Goal: Task Accomplishment & Management: Manage account settings

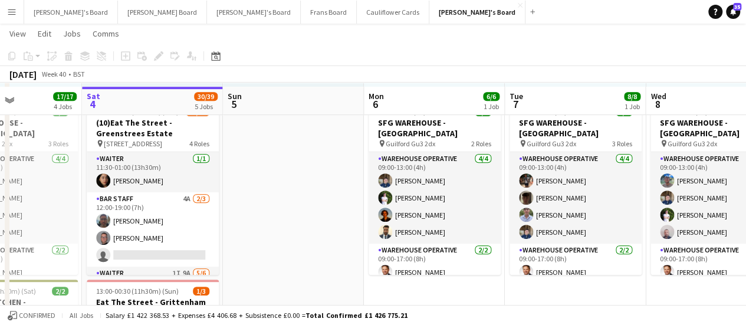
scroll to position [254, 0]
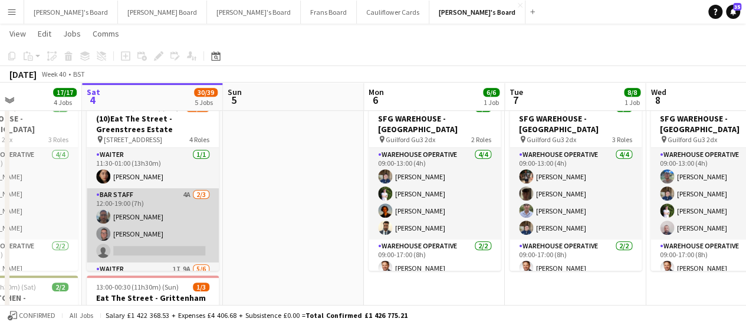
click at [197, 199] on app-card-role "BAR STAFF 4A [DATE] 12:00-19:00 (7h) [PERSON_NAME] single-neutral-actions" at bounding box center [153, 225] width 132 height 74
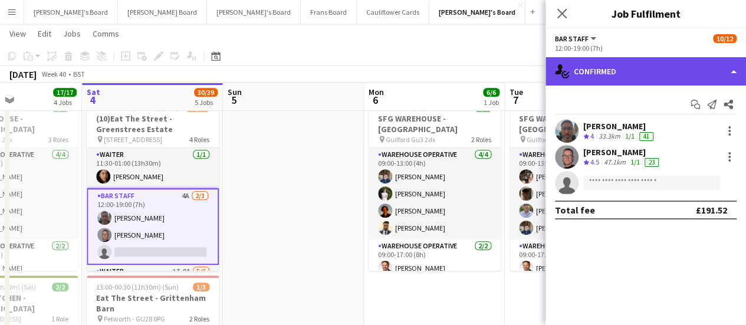
click at [605, 75] on div "single-neutral-actions-check-2 Confirmed" at bounding box center [646, 71] width 201 height 28
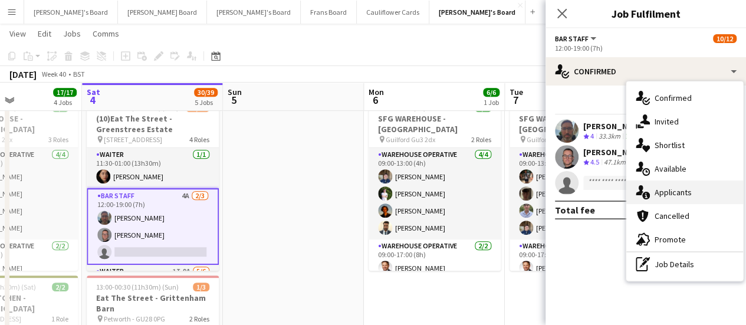
click at [689, 189] on span "Applicants" at bounding box center [673, 192] width 37 height 11
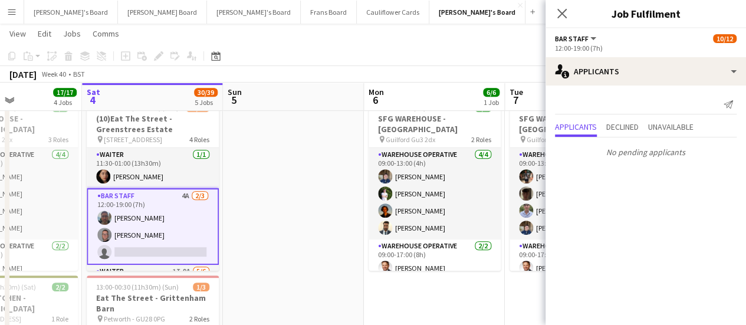
click at [11, 9] on app-icon "Menu" at bounding box center [11, 11] width 9 height 9
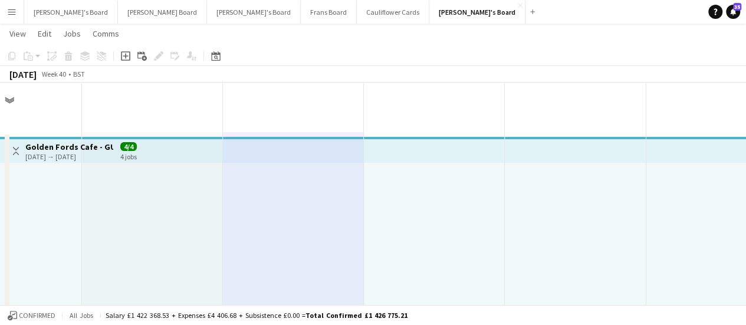
scroll to position [675, 0]
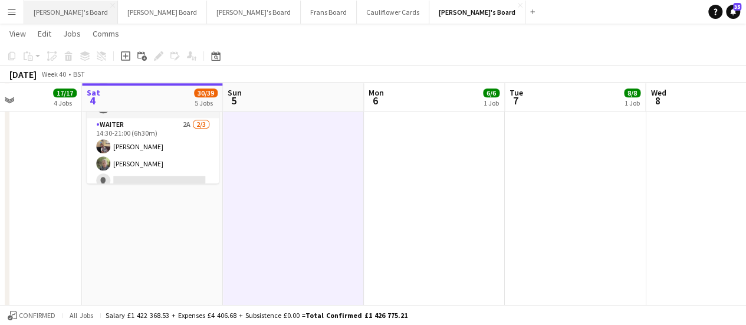
click at [70, 7] on button "Jakub's Board Close" at bounding box center [71, 12] width 94 height 23
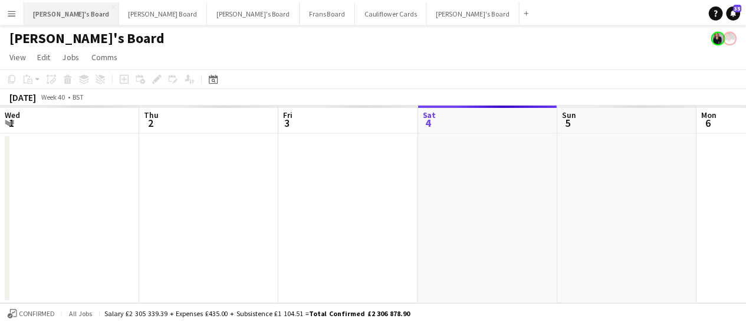
scroll to position [0, 282]
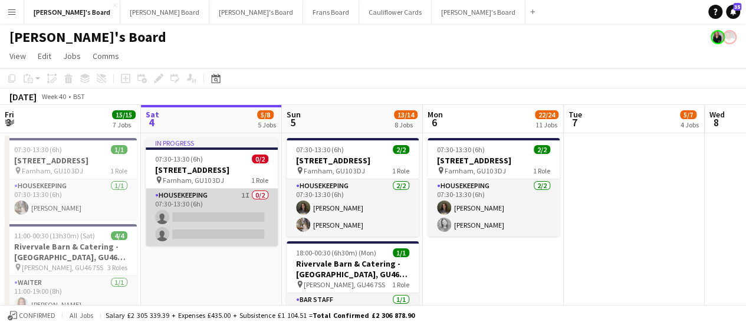
click at [230, 225] on app-card-role "Housekeeping 1I 0/2 07:30-13:30 (6h) single-neutral-actions single-neutral-acti…" at bounding box center [212, 217] width 132 height 57
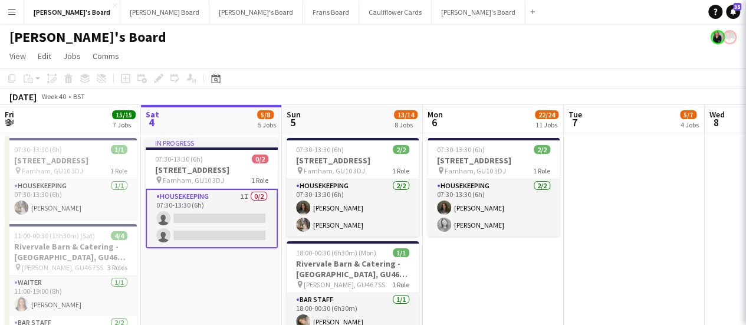
click at [159, 203] on app-card-role "Housekeeping 1I 0/2 07:30-13:30 (6h) single-neutral-actions single-neutral-acti…" at bounding box center [212, 219] width 132 height 60
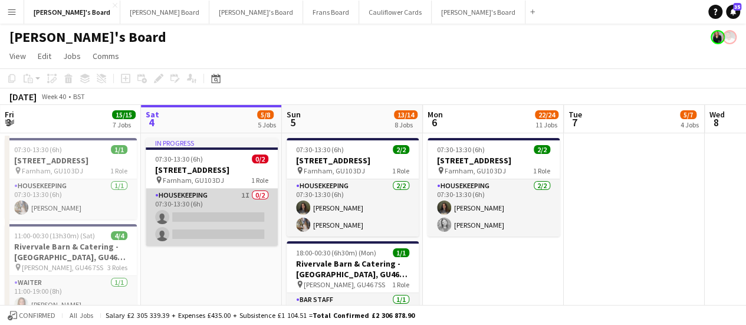
click at [197, 208] on app-card-role "Housekeeping 1I 0/2 07:30-13:30 (6h) single-neutral-actions single-neutral-acti…" at bounding box center [212, 217] width 132 height 57
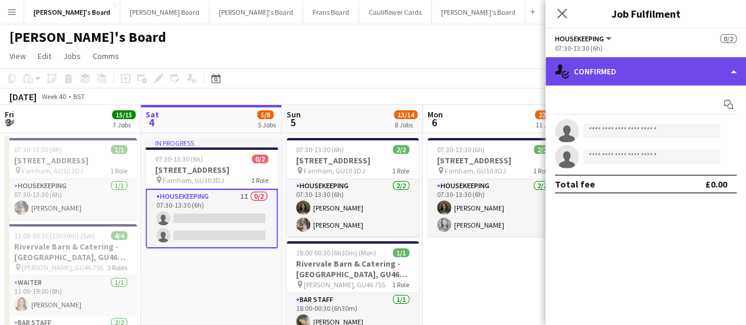
click at [658, 78] on div "single-neutral-actions-check-2 Confirmed" at bounding box center [646, 71] width 201 height 28
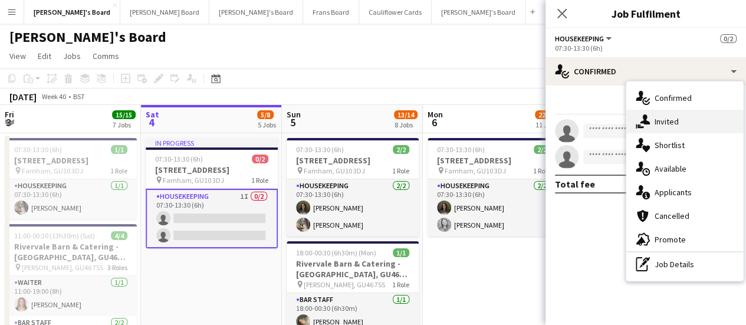
click at [673, 115] on div "single-neutral-actions-share-1 Invited" at bounding box center [684, 122] width 117 height 24
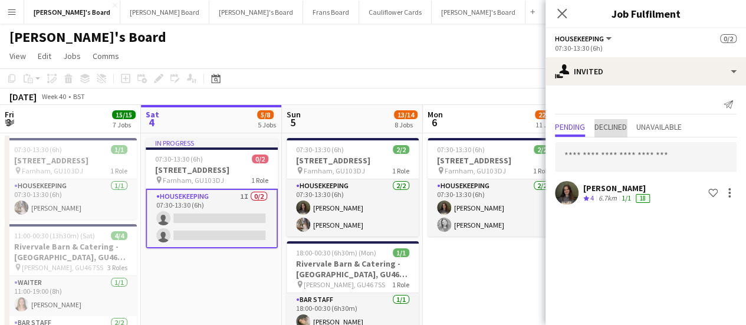
click at [626, 125] on span "Declined" at bounding box center [610, 127] width 32 height 8
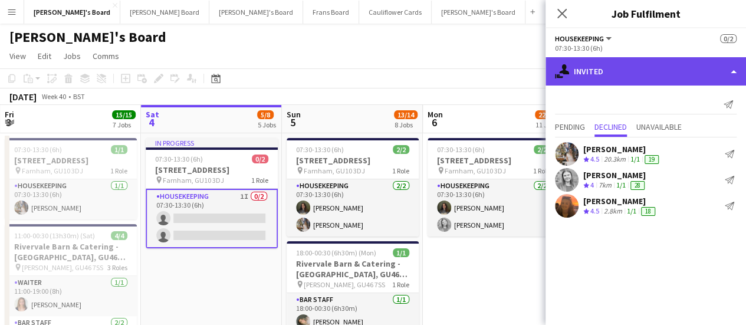
click at [648, 65] on div "single-neutral-actions-share-1 Invited" at bounding box center [646, 71] width 201 height 28
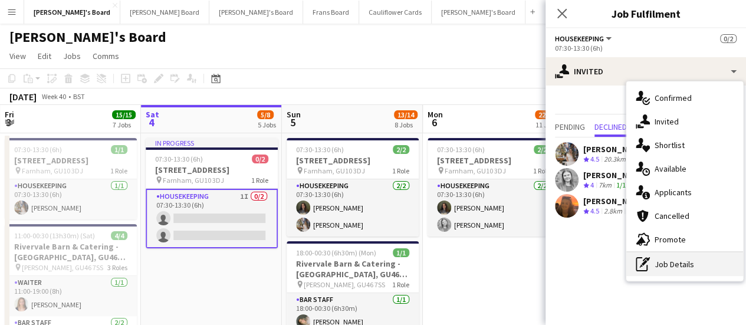
click at [686, 270] on div "pen-write Job Details" at bounding box center [684, 264] width 117 height 24
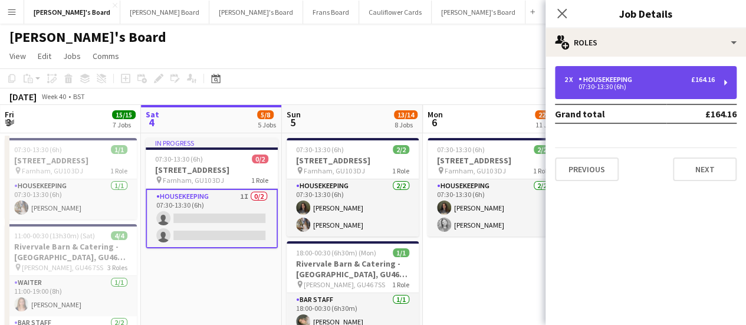
click at [610, 84] on div "07:30-13:30 (6h)" at bounding box center [639, 87] width 150 height 6
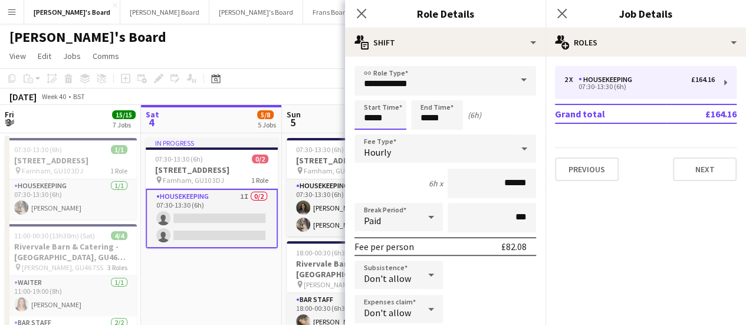
click at [389, 123] on input "*****" at bounding box center [380, 114] width 52 height 29
type input "*****"
click at [428, 117] on input "*****" at bounding box center [437, 114] width 52 height 29
type input "*****"
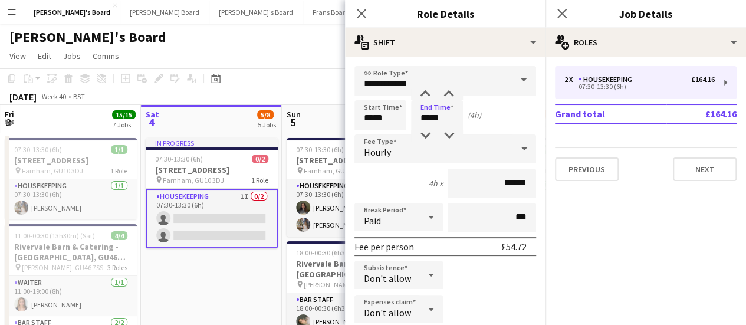
click at [228, 266] on app-date-cell "In progress 07:30-13:30 (6h) 0/2 Millbridge Court GU10 3DJ pin Farnham, GU10 3D…" at bounding box center [211, 291] width 141 height 316
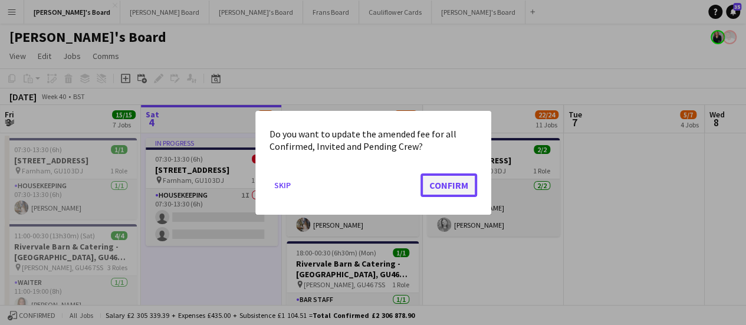
click at [446, 185] on button "Confirm" at bounding box center [449, 185] width 57 height 24
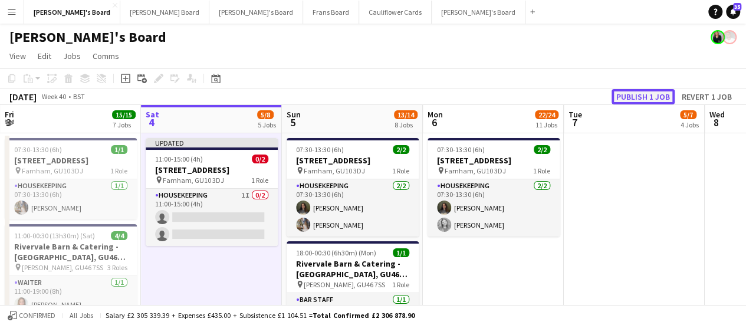
click at [632, 98] on button "Publish 1 job" at bounding box center [643, 96] width 63 height 15
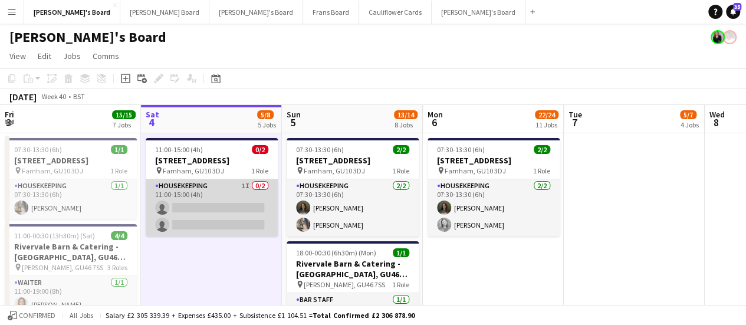
click at [225, 201] on app-card-role "Housekeeping 1I 0/2 11:00-15:00 (4h) single-neutral-actions single-neutral-acti…" at bounding box center [212, 207] width 132 height 57
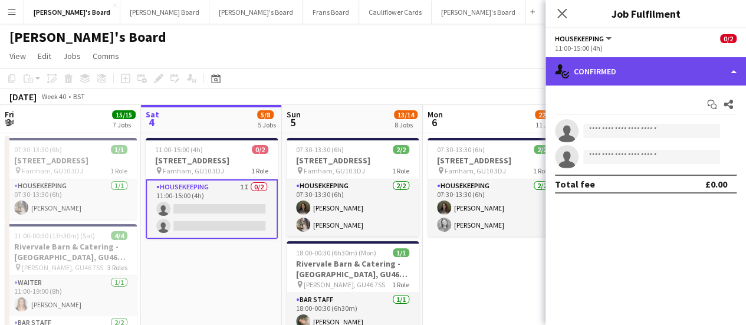
click at [687, 71] on div "single-neutral-actions-check-2 Confirmed" at bounding box center [646, 71] width 201 height 28
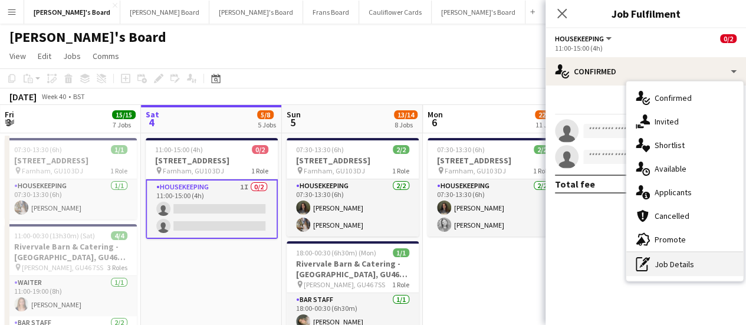
click at [716, 261] on div "pen-write Job Details" at bounding box center [684, 264] width 117 height 24
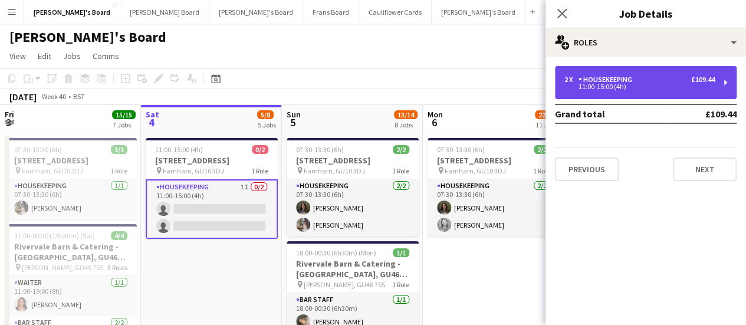
click at [603, 83] on div "Housekeeping" at bounding box center [608, 79] width 58 height 8
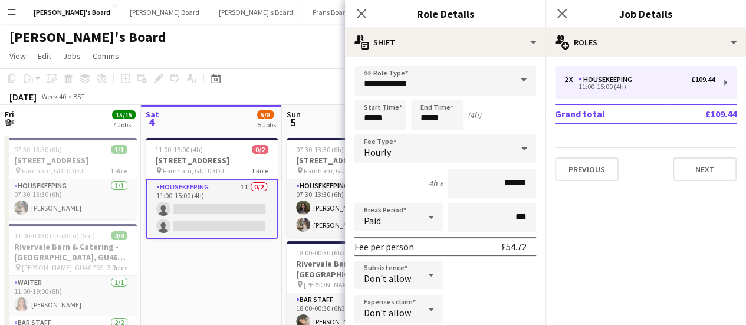
click at [216, 219] on app-card-role "Housekeeping 1I 0/2 11:00-15:00 (4h) single-neutral-actions single-neutral-acti…" at bounding box center [212, 209] width 132 height 60
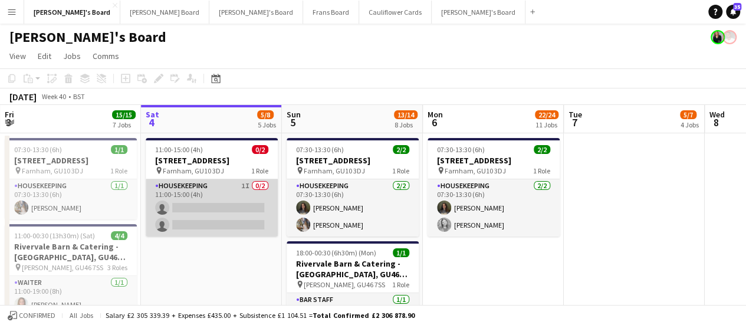
click at [216, 219] on app-card-role "Housekeeping 1I 0/2 11:00-15:00 (4h) single-neutral-actions single-neutral-acti…" at bounding box center [212, 207] width 132 height 57
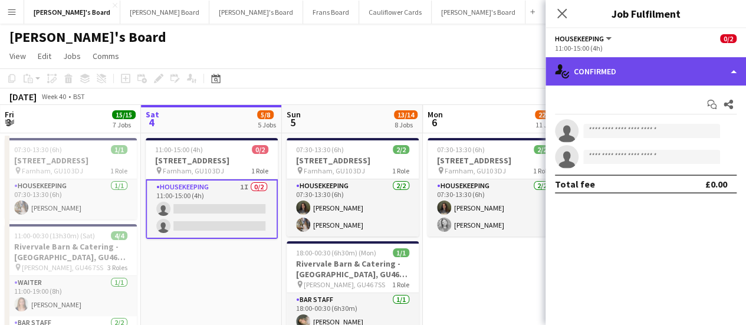
click at [686, 77] on div "single-neutral-actions-check-2 Confirmed" at bounding box center [646, 71] width 201 height 28
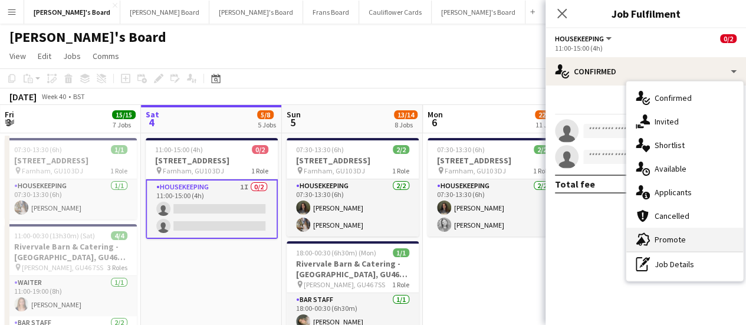
click at [673, 239] on span "Promote" at bounding box center [670, 239] width 31 height 11
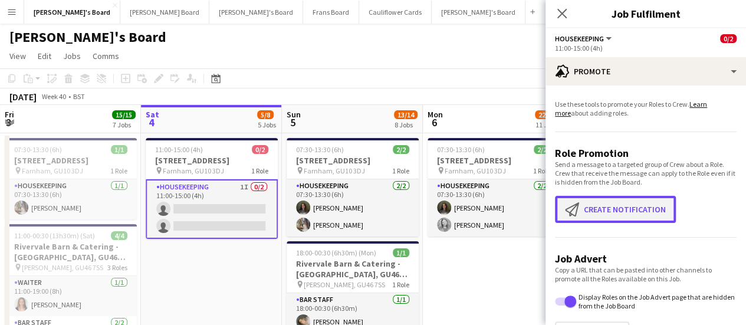
click at [603, 215] on button "Create notification Create notification" at bounding box center [615, 209] width 121 height 27
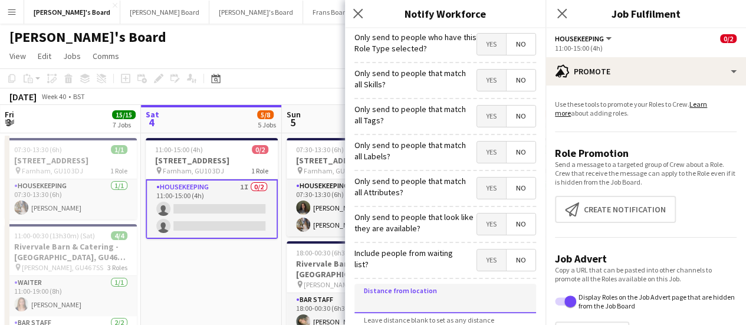
click at [434, 295] on input at bounding box center [445, 298] width 182 height 29
type input "****"
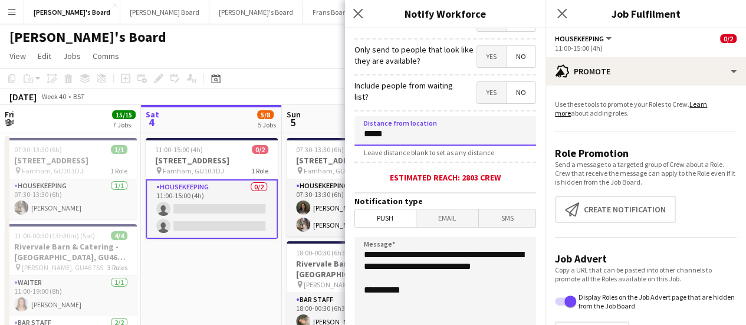
type input "*****"
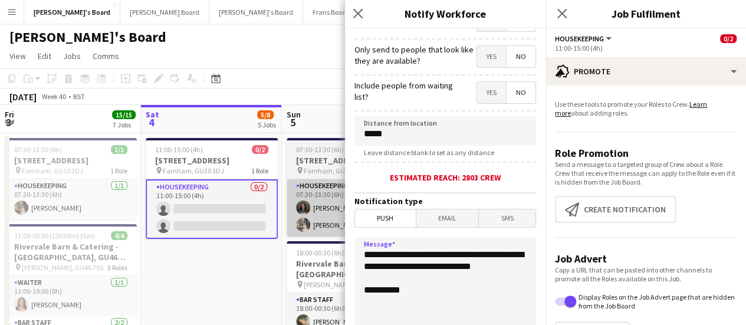
drag, startPoint x: 423, startPoint y: 278, endPoint x: 296, endPoint y: 224, distance: 138.7
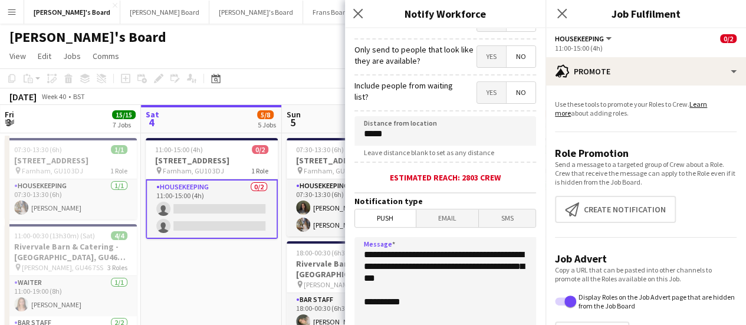
scroll to position [324, 0]
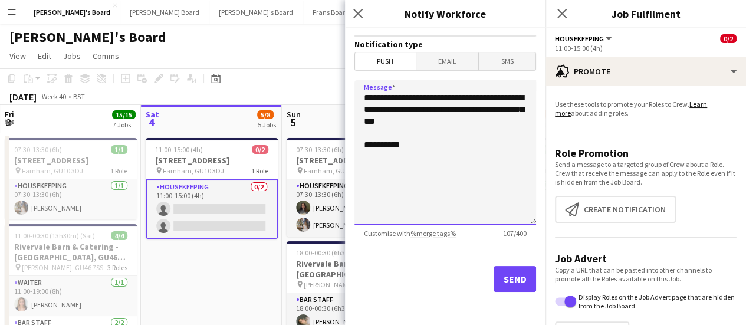
type textarea "**********"
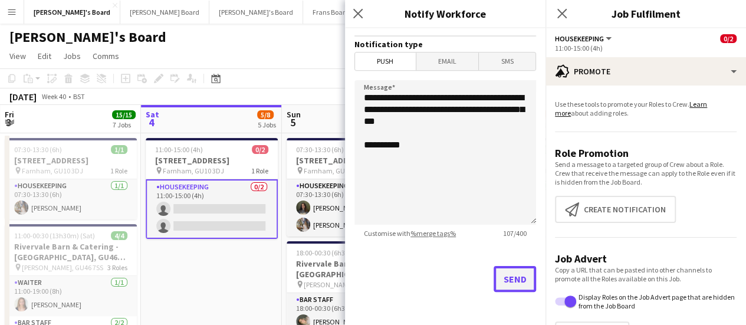
click at [505, 279] on button "Send" at bounding box center [515, 279] width 42 height 26
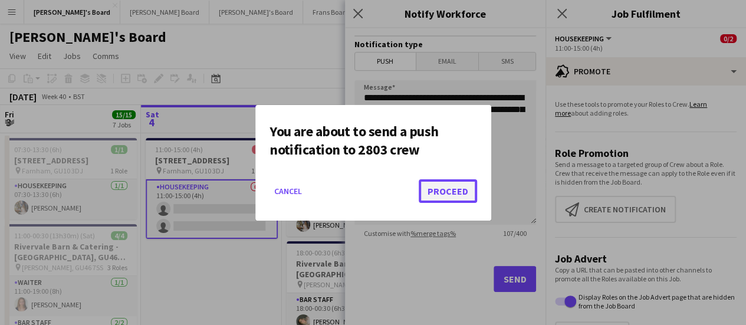
click at [472, 198] on button "Proceed" at bounding box center [448, 191] width 58 height 24
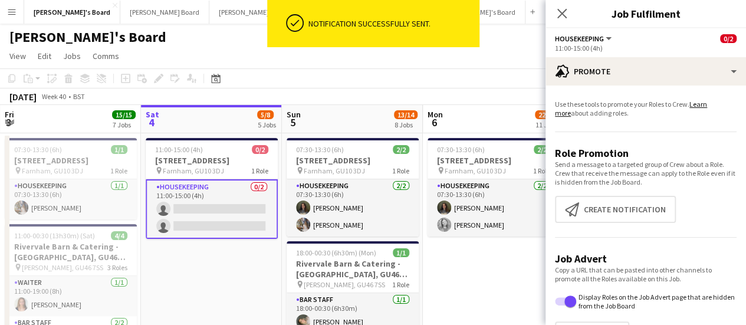
click at [219, 274] on app-date-cell "11:00-15:00 (4h) 0/2 Millbridge Court GU10 3DJ pin Farnham, GU10 3DJ 1 Role Hou…" at bounding box center [211, 291] width 141 height 316
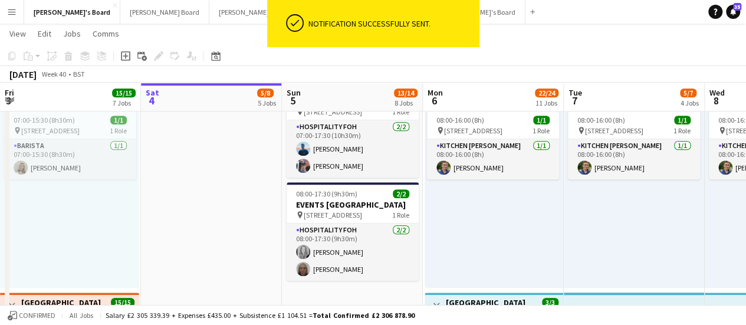
scroll to position [396, 0]
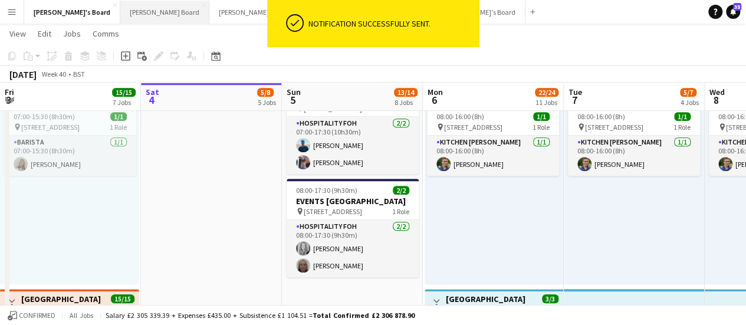
click at [127, 21] on button "[PERSON_NAME] Board Close" at bounding box center [164, 12] width 89 height 23
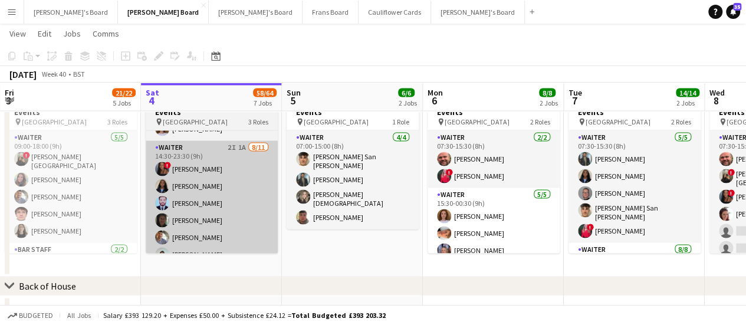
scroll to position [171, 0]
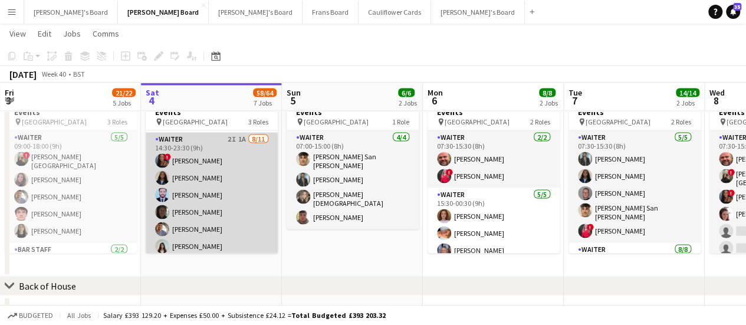
click at [238, 143] on app-card-role "Waiter 2I 1A 8/11 14:30-23:30 (9h) ! Cherise Ewhrudjakpor Esther Egharevba Muha…" at bounding box center [212, 237] width 132 height 211
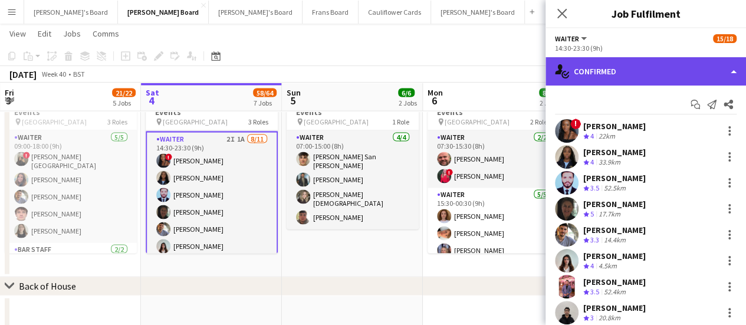
click at [661, 74] on div "single-neutral-actions-check-2 Confirmed" at bounding box center [646, 71] width 201 height 28
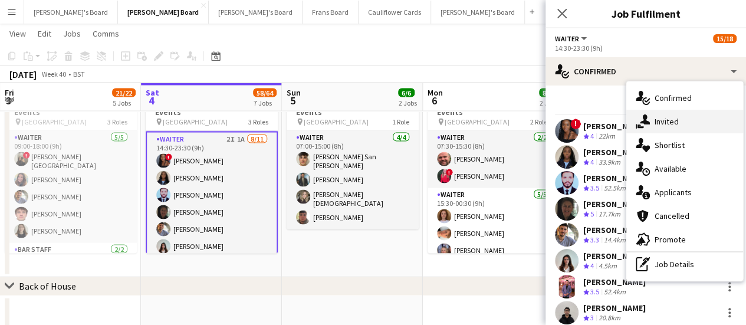
click at [678, 117] on div "single-neutral-actions-share-1 Invited" at bounding box center [684, 122] width 117 height 24
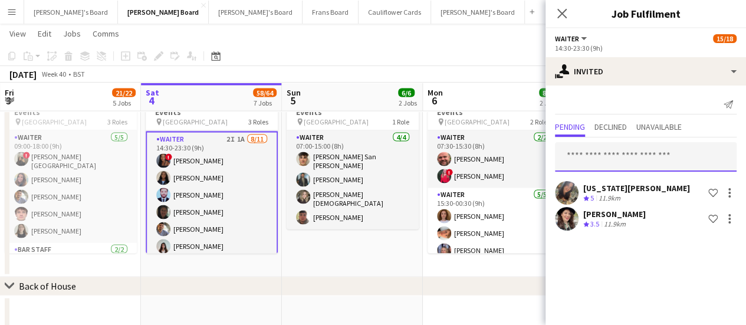
click at [642, 157] on input "text" at bounding box center [646, 156] width 182 height 29
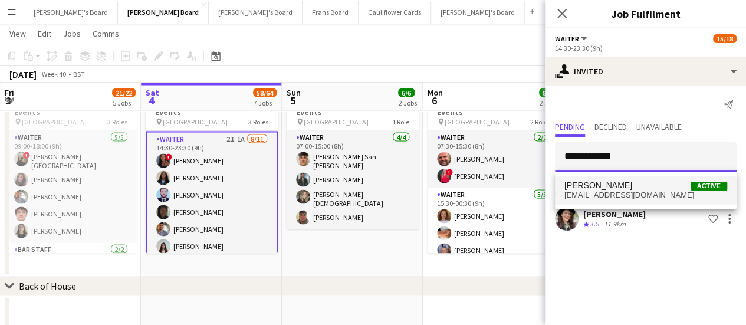
type input "**********"
click at [630, 196] on span "sajefferson03@hotmail.com" at bounding box center [645, 194] width 163 height 9
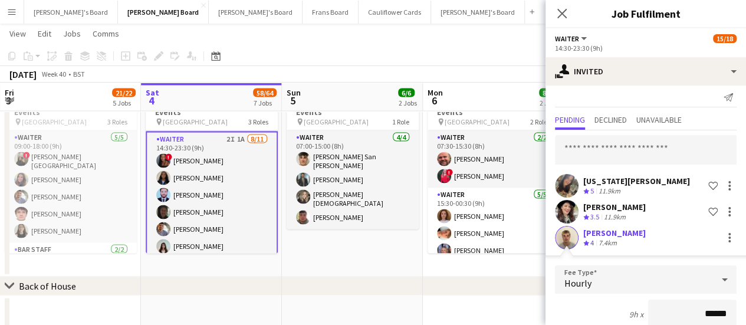
scroll to position [181, 0]
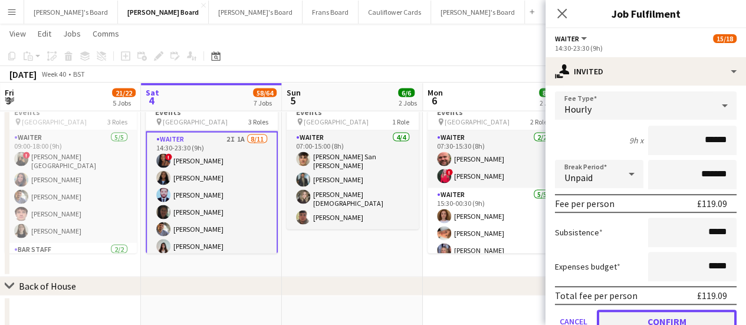
click at [694, 317] on button "Confirm" at bounding box center [667, 322] width 140 height 24
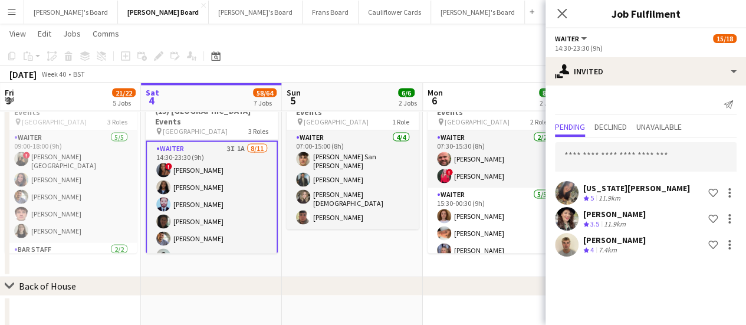
scroll to position [0, 0]
click at [357, 243] on app-date-cell "07:00-15:00 (8h) 4/4 (4) Four Seasons Hotel Events pin Four Seasons Hotel 1 Rol…" at bounding box center [352, 175] width 141 height 203
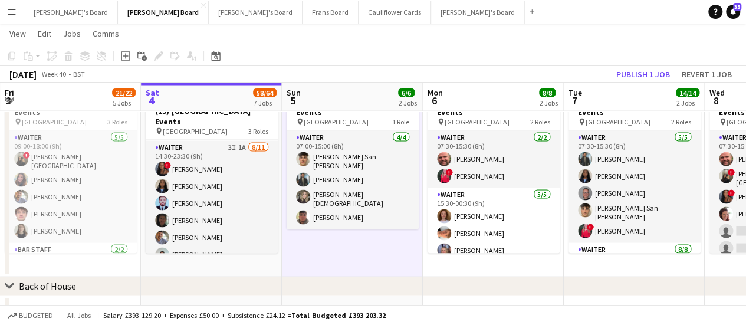
scroll to position [171, 0]
click at [648, 70] on button "Publish 1 job" at bounding box center [643, 74] width 63 height 15
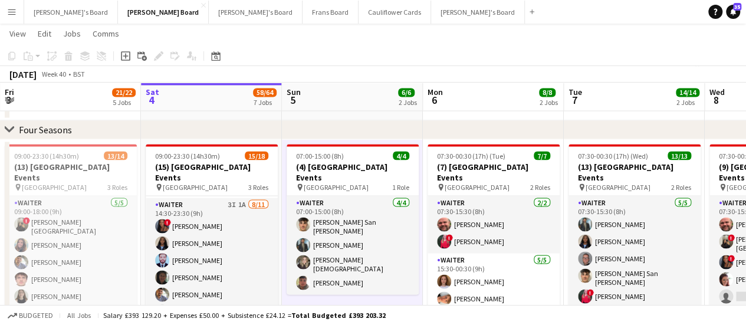
scroll to position [1067, 0]
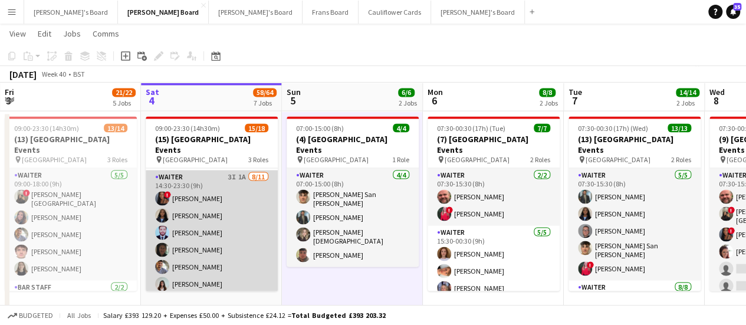
click at [204, 189] on app-card-role "Waiter 3I 1A 8/11 14:30-23:30 (9h) ! Cherise Ewhrudjakpor Esther Egharevba Muha…" at bounding box center [212, 275] width 132 height 211
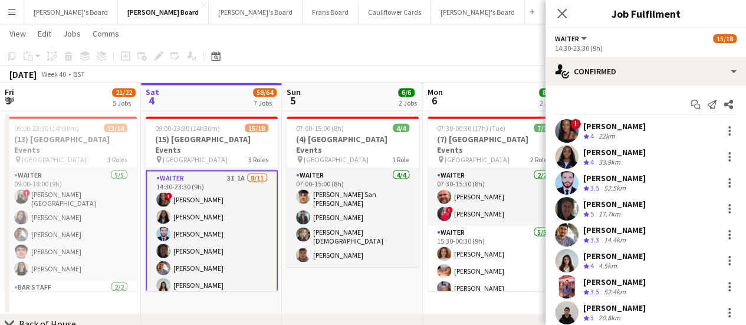
scroll to position [172, 0]
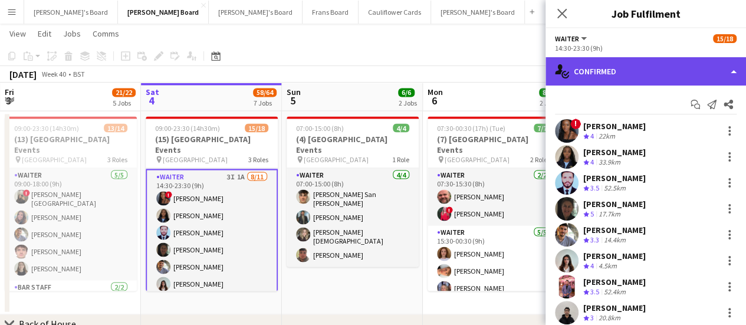
click at [646, 75] on div "single-neutral-actions-check-2 Confirmed" at bounding box center [646, 71] width 201 height 28
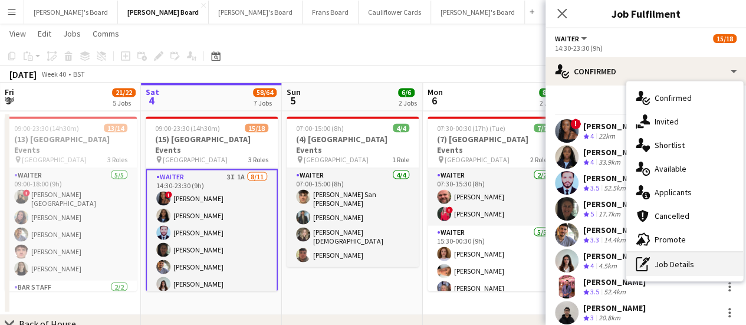
click at [675, 264] on div "pen-write Job Details" at bounding box center [684, 264] width 117 height 24
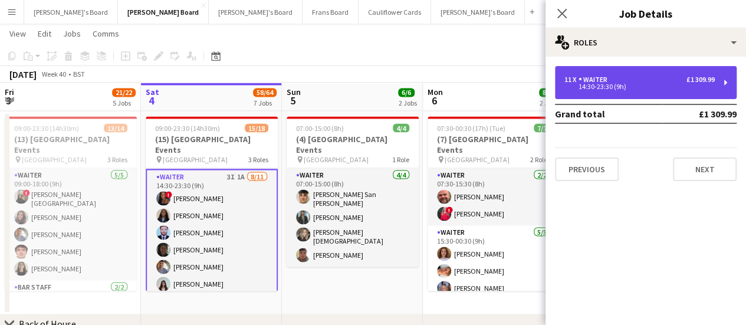
click at [628, 78] on div "11 x Waiter £1 309.99" at bounding box center [639, 79] width 150 height 8
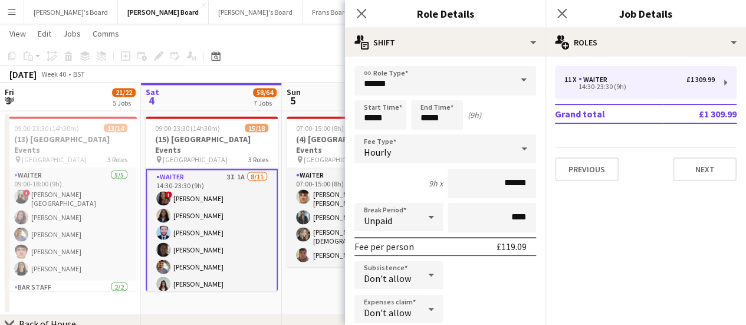
click at [170, 191] on span "!" at bounding box center [168, 194] width 7 height 7
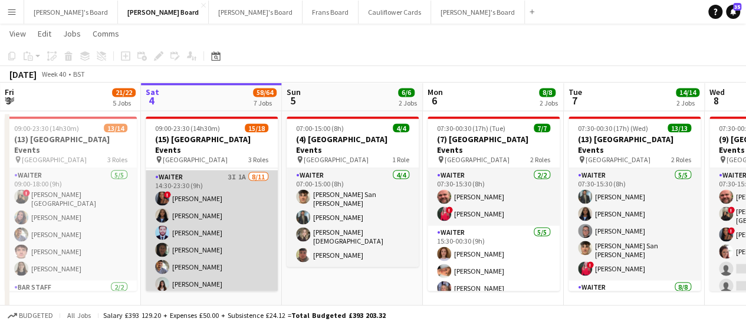
click at [170, 179] on app-card-role "Waiter 3I 1A 8/11 14:30-23:30 (9h) ! Cherise Ewhrudjakpor Esther Egharevba Muha…" at bounding box center [212, 275] width 132 height 211
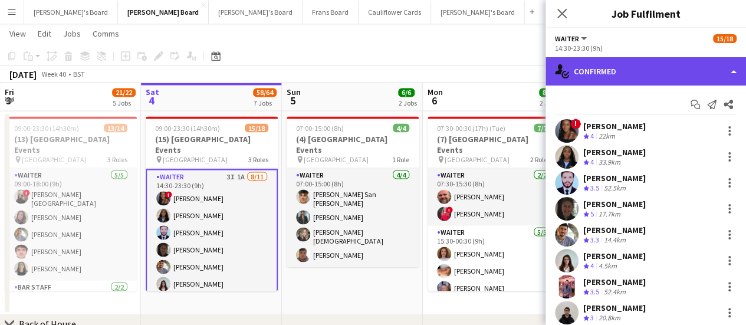
click at [688, 80] on div "single-neutral-actions-check-2 Confirmed" at bounding box center [646, 71] width 201 height 28
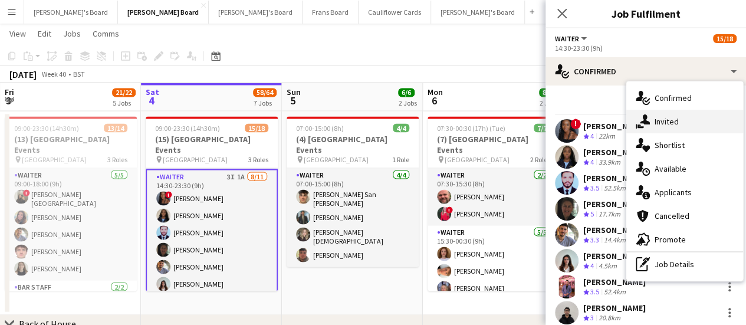
click at [677, 115] on div "single-neutral-actions-share-1 Invited" at bounding box center [684, 122] width 117 height 24
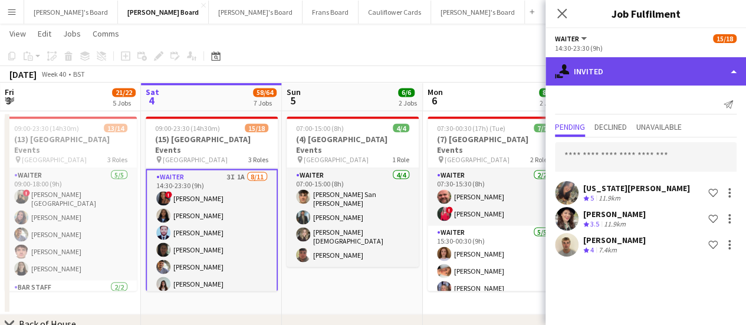
click at [662, 70] on div "single-neutral-actions-share-1 Invited" at bounding box center [646, 71] width 201 height 28
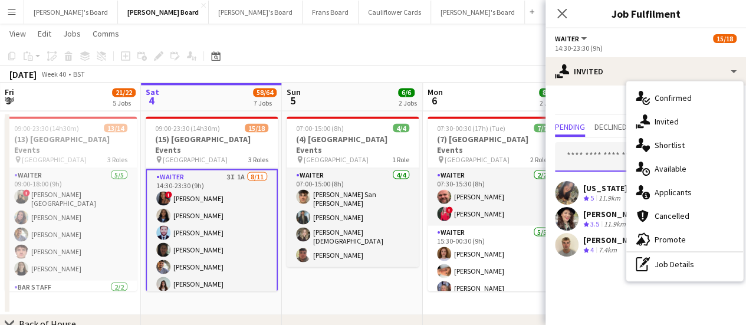
click at [599, 159] on input "text" at bounding box center [646, 156] width 182 height 29
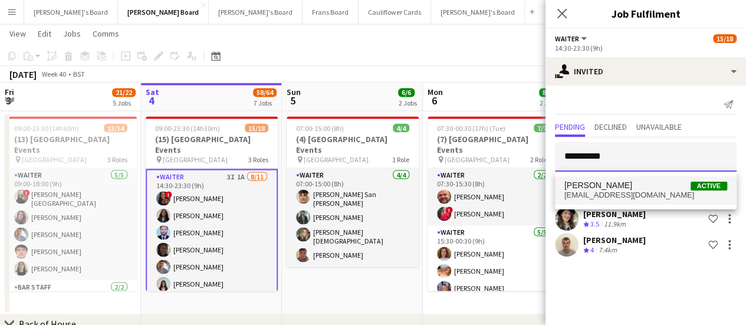
type input "**********"
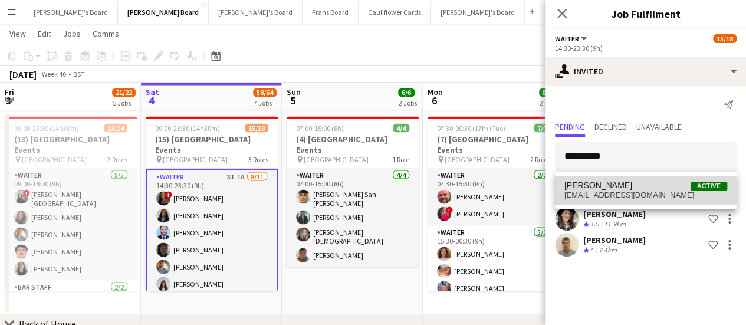
click at [605, 192] on span "amber.cole12@outlook.com" at bounding box center [645, 194] width 163 height 9
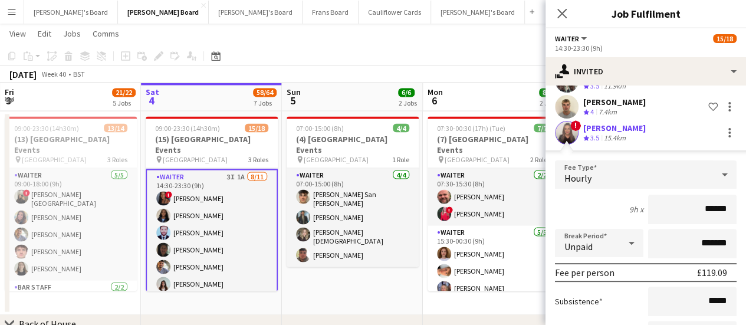
scroll to position [236, 0]
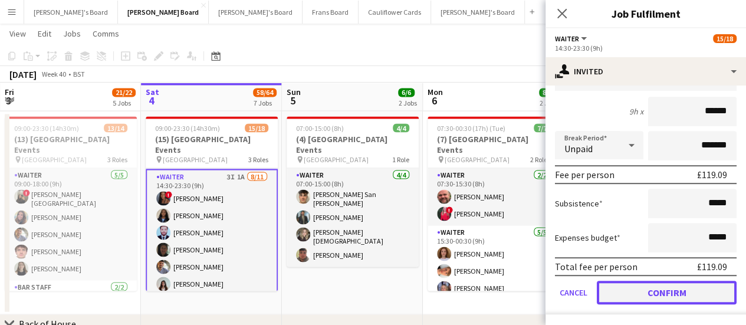
click at [695, 291] on button "Confirm" at bounding box center [667, 293] width 140 height 24
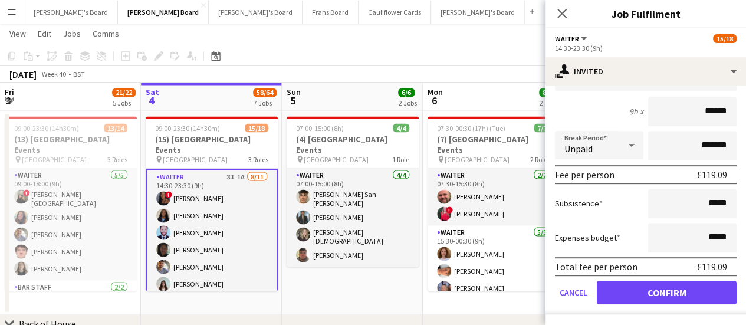
scroll to position [0, 0]
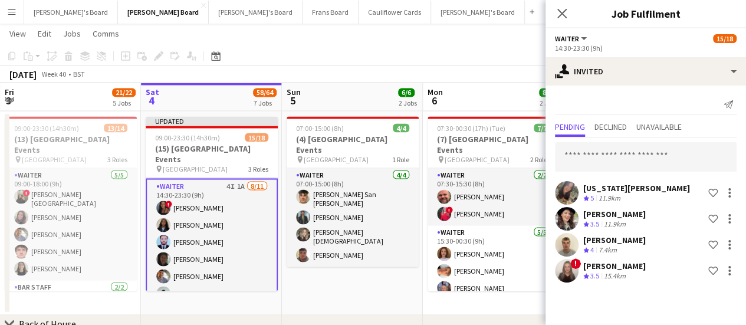
click at [367, 287] on app-date-cell "07:00-15:00 (8h) 4/4 (4) Four Seasons Hotel Events pin Four Seasons Hotel 1 Rol…" at bounding box center [352, 212] width 141 height 203
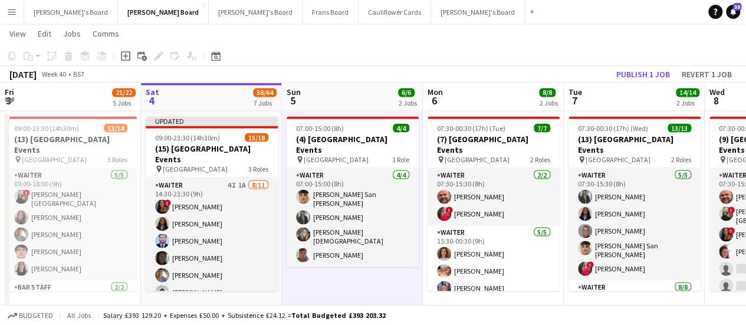
scroll to position [171, 0]
click at [640, 78] on button "Publish 1 job" at bounding box center [643, 74] width 63 height 15
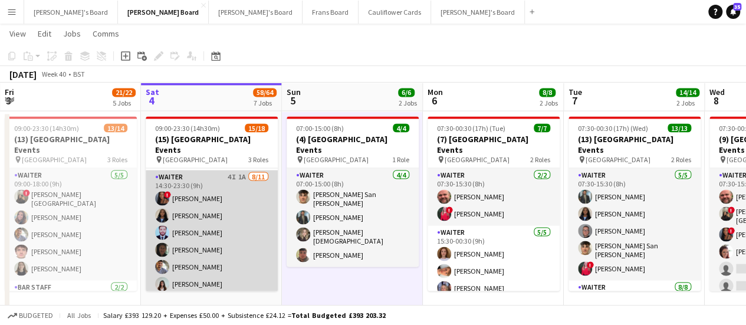
click at [224, 170] on app-card-role "Waiter 4I 1A 8/11 14:30-23:30 (9h) ! Cherise Ewhrudjakpor Esther Egharevba Muha…" at bounding box center [212, 275] width 132 height 211
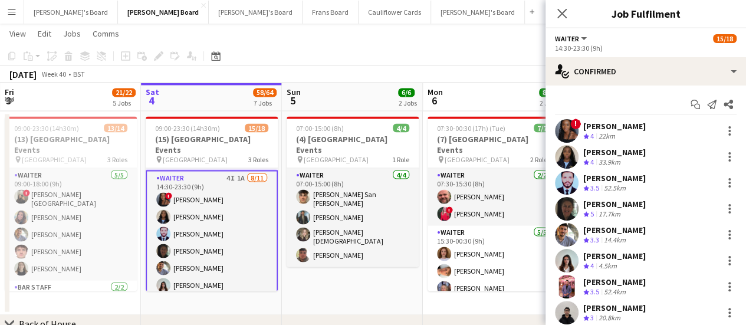
scroll to position [172, 0]
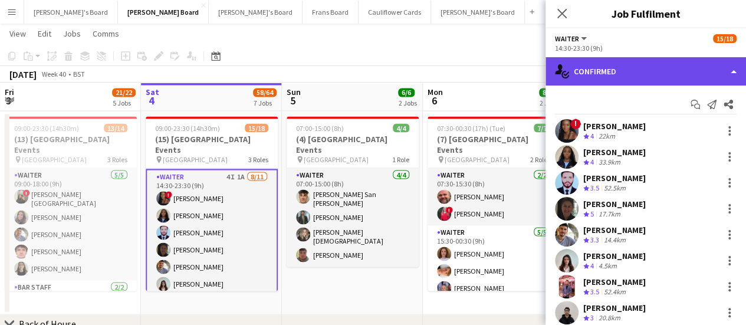
click at [656, 68] on div "single-neutral-actions-check-2 Confirmed" at bounding box center [646, 71] width 201 height 28
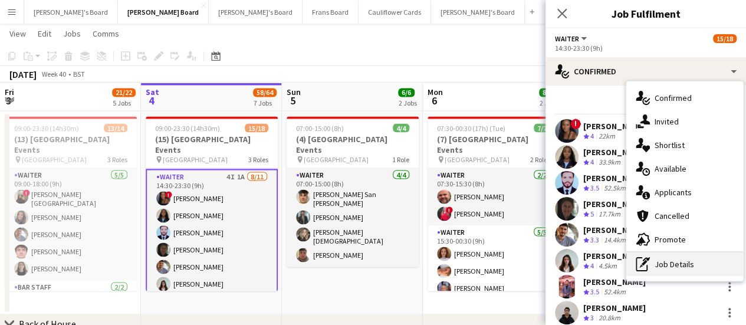
click at [673, 266] on div "pen-write Job Details" at bounding box center [684, 264] width 117 height 24
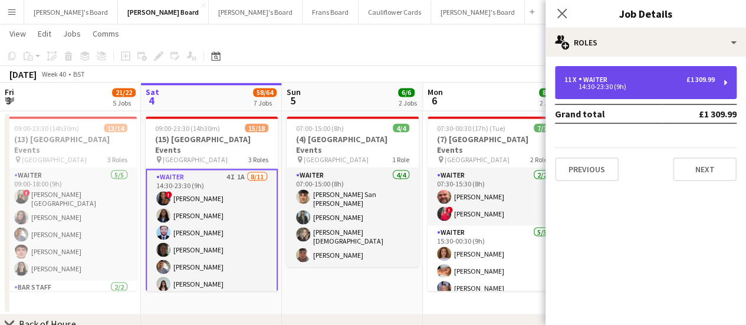
click at [606, 84] on div "14:30-23:30 (9h)" at bounding box center [639, 87] width 150 height 6
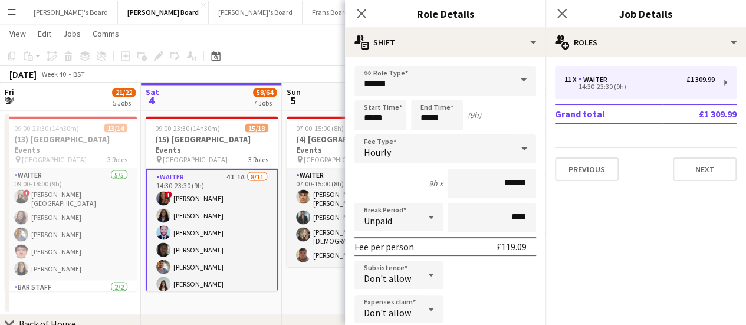
click at [219, 189] on app-card-role "Waiter 4I 1A 8/11 14:30-23:30 (9h) ! Cherise Ewhrudjakpor Esther Egharevba Muha…" at bounding box center [212, 275] width 132 height 213
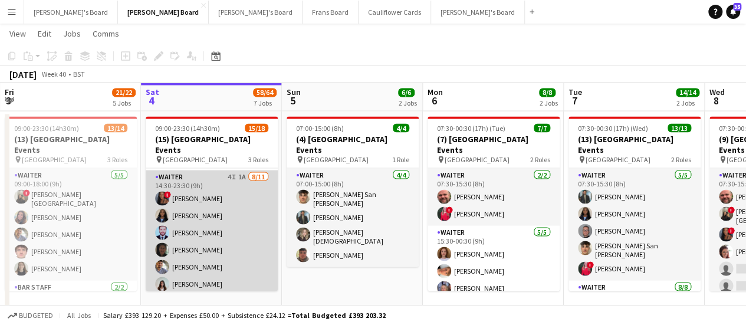
click at [219, 189] on app-card-role "Waiter 4I 1A 8/11 14:30-23:30 (9h) ! Cherise Ewhrudjakpor Esther Egharevba Muha…" at bounding box center [212, 275] width 132 height 211
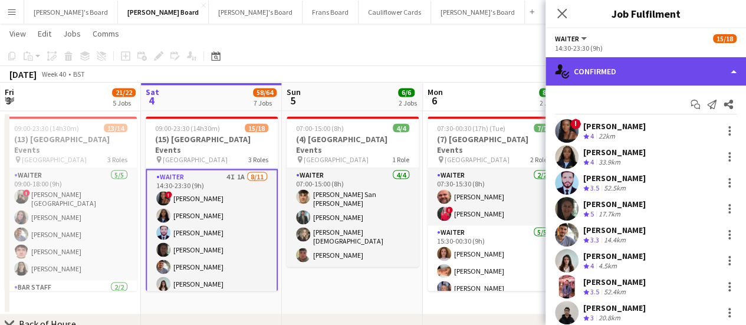
click at [688, 64] on div "single-neutral-actions-check-2 Confirmed" at bounding box center [646, 71] width 201 height 28
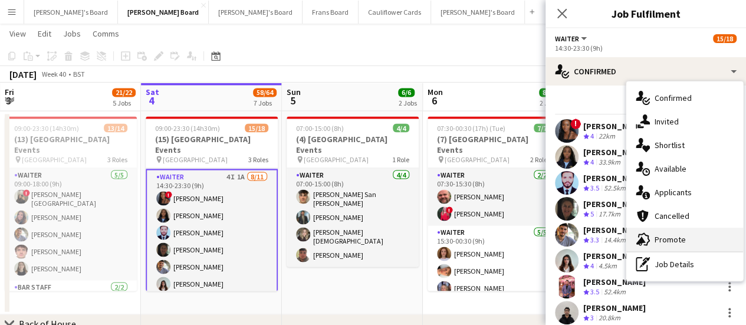
click at [686, 234] on div "advertising-megaphone Promote" at bounding box center [684, 240] width 117 height 24
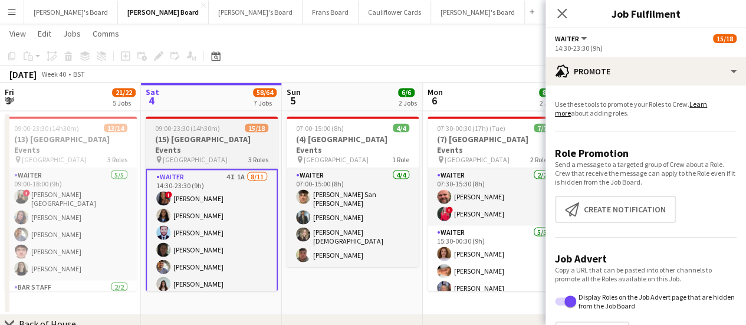
click at [245, 134] on h3 "(15) [GEOGRAPHIC_DATA] Events" at bounding box center [212, 143] width 132 height 21
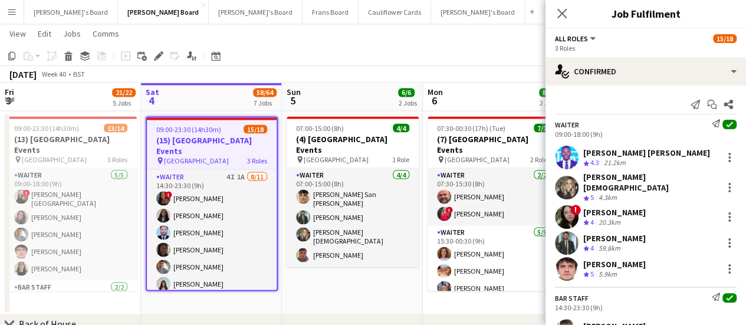
scroll to position [171, 0]
click at [160, 57] on icon "Edit" at bounding box center [158, 55] width 9 height 9
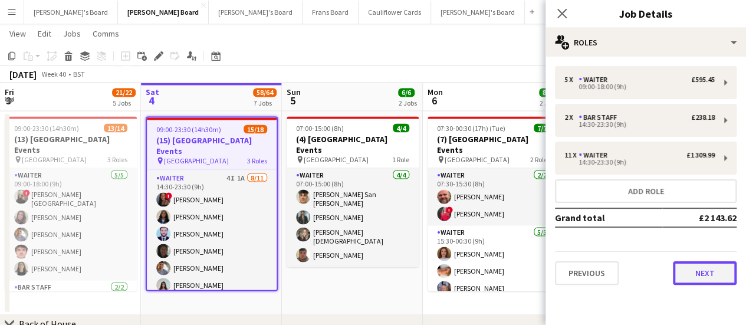
click at [711, 274] on button "Next" at bounding box center [705, 273] width 64 height 24
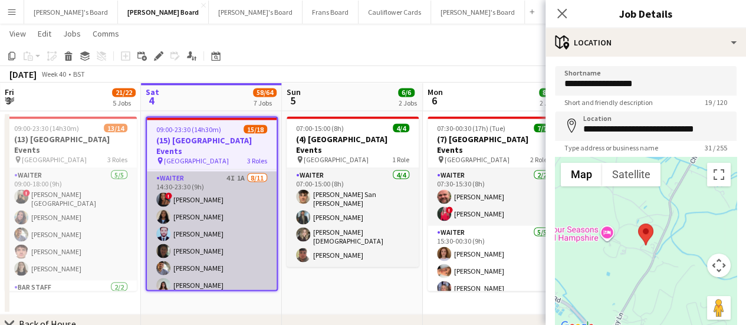
click at [204, 182] on app-card-role "Waiter 4I 1A 8/11 14:30-23:30 (9h) ! Cherise Ewhrudjakpor Esther Egharevba Muha…" at bounding box center [212, 276] width 130 height 211
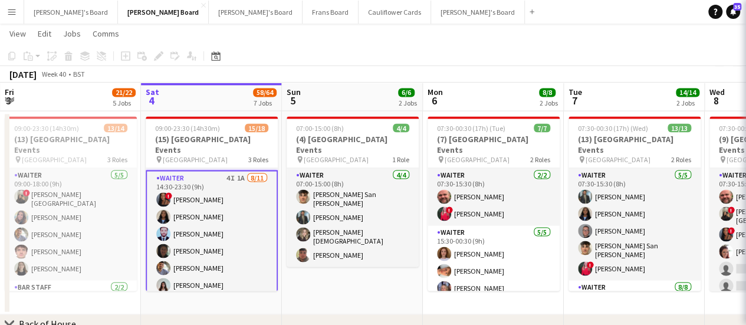
scroll to position [172, 0]
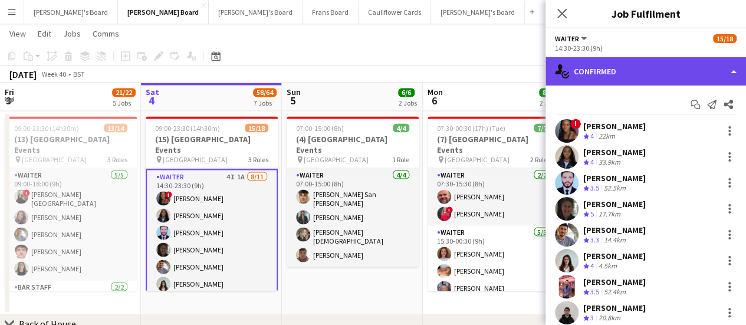
click at [672, 73] on div "single-neutral-actions-check-2 Confirmed" at bounding box center [646, 71] width 201 height 28
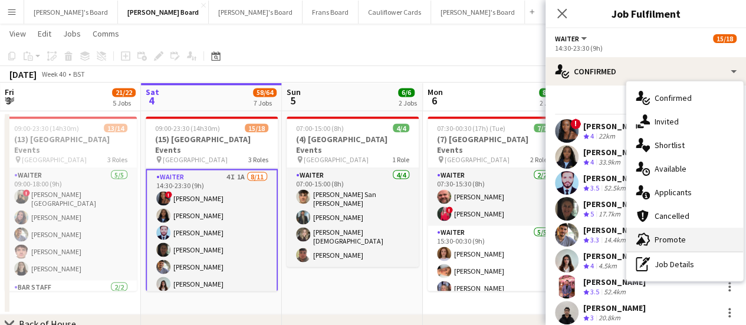
click at [697, 234] on div "advertising-megaphone Promote" at bounding box center [684, 240] width 117 height 24
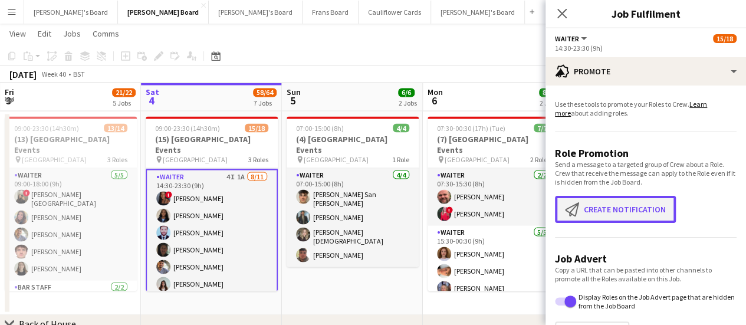
click at [638, 219] on button "Create notification Create notification" at bounding box center [615, 209] width 121 height 27
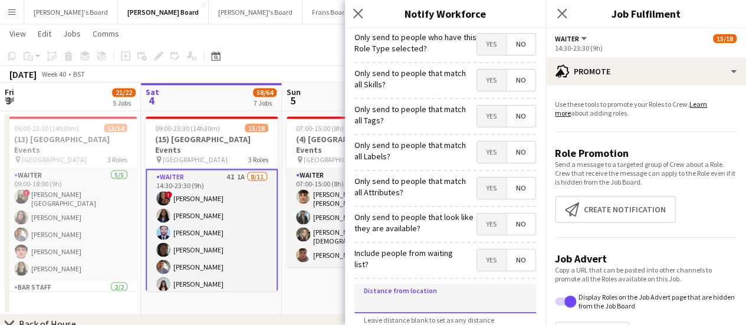
click at [396, 295] on input at bounding box center [445, 298] width 182 height 29
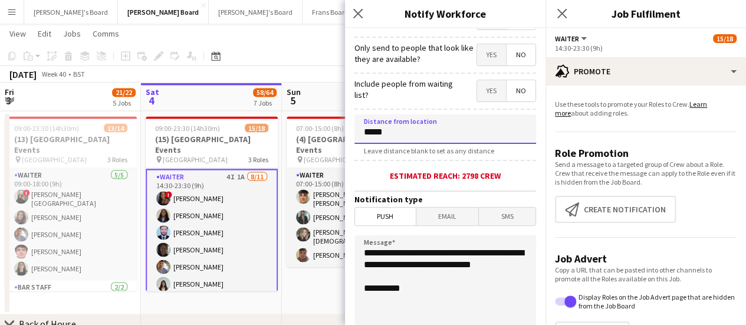
scroll to position [201, 0]
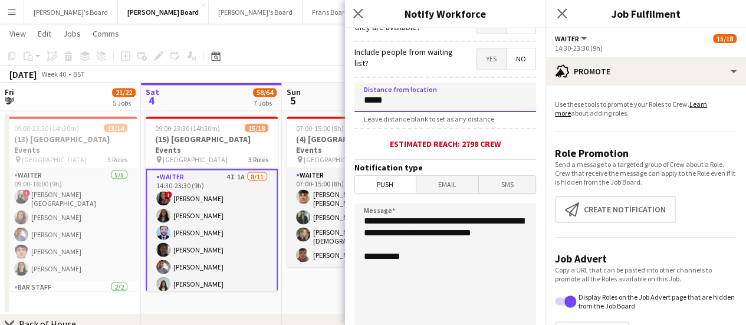
type input "*****"
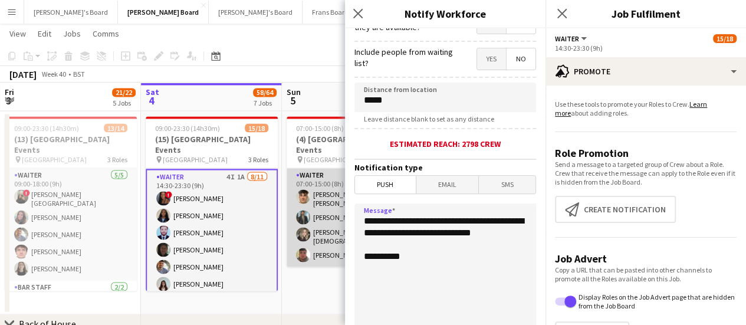
drag, startPoint x: 422, startPoint y: 249, endPoint x: 293, endPoint y: 190, distance: 142.5
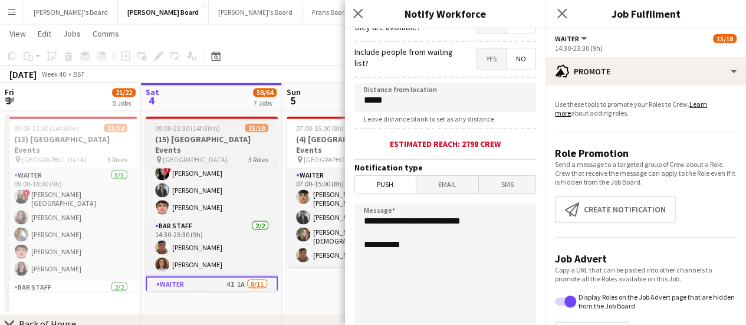
scroll to position [69, 0]
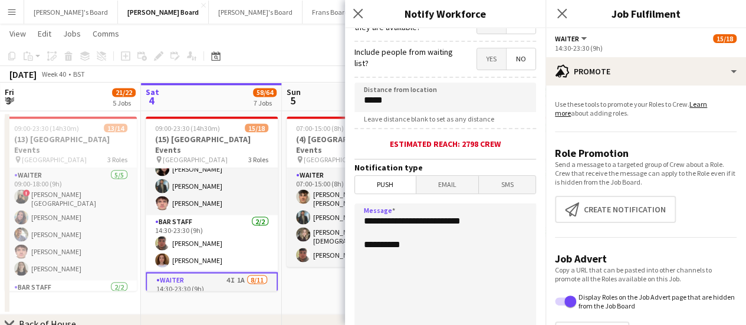
click at [488, 219] on textarea "**********" at bounding box center [445, 275] width 182 height 144
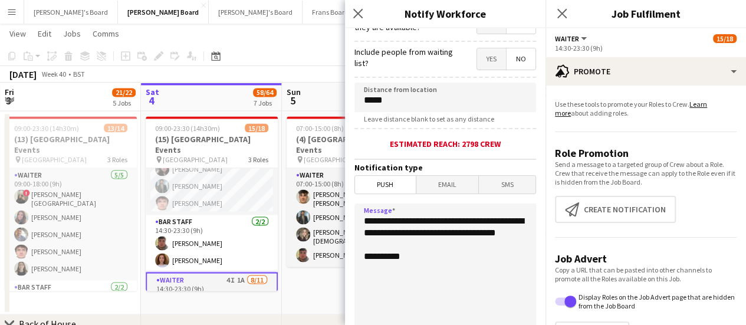
scroll to position [324, 0]
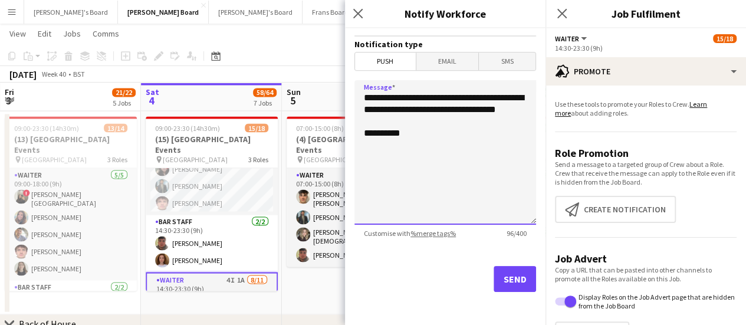
type textarea "**********"
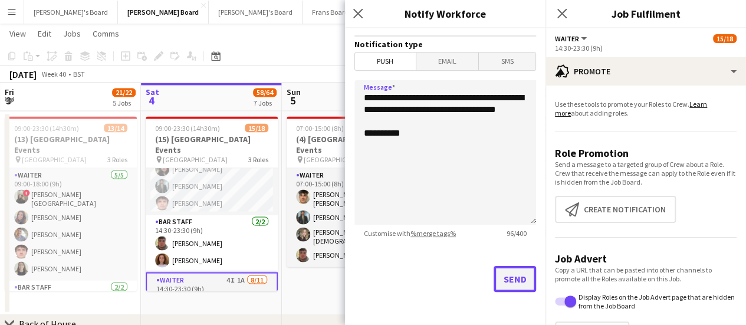
click at [514, 286] on button "Send" at bounding box center [515, 279] width 42 height 26
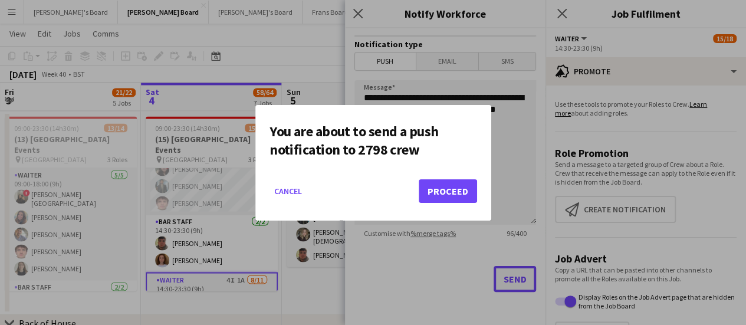
scroll to position [0, 0]
click at [459, 195] on button "Proceed" at bounding box center [448, 191] width 58 height 24
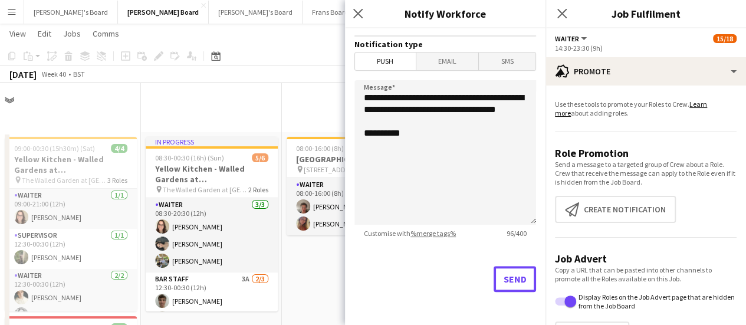
scroll to position [1067, 0]
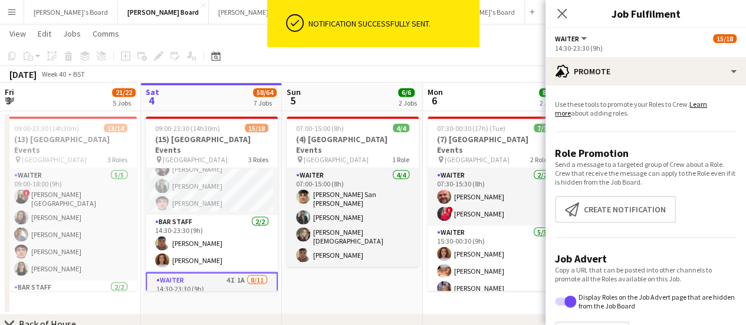
click at [379, 259] on app-date-cell "07:00-15:00 (8h) 4/4 (4) Four Seasons Hotel Events pin Four Seasons Hotel 1 Rol…" at bounding box center [352, 212] width 141 height 203
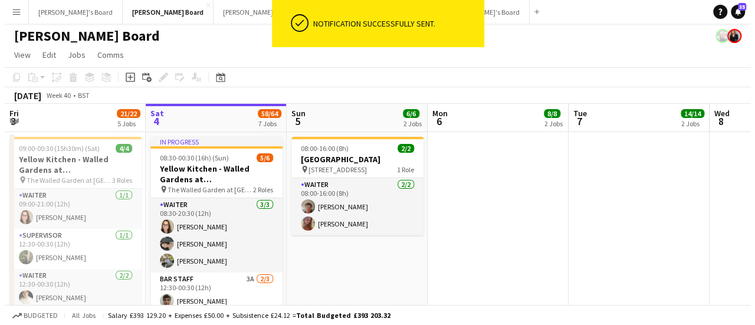
scroll to position [0, 0]
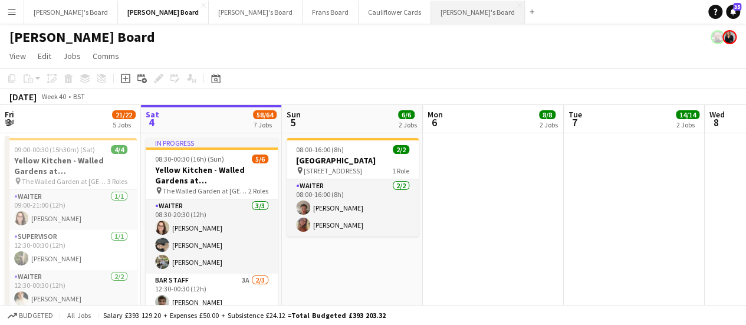
click at [431, 12] on button "[PERSON_NAME]'s Board Close" at bounding box center [478, 12] width 94 height 23
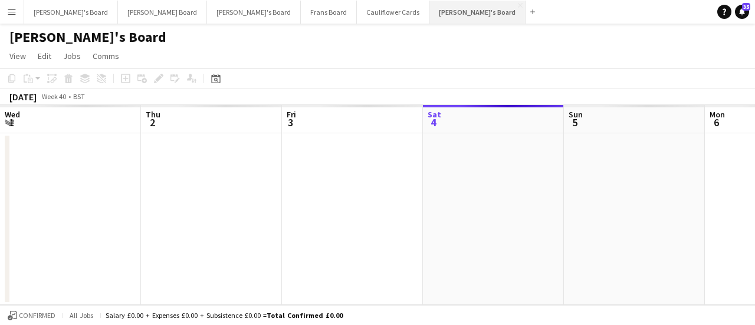
scroll to position [0, 282]
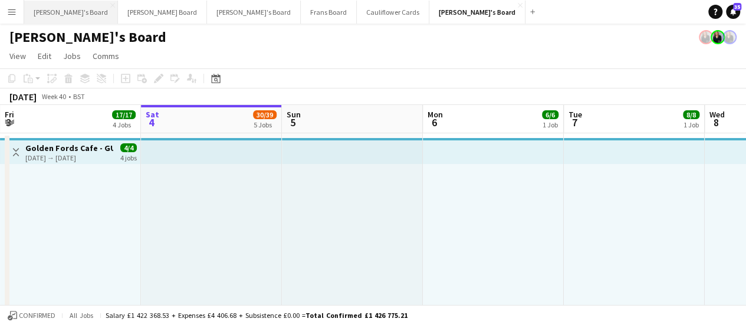
click at [65, 1] on button "Jakub's Board Close" at bounding box center [71, 12] width 94 height 23
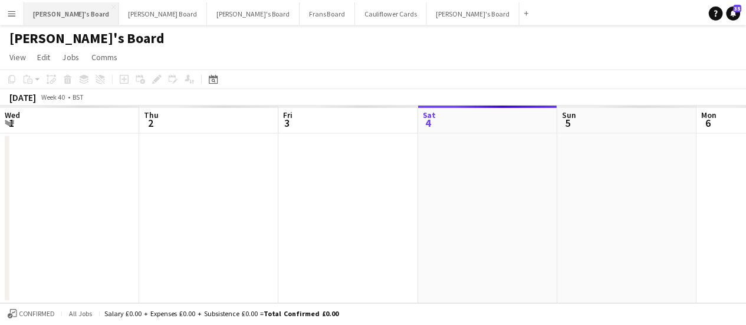
scroll to position [0, 282]
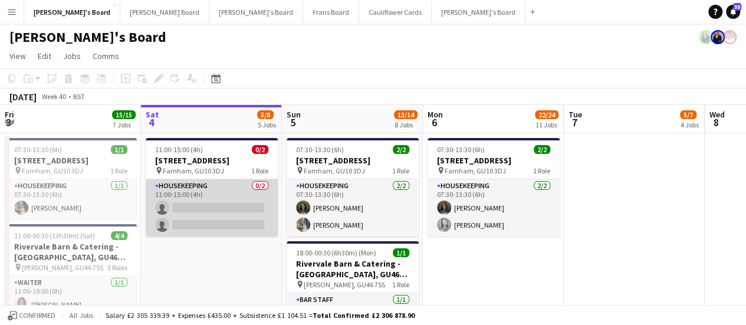
click at [259, 211] on app-card-role "Housekeeping 0/2 11:00-15:00 (4h) single-neutral-actions single-neutral-actions" at bounding box center [212, 207] width 132 height 57
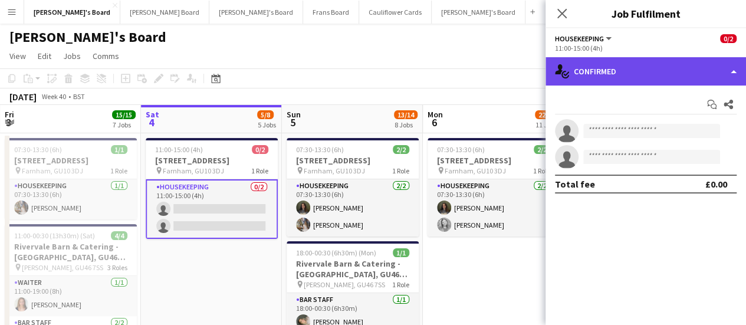
click at [640, 78] on div "single-neutral-actions-check-2 Confirmed" at bounding box center [646, 71] width 201 height 28
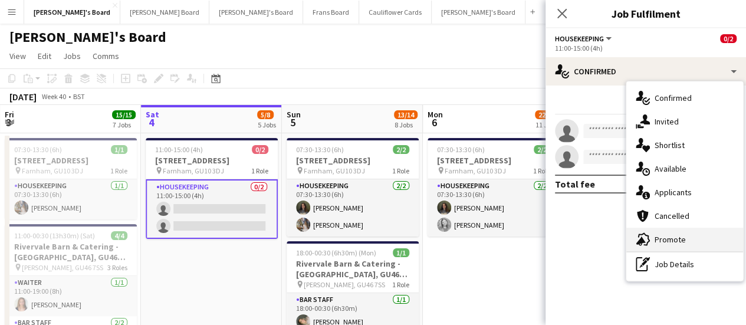
click at [697, 249] on div "advertising-megaphone Promote" at bounding box center [684, 240] width 117 height 24
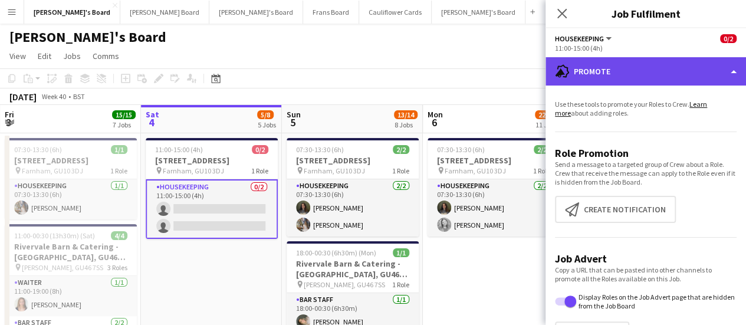
click at [705, 78] on div "advertising-megaphone Promote" at bounding box center [646, 71] width 201 height 28
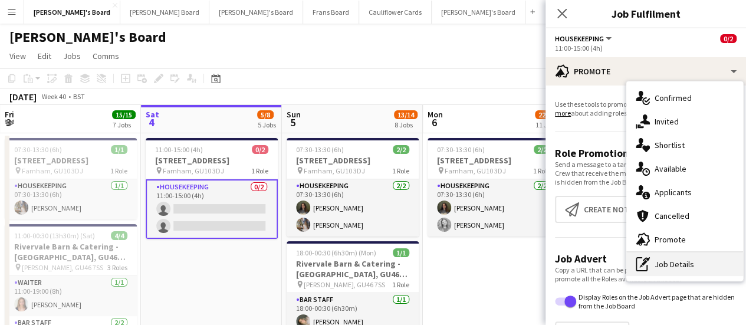
click at [691, 262] on div "pen-write Job Details" at bounding box center [684, 264] width 117 height 24
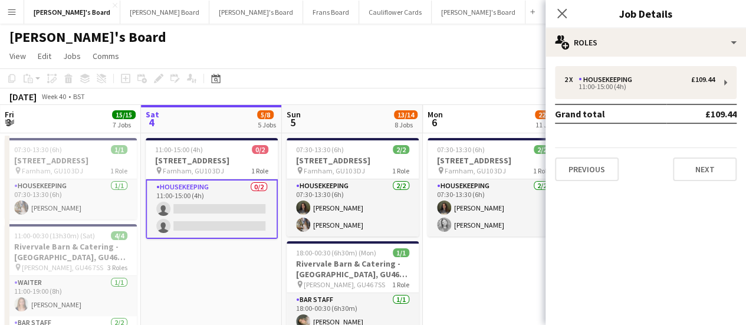
click at [606, 100] on div "2 x Housekeeping £109.44 11:00-15:00 (4h) Grand total £109.44 Previous Next" at bounding box center [646, 123] width 201 height 115
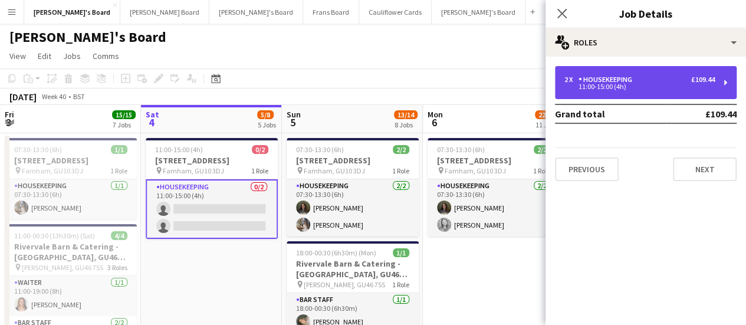
click at [603, 93] on div "2 x Housekeeping £109.44 11:00-15:00 (4h)" at bounding box center [646, 82] width 182 height 33
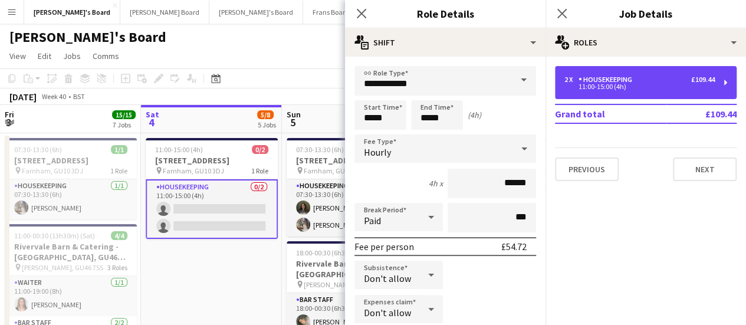
scroll to position [272, 0]
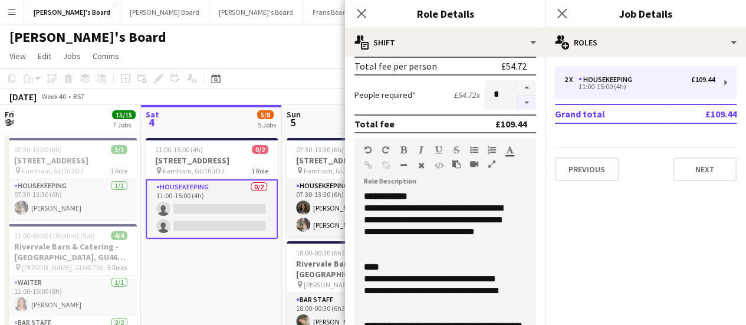
click at [517, 106] on button "button" at bounding box center [526, 103] width 19 height 15
type input "*"
click at [256, 262] on app-date-cell "11:00-15:00 (4h) 0/2 Millbridge Court GU10 3DJ pin Farnham, GU10 3DJ 1 Role Hou…" at bounding box center [211, 291] width 141 height 316
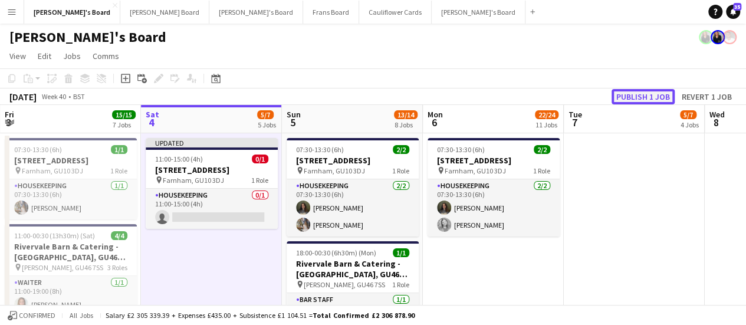
click at [636, 100] on button "Publish 1 job" at bounding box center [643, 96] width 63 height 15
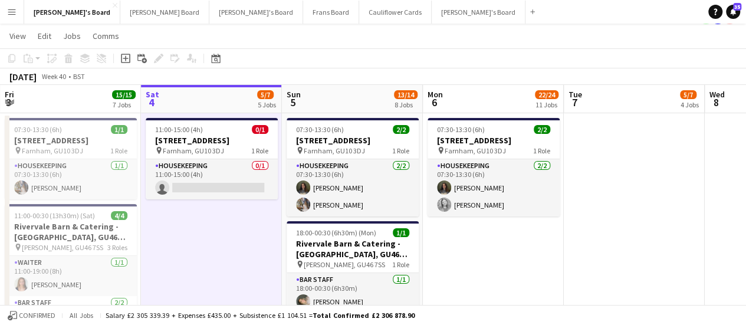
scroll to position [5, 0]
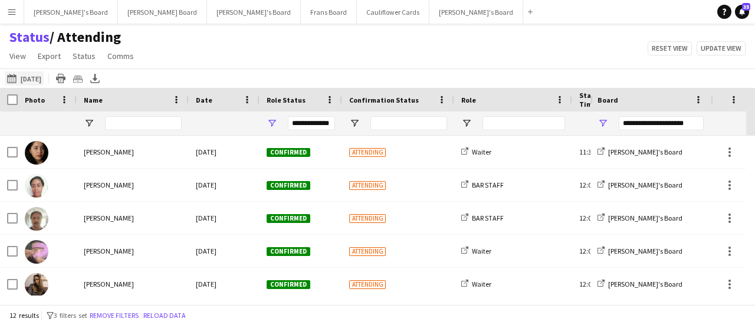
scroll to position [21, 0]
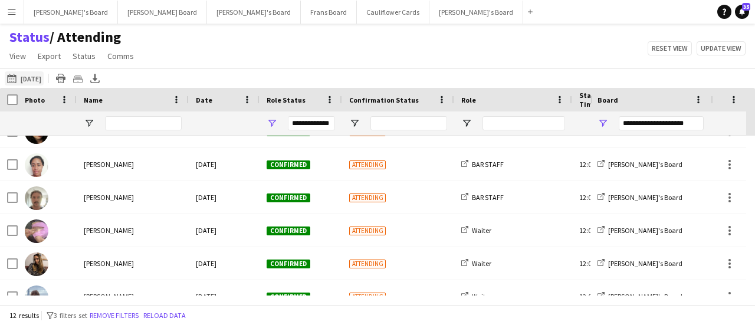
click at [44, 75] on button "Tomorrow Tomorrow" at bounding box center [24, 78] width 39 height 14
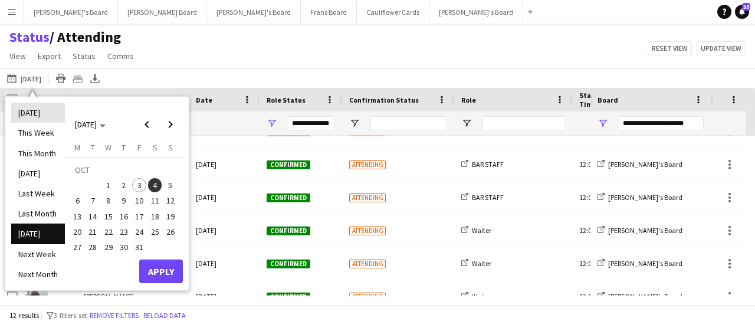
click at [33, 111] on li "[DATE]" at bounding box center [38, 113] width 54 height 20
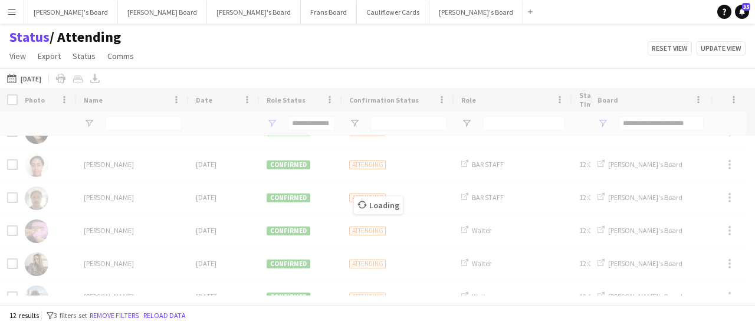
type input "***"
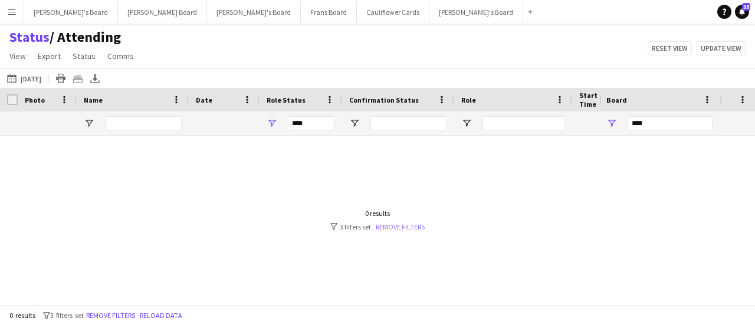
click at [402, 230] on link "Remove filters" at bounding box center [400, 226] width 49 height 9
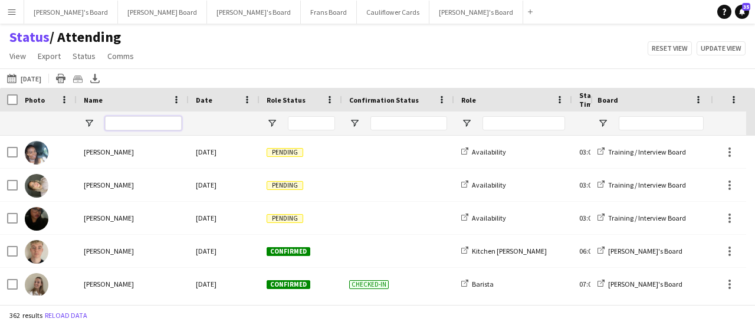
click at [162, 123] on input "Name Filter Input" at bounding box center [143, 123] width 77 height 14
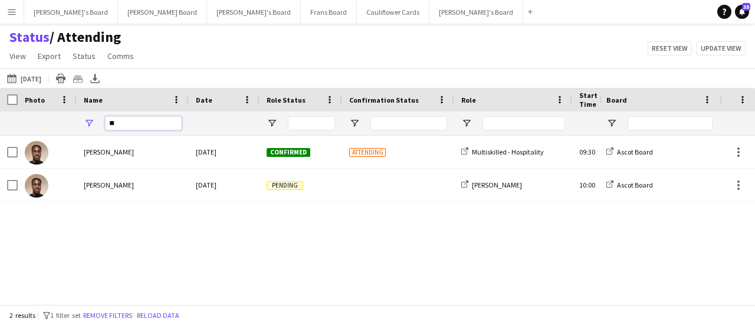
type input "*"
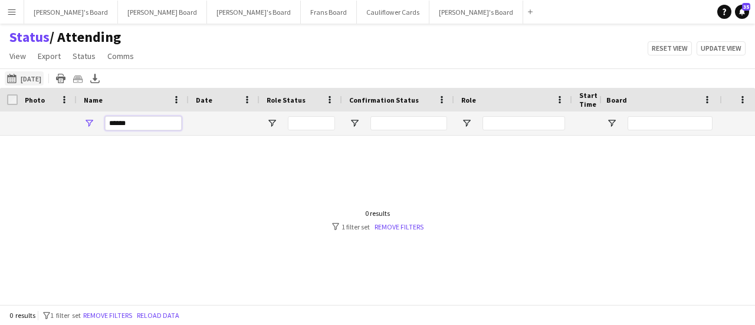
type input "******"
click at [21, 82] on button "Tomorrow Today" at bounding box center [24, 78] width 39 height 14
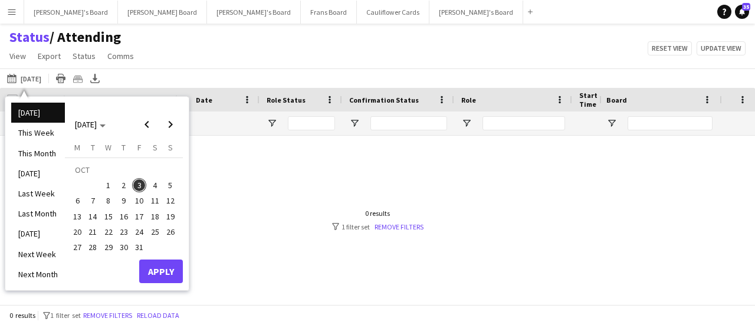
click at [153, 188] on span "4" at bounding box center [155, 185] width 14 height 14
click at [158, 265] on button "Apply" at bounding box center [161, 271] width 44 height 24
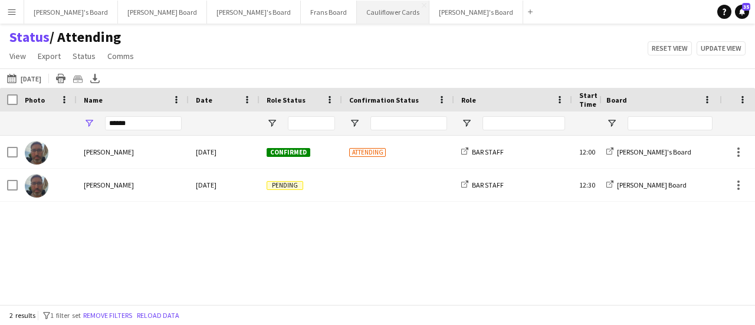
click at [357, 21] on button "Cauliflower Cards Close" at bounding box center [393, 12] width 73 height 23
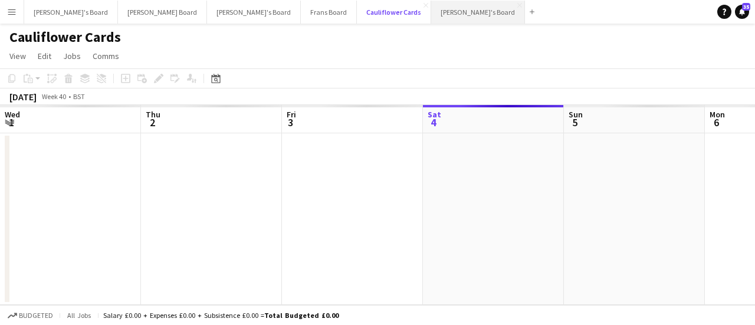
scroll to position [0, 282]
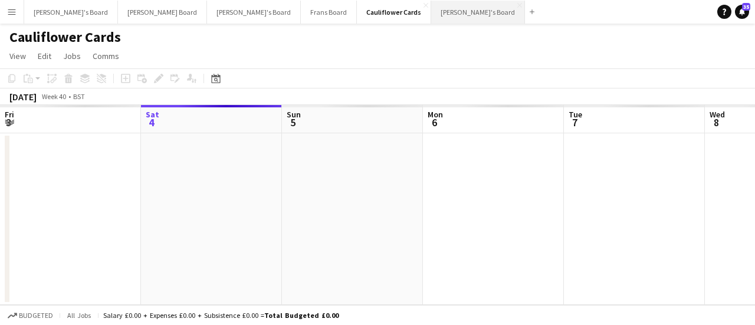
click at [431, 14] on button "[PERSON_NAME]'s Board Close" at bounding box center [478, 12] width 94 height 23
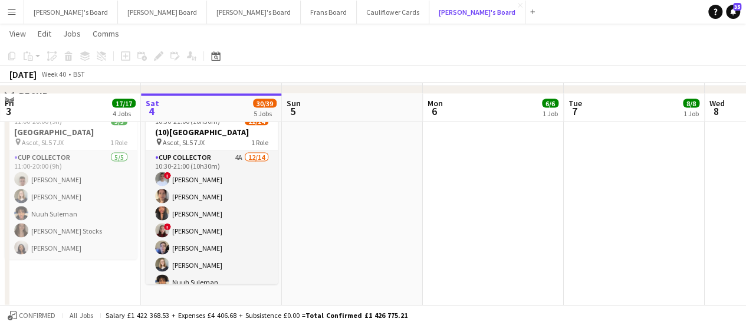
scroll to position [1084, 0]
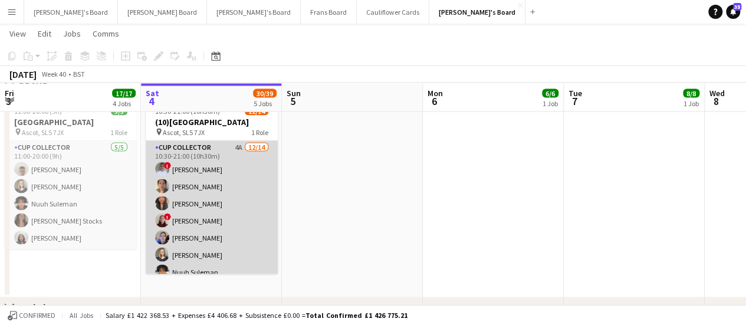
click at [196, 181] on app-card-role "CUP COLLECTOR 4A 12/14 10:30-21:00 (10h30m) ! Connor Upton Claire Dundon Shane …" at bounding box center [212, 271] width 132 height 262
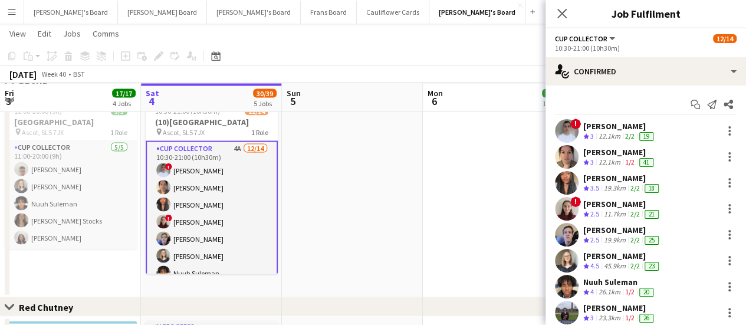
click at [603, 165] on div "12.1km" at bounding box center [609, 162] width 27 height 10
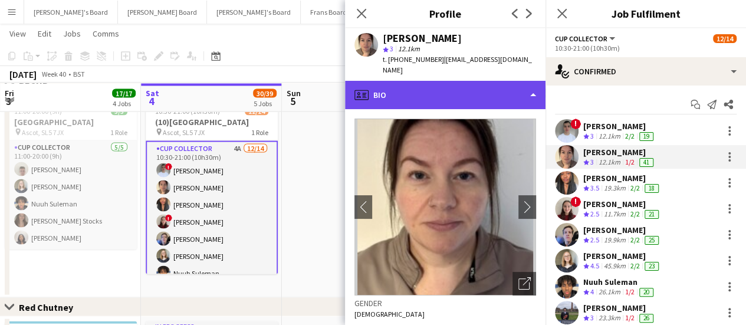
click at [497, 81] on div "profile Bio" at bounding box center [445, 95] width 201 height 28
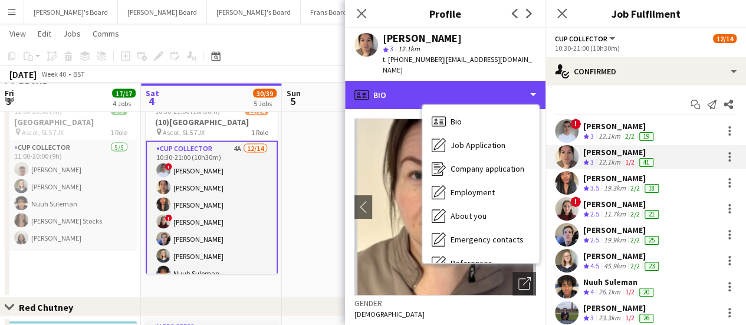
scroll to position [182, 0]
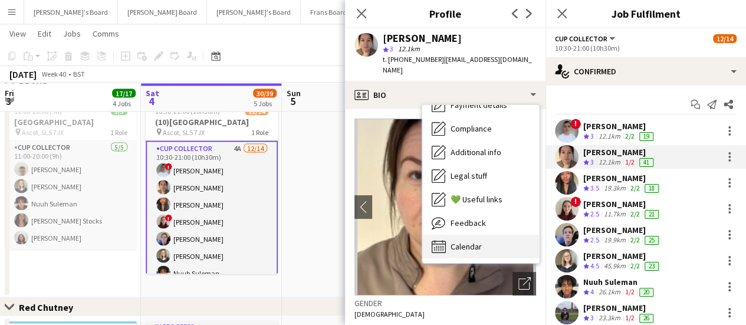
click at [510, 235] on div "Calendar Calendar" at bounding box center [480, 247] width 117 height 24
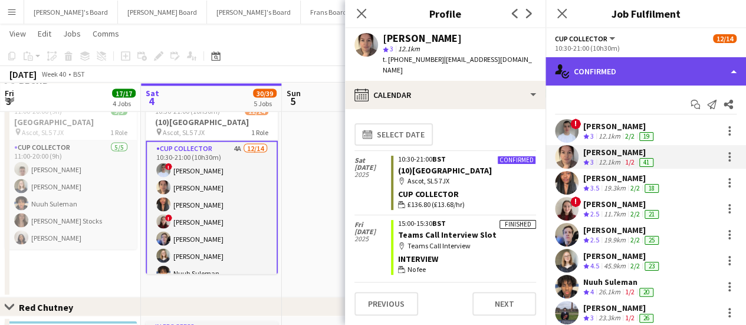
click at [663, 64] on div "single-neutral-actions-check-2 Confirmed" at bounding box center [646, 71] width 201 height 28
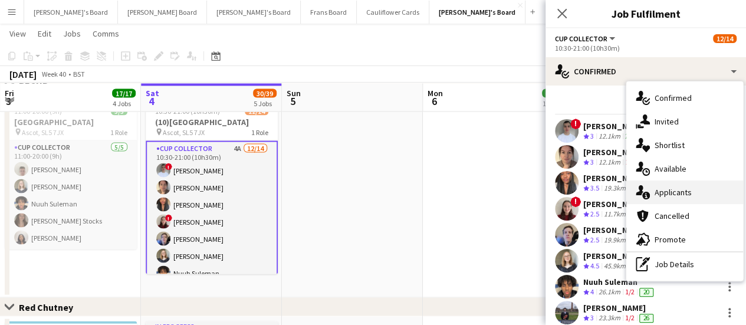
click at [707, 185] on div "single-neutral-actions-information Applicants" at bounding box center [684, 192] width 117 height 24
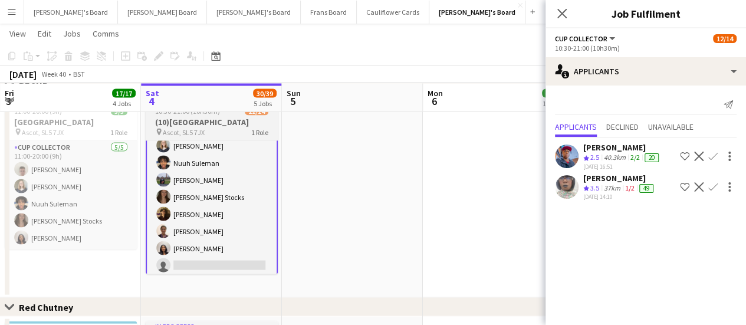
scroll to position [112, 0]
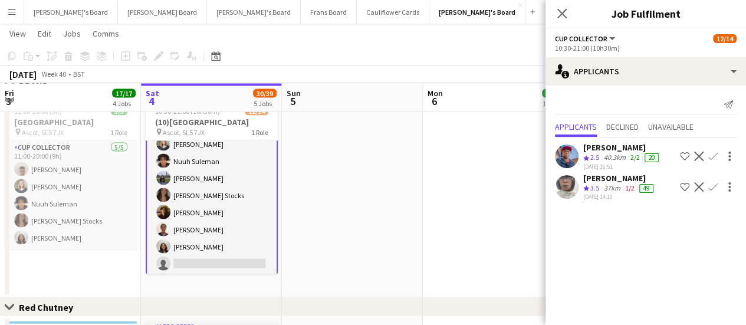
click at [307, 226] on app-date-cell at bounding box center [352, 195] width 141 height 203
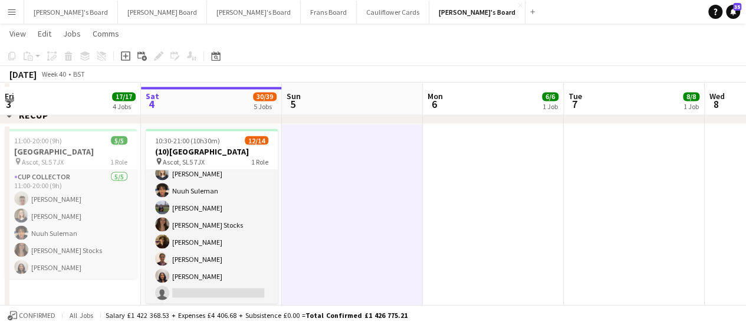
scroll to position [1058, 0]
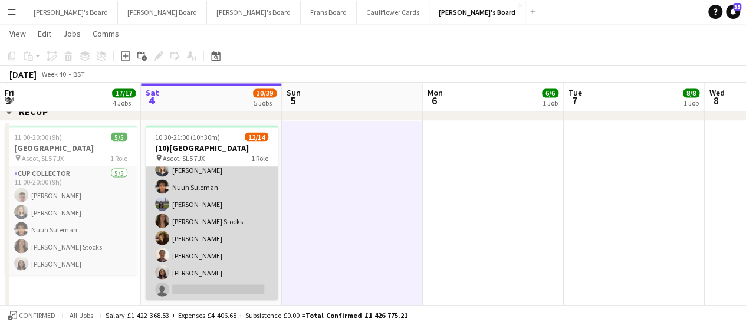
click at [212, 236] on app-card-role "CUP COLLECTOR 4A 12/14 10:30-21:00 (10h30m) ! Connor Upton Claire Dundon Shane …" at bounding box center [212, 186] width 132 height 262
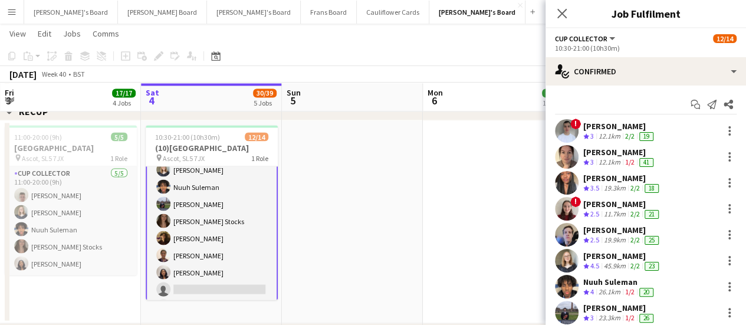
scroll to position [189, 0]
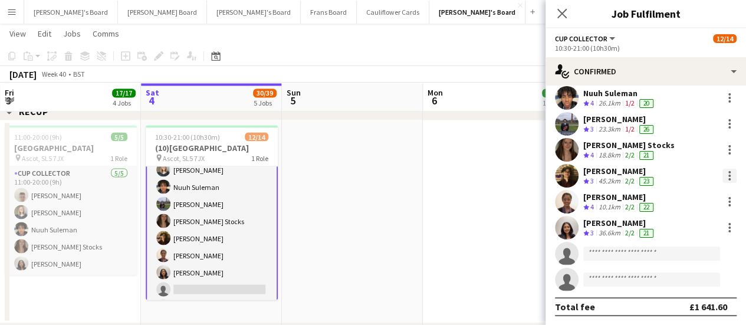
click at [722, 176] on div at bounding box center [729, 176] width 14 height 14
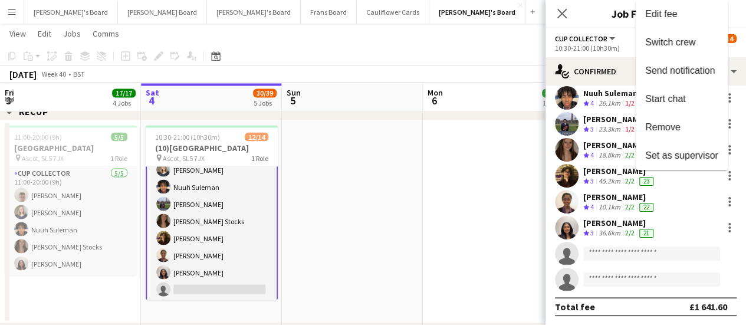
click at [616, 169] on div at bounding box center [373, 162] width 746 height 325
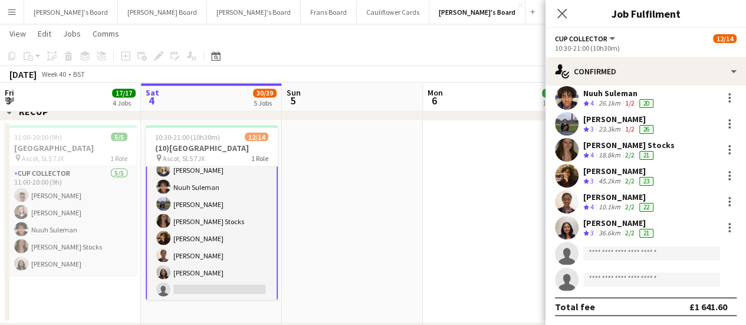
click at [615, 172] on div "[PERSON_NAME]" at bounding box center [619, 171] width 73 height 11
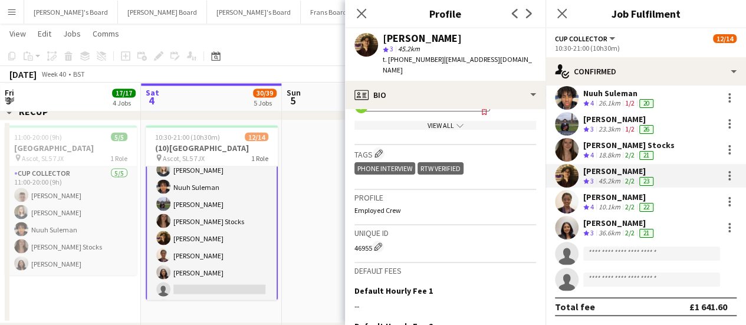
scroll to position [423, 0]
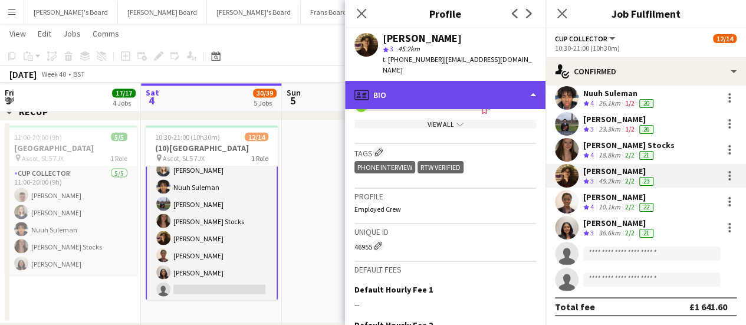
click at [485, 82] on div "profile Bio" at bounding box center [445, 95] width 201 height 28
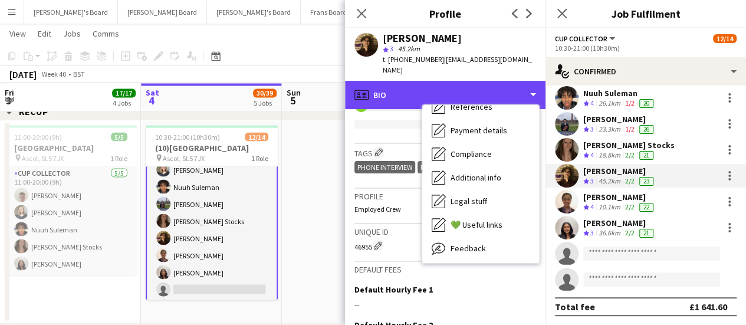
scroll to position [182, 0]
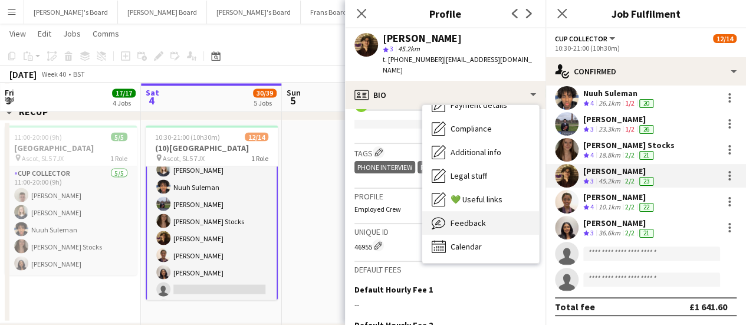
click at [494, 218] on div "Feedback Feedback" at bounding box center [480, 223] width 117 height 24
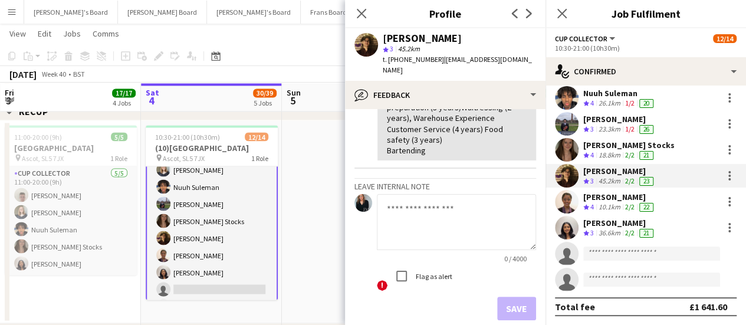
scroll to position [129, 0]
click at [394, 211] on textarea at bounding box center [456, 221] width 159 height 56
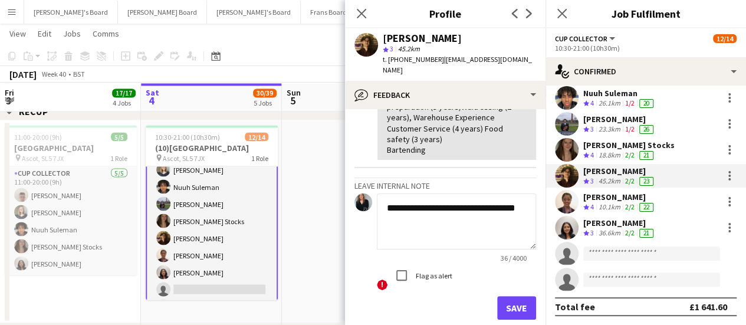
type textarea "**********"
click at [497, 297] on button "Save" at bounding box center [516, 308] width 39 height 24
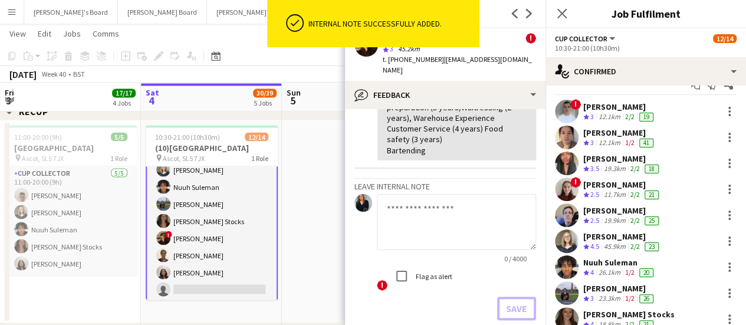
scroll to position [15, 0]
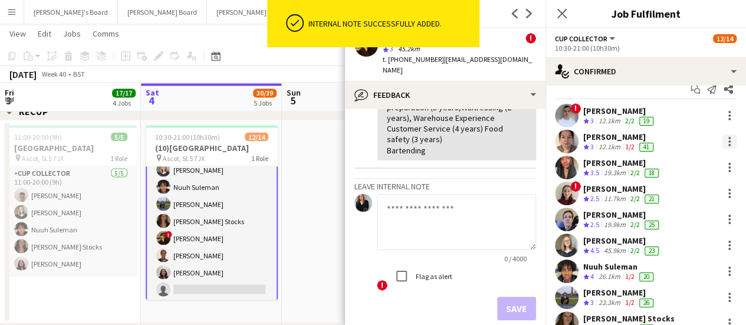
click at [722, 143] on div at bounding box center [729, 141] width 14 height 14
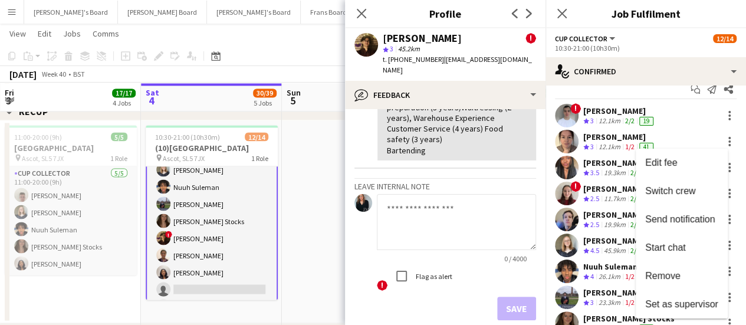
drag, startPoint x: 740, startPoint y: 176, endPoint x: 744, endPoint y: 211, distance: 35.0
click at [744, 211] on div at bounding box center [373, 162] width 746 height 325
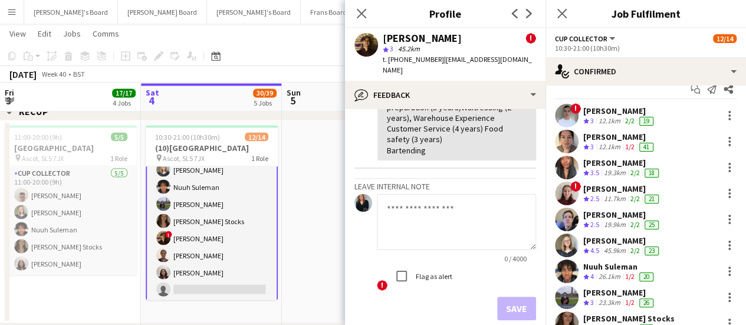
click at [629, 146] on app-skills-label "1/2" at bounding box center [629, 146] width 9 height 9
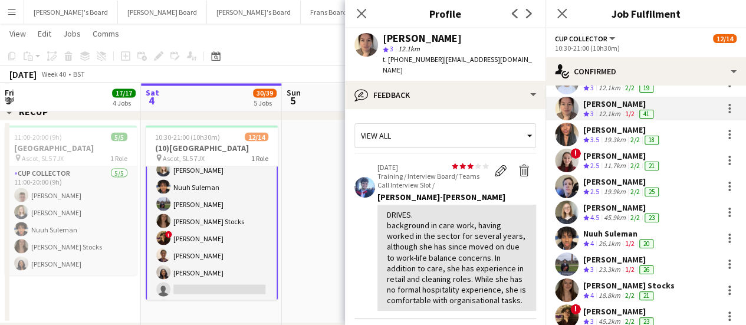
scroll to position [29, 0]
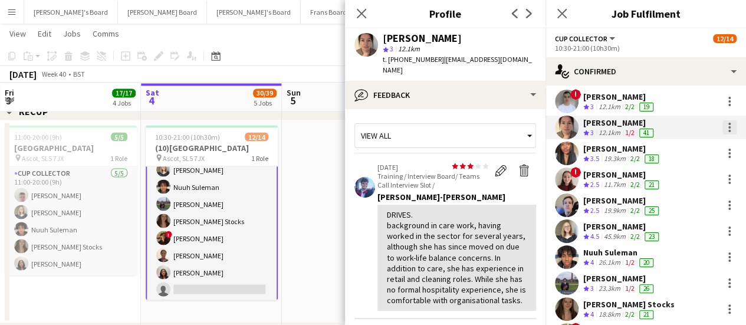
click at [728, 130] on div at bounding box center [729, 131] width 2 height 2
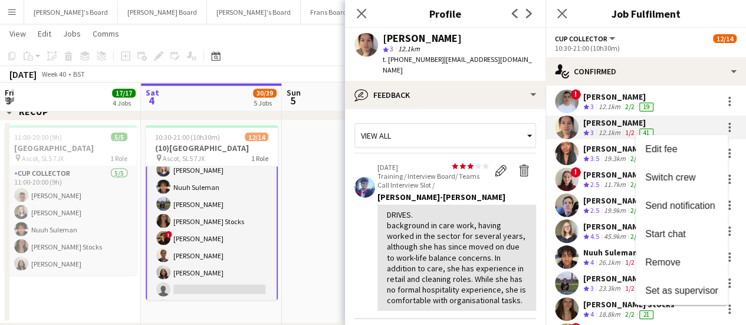
click at [599, 128] on div at bounding box center [373, 162] width 746 height 325
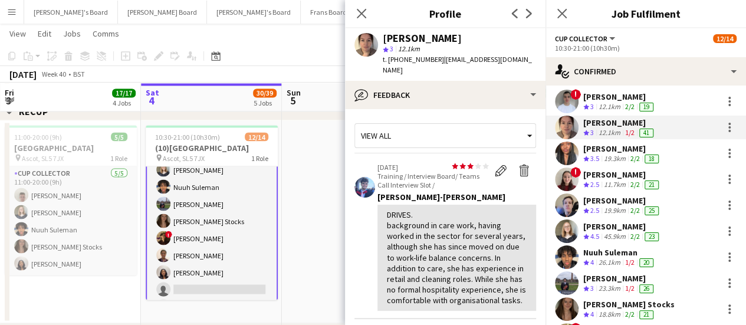
click at [599, 128] on div "12.1km" at bounding box center [609, 133] width 27 height 10
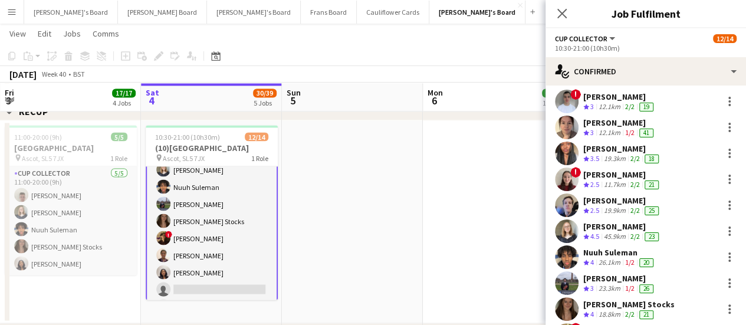
click at [599, 128] on div "12.1km" at bounding box center [609, 133] width 27 height 10
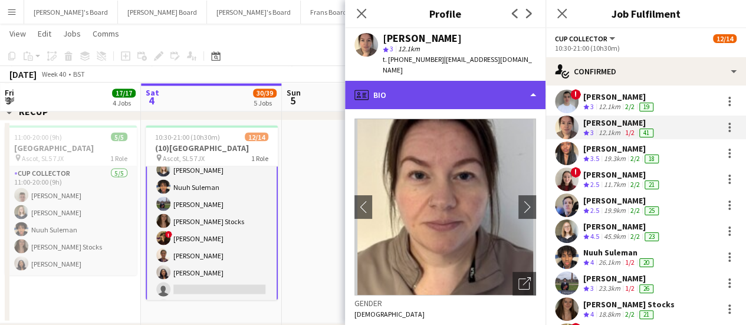
click at [475, 87] on div "profile Bio" at bounding box center [445, 95] width 201 height 28
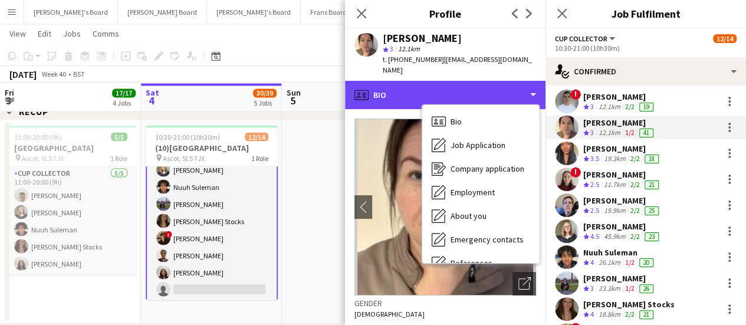
scroll to position [182, 0]
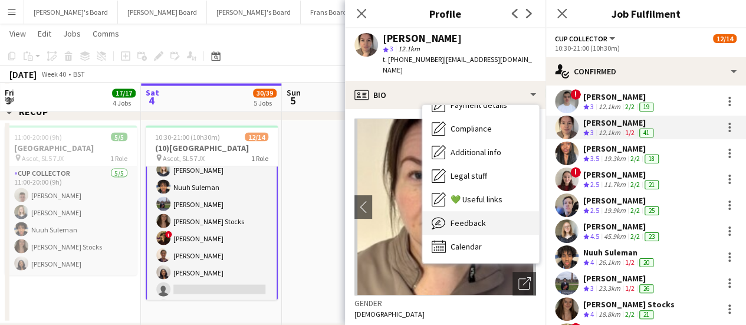
click at [528, 211] on div "Feedback Feedback" at bounding box center [480, 223] width 117 height 24
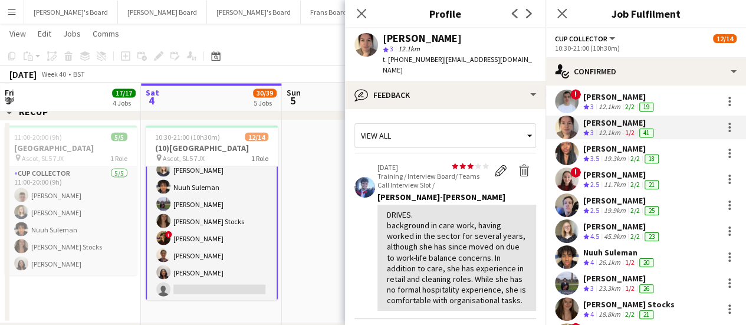
scroll to position [198, 0]
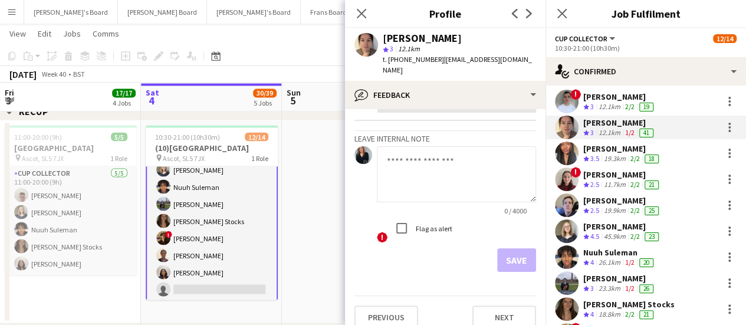
click at [407, 161] on textarea at bounding box center [456, 174] width 159 height 56
type textarea "*"
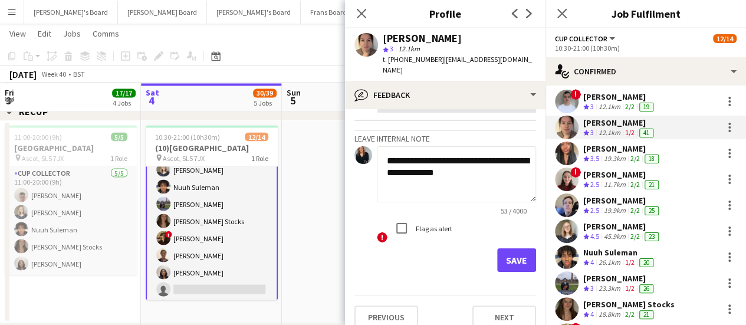
type textarea "**********"
click at [506, 256] on button "Save" at bounding box center [516, 260] width 39 height 24
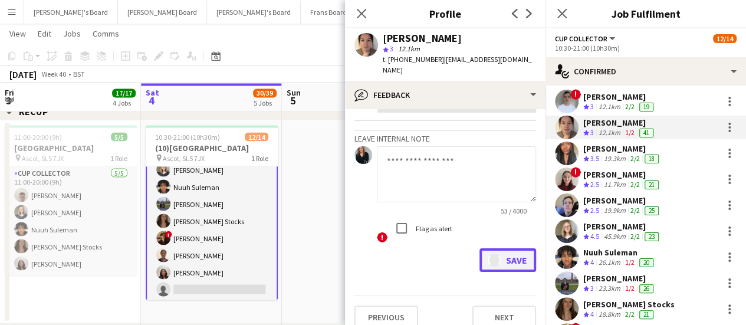
scroll to position [300, 0]
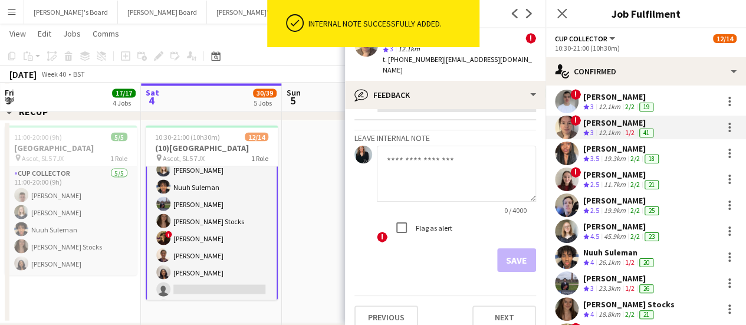
click at [305, 215] on app-date-cell at bounding box center [352, 221] width 141 height 203
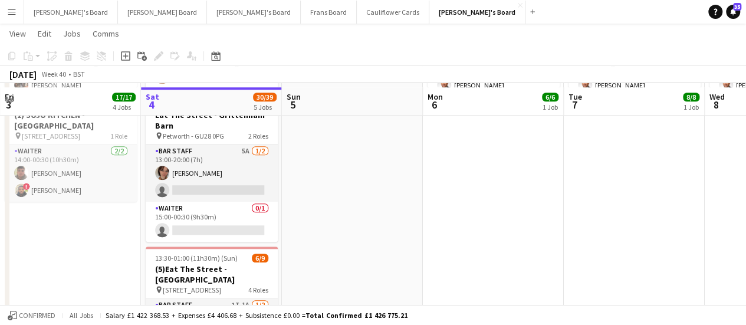
scroll to position [441, 0]
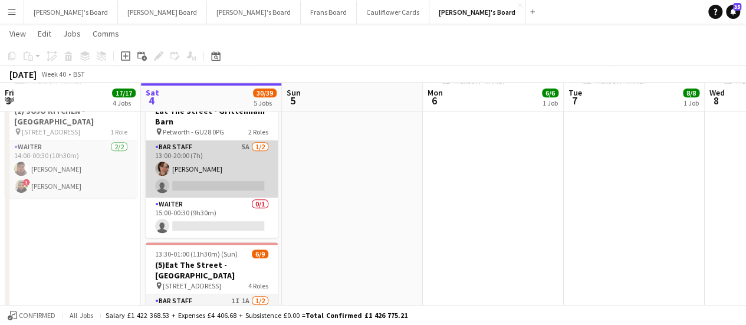
click at [249, 160] on app-card-role "BAR STAFF 5A 1/2 13:00-20:00 (7h) Millie Mcgrath single-neutral-actions" at bounding box center [212, 168] width 132 height 57
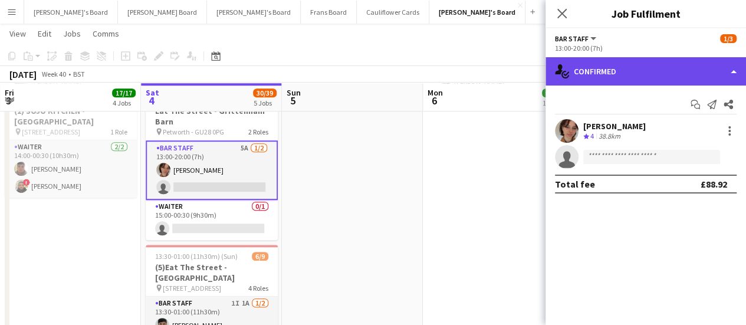
click at [684, 68] on div "single-neutral-actions-check-2 Confirmed" at bounding box center [646, 71] width 201 height 28
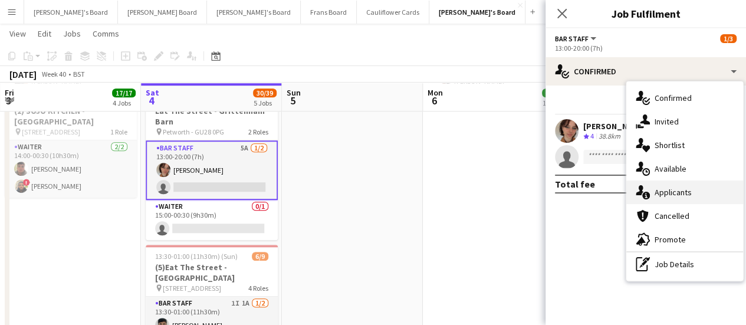
click at [688, 201] on div "single-neutral-actions-information Applicants" at bounding box center [684, 192] width 117 height 24
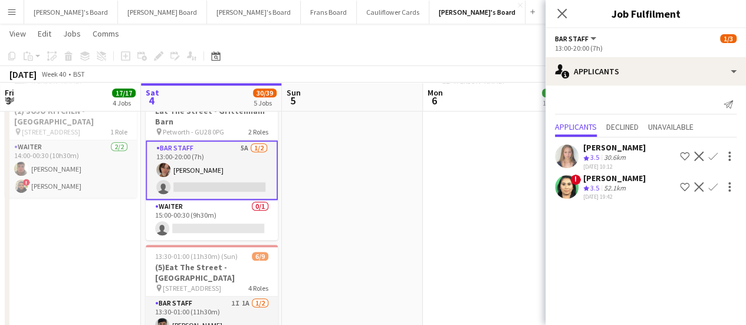
click at [340, 159] on app-date-cell at bounding box center [352, 204] width 141 height 1027
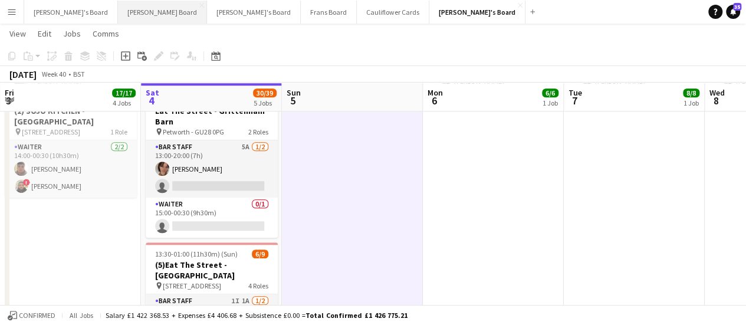
click at [124, 17] on button "[PERSON_NAME] Board Close" at bounding box center [162, 12] width 89 height 23
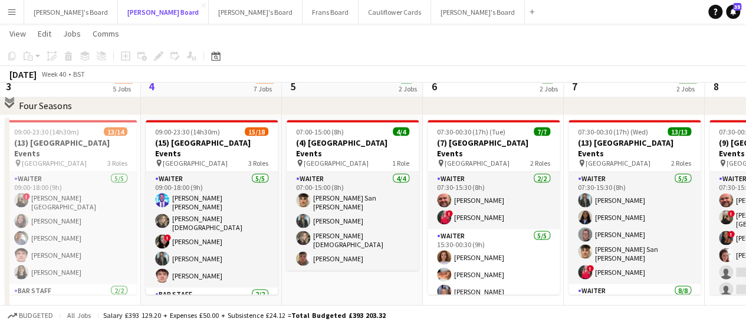
scroll to position [1042, 0]
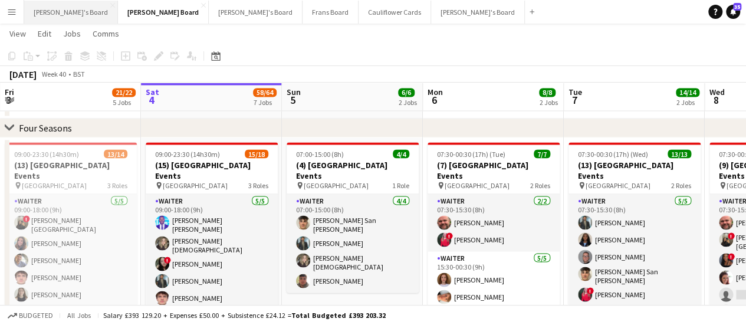
click at [53, 7] on button "Jakub's Board Close" at bounding box center [71, 12] width 94 height 23
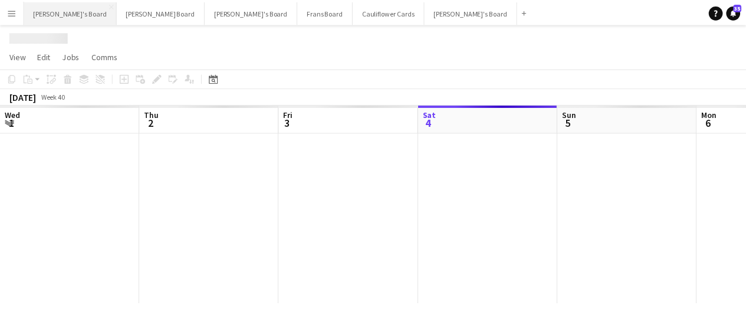
scroll to position [0, 282]
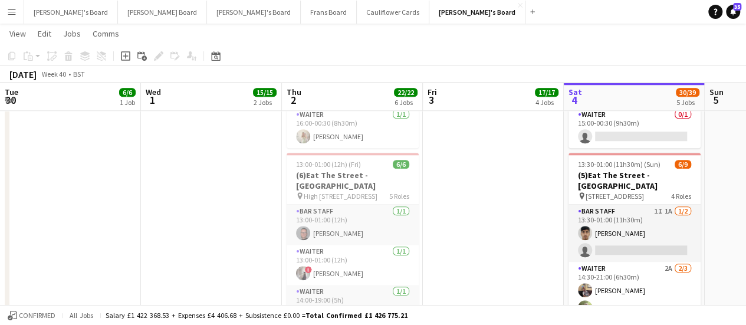
scroll to position [0, 282]
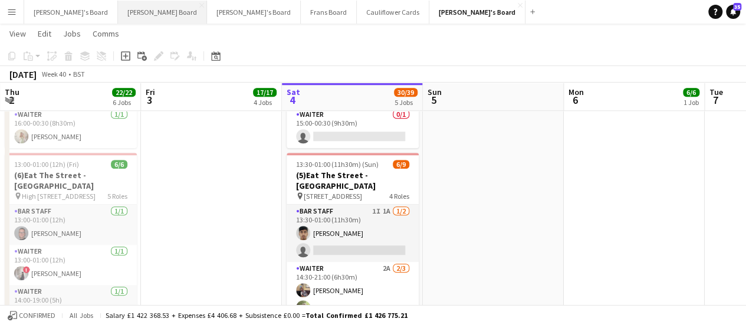
click at [118, 9] on button "[PERSON_NAME] Board Close" at bounding box center [162, 12] width 89 height 23
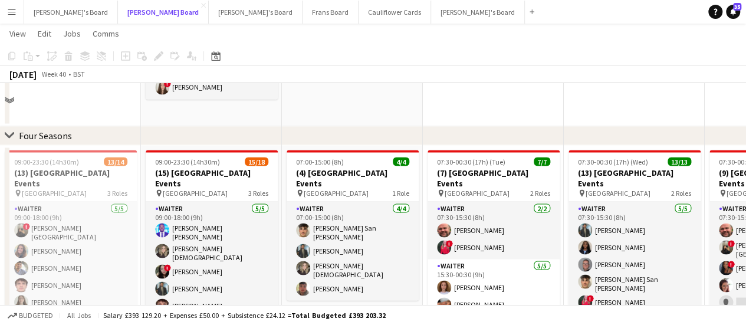
scroll to position [1047, 0]
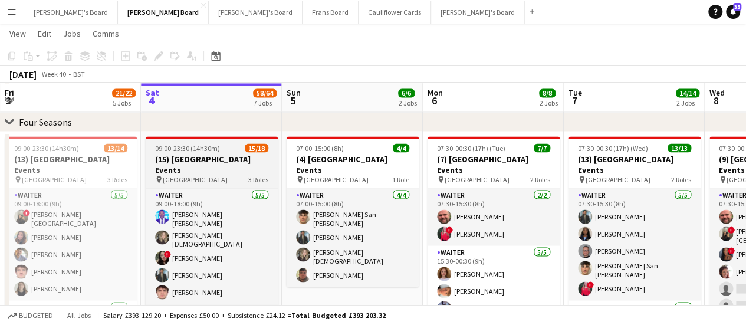
click at [223, 151] on div "09:00-23:30 (14h30m) 15/18" at bounding box center [212, 147] width 132 height 9
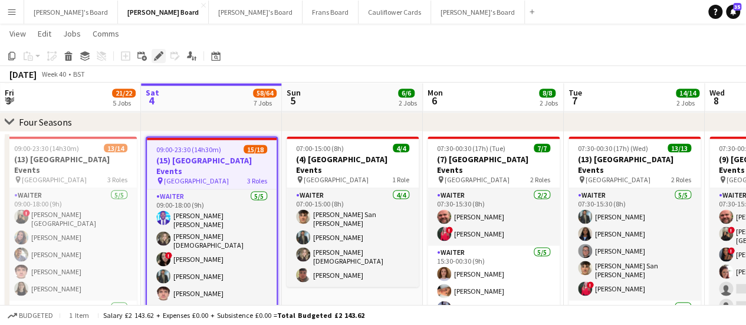
click at [157, 56] on icon at bounding box center [158, 56] width 6 height 6
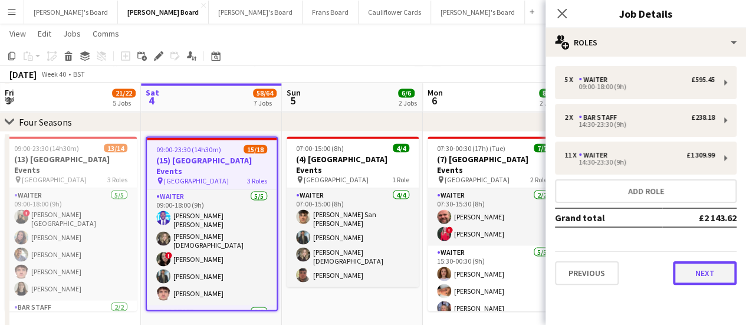
click at [699, 267] on button "Next" at bounding box center [705, 273] width 64 height 24
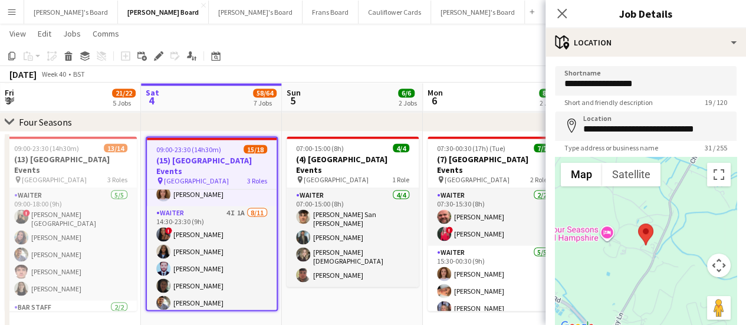
scroll to position [153, 0]
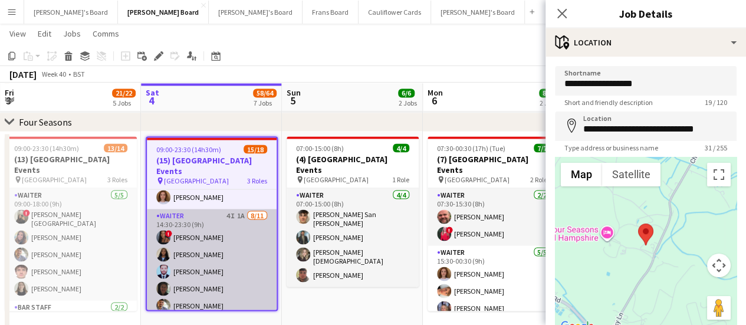
click at [239, 220] on app-card-role "Waiter 4I 1A 8/11 14:30-23:30 (9h) ! Cherise Ewhrudjakpor Esther Egharevba Muha…" at bounding box center [212, 314] width 130 height 211
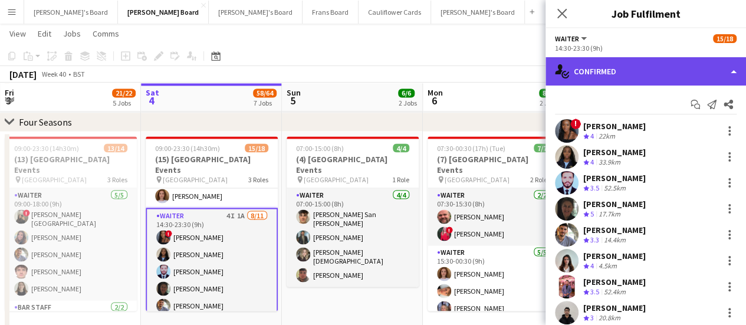
click at [678, 75] on div "single-neutral-actions-check-2 Confirmed" at bounding box center [646, 71] width 201 height 28
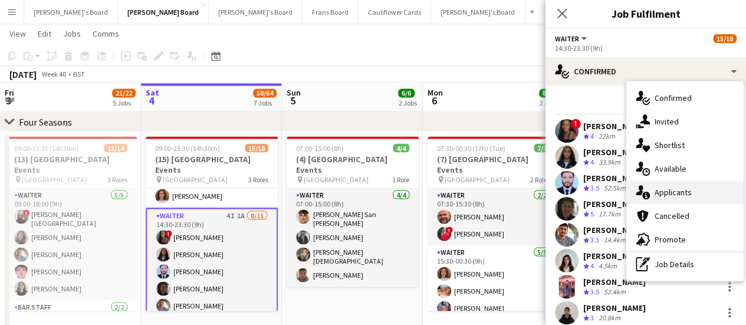
click at [691, 183] on div "single-neutral-actions-information Applicants" at bounding box center [684, 192] width 117 height 24
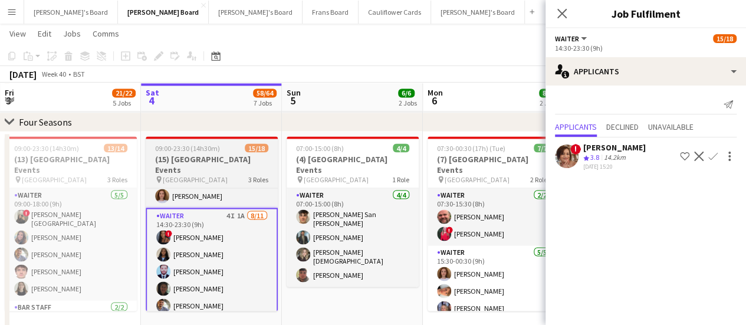
click at [185, 156] on h3 "(15) [GEOGRAPHIC_DATA] Events" at bounding box center [212, 163] width 132 height 21
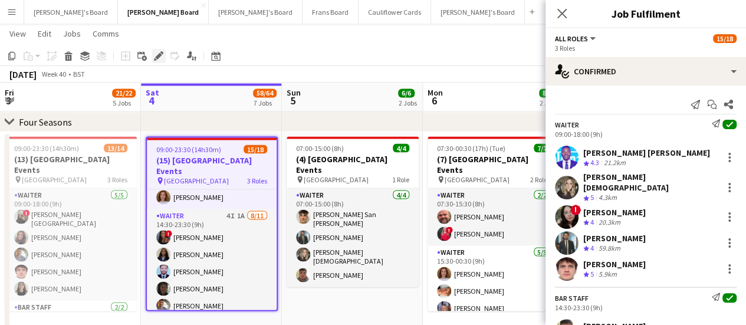
click at [160, 59] on icon "Edit" at bounding box center [158, 55] width 9 height 9
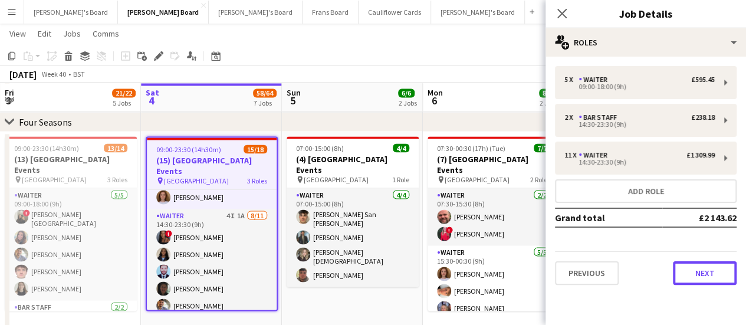
click at [717, 281] on button "Next" at bounding box center [705, 273] width 64 height 24
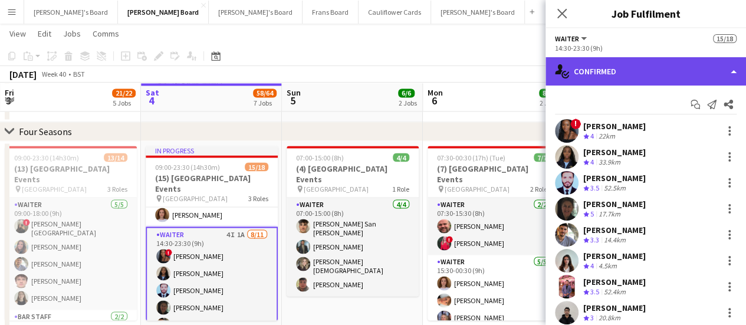
click at [691, 67] on div "single-neutral-actions-check-2 Confirmed" at bounding box center [646, 71] width 201 height 28
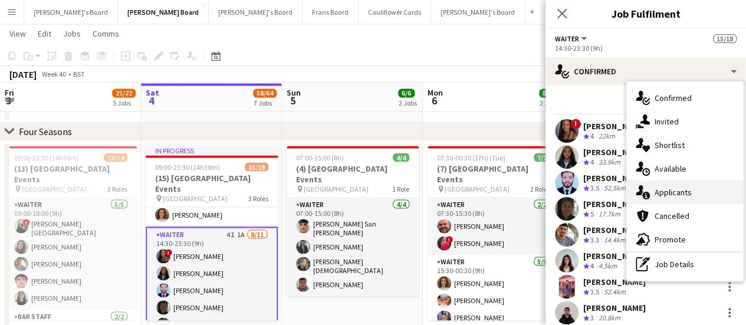
click at [682, 196] on span "Applicants" at bounding box center [673, 192] width 37 height 11
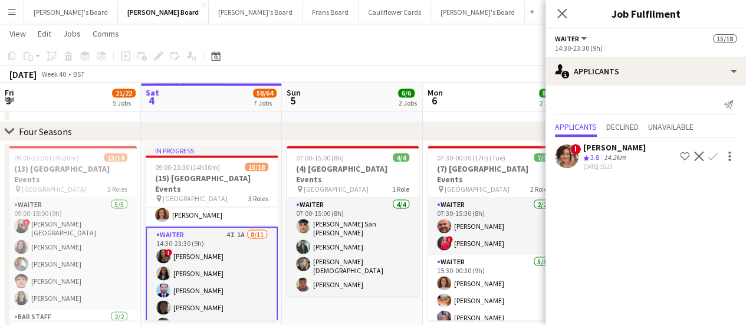
click at [712, 149] on button "Confirm" at bounding box center [713, 156] width 14 height 14
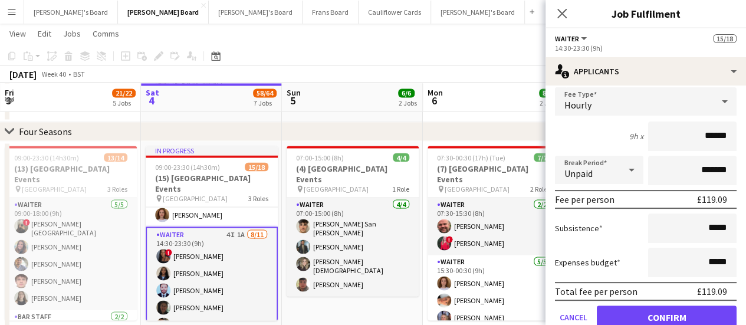
scroll to position [123, 0]
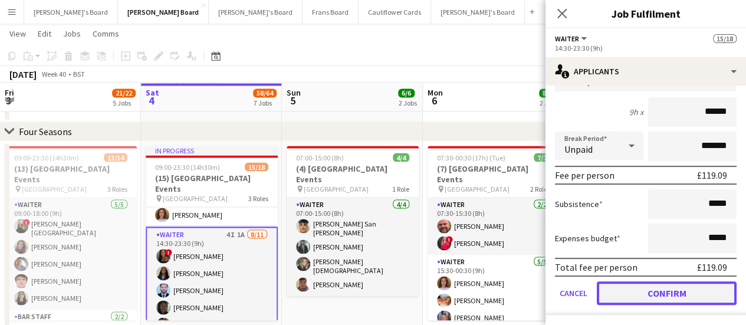
click at [650, 291] on button "Confirm" at bounding box center [667, 293] width 140 height 24
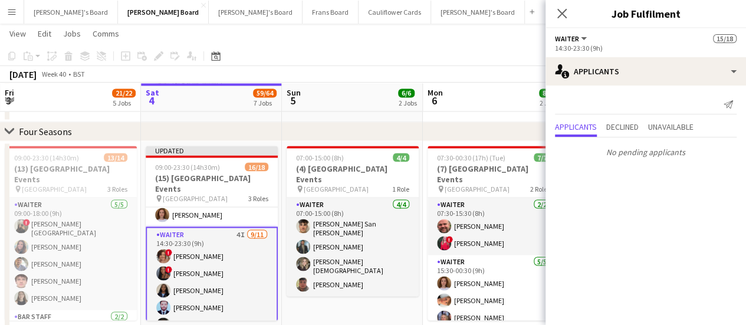
scroll to position [0, 0]
click at [316, 286] on app-date-cell "07:00-15:00 (8h) 4/4 (4) Four Seasons Hotel Events pin Four Seasons Hotel 1 Rol…" at bounding box center [352, 242] width 141 height 203
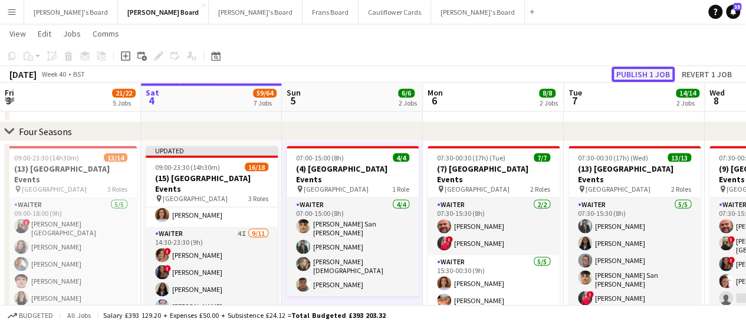
click at [634, 71] on button "Publish 1 job" at bounding box center [643, 74] width 63 height 15
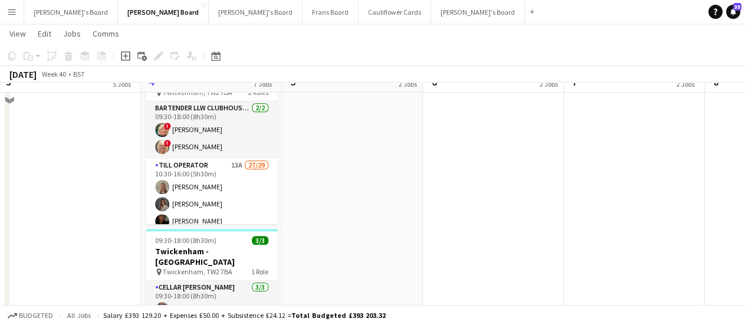
scroll to position [545, 0]
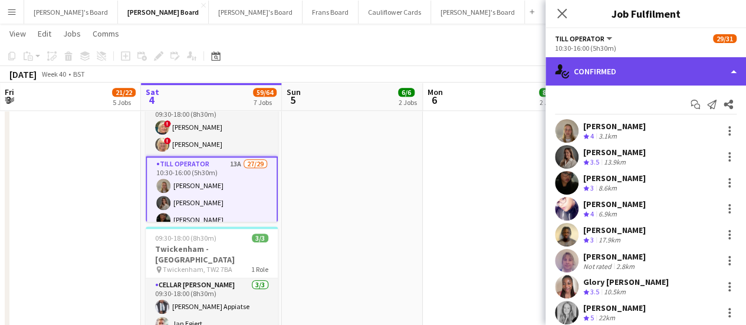
click at [667, 71] on div "single-neutral-actions-check-2 Confirmed" at bounding box center [646, 71] width 201 height 28
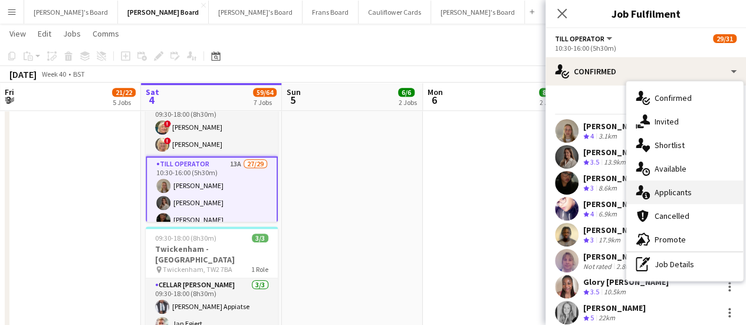
click at [671, 196] on span "Applicants" at bounding box center [673, 192] width 37 height 11
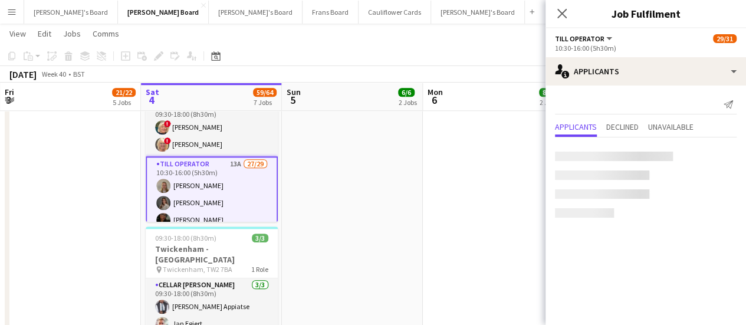
click at [671, 196] on mat-expansion-panel "users2 Applicants Send notification Applicants Declined Unavailable" at bounding box center [646, 205] width 201 height 239
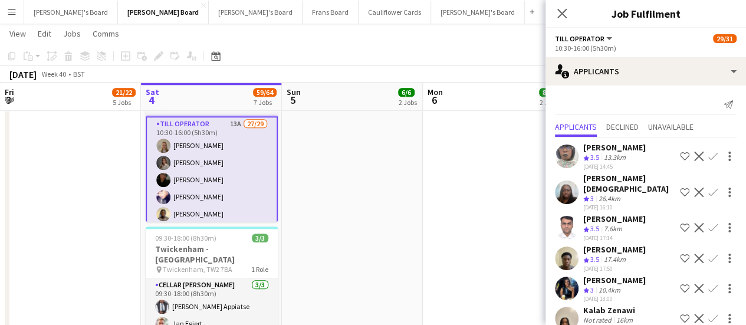
scroll to position [42, 0]
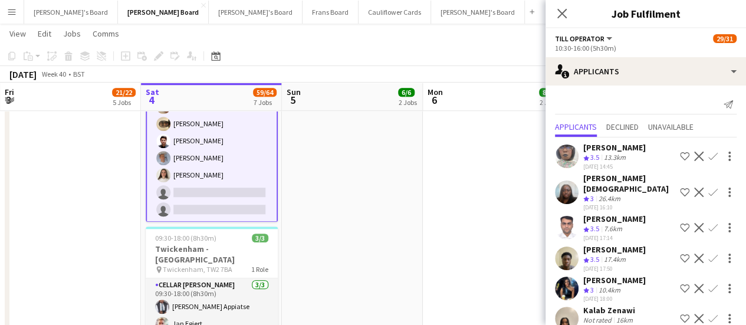
click at [310, 220] on app-date-cell at bounding box center [352, 280] width 141 height 688
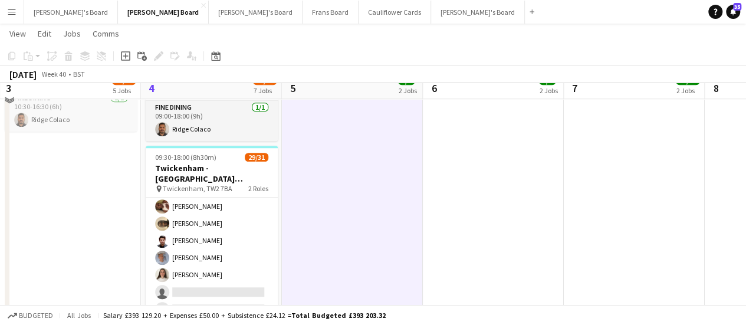
scroll to position [435, 0]
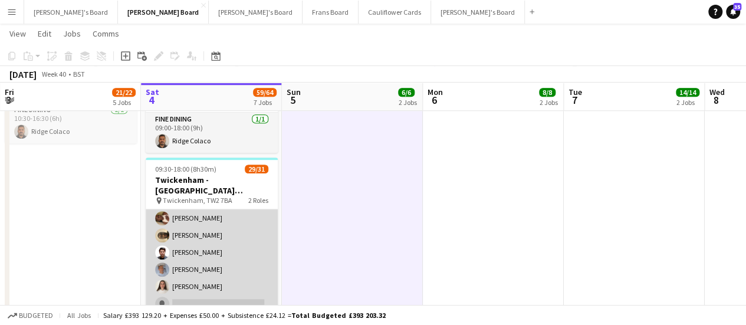
click at [218, 216] on app-card-role "Till Operator 13A 27/29 10:30-16:00 (5h30m) Lily Smith Katrine Hansen Tasneem A…" at bounding box center [212, 73] width 132 height 519
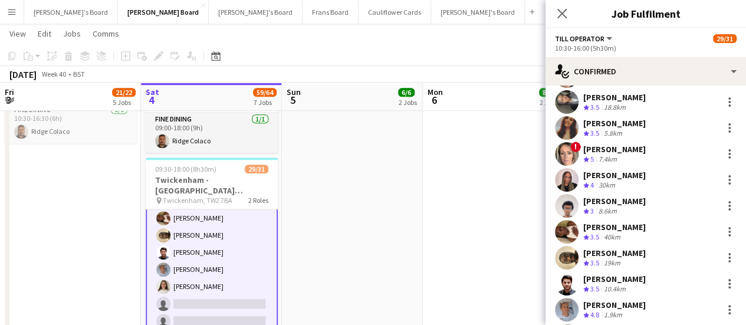
scroll to position [474, 0]
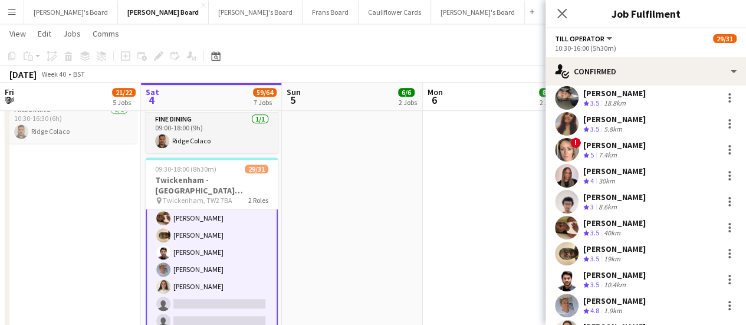
click at [629, 227] on div "[PERSON_NAME]" at bounding box center [614, 223] width 63 height 11
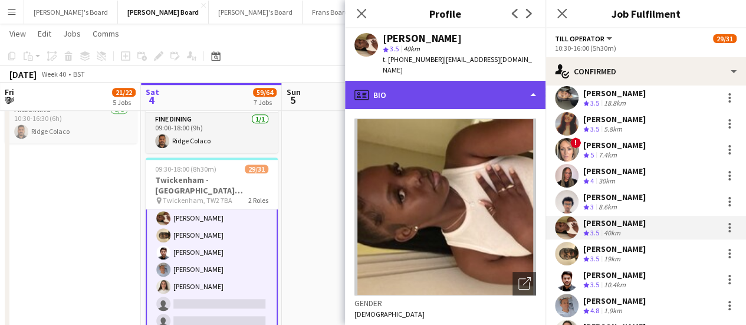
click at [481, 93] on div "profile Bio" at bounding box center [445, 95] width 201 height 28
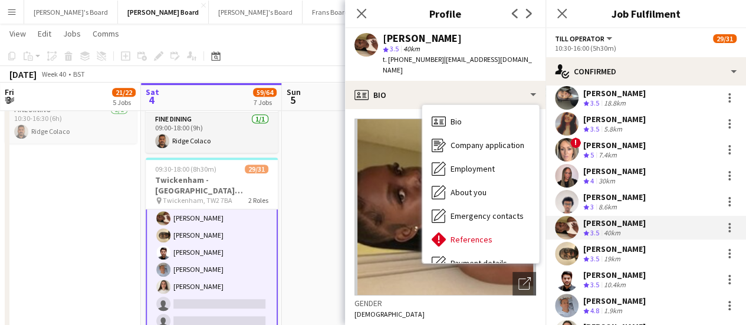
click at [498, 49] on div "star 3.5 40km" at bounding box center [459, 49] width 153 height 11
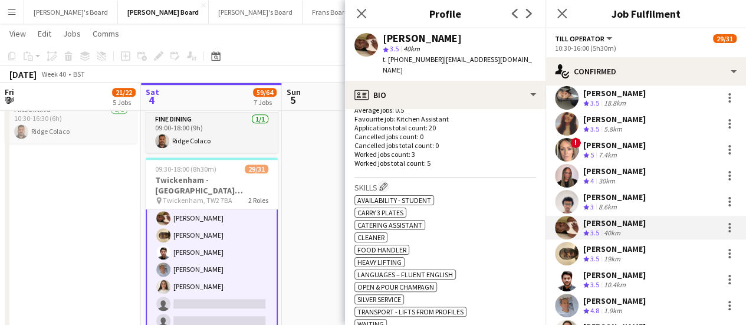
scroll to position [319, 0]
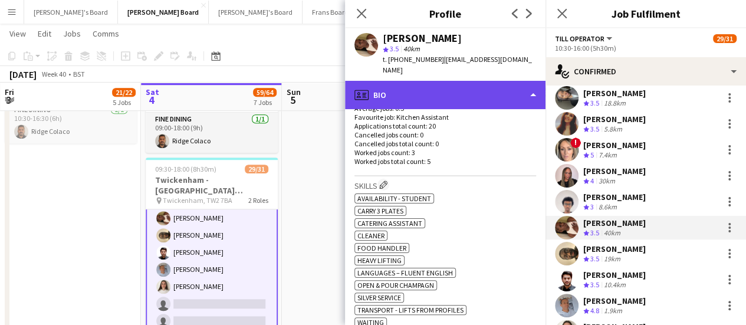
click at [479, 81] on div "profile Bio" at bounding box center [445, 95] width 201 height 28
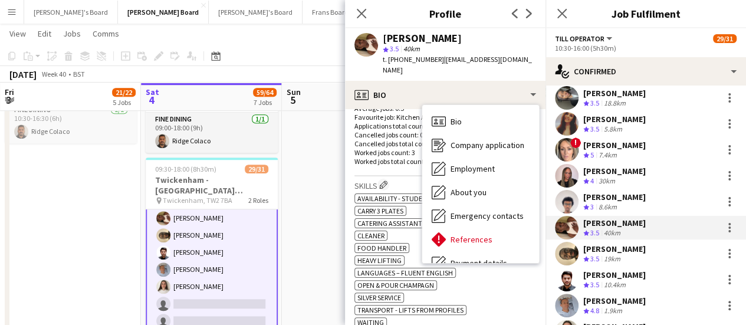
click at [652, 228] on div "Bethany Mutema Crew rating 3.5 40km" at bounding box center [646, 228] width 201 height 24
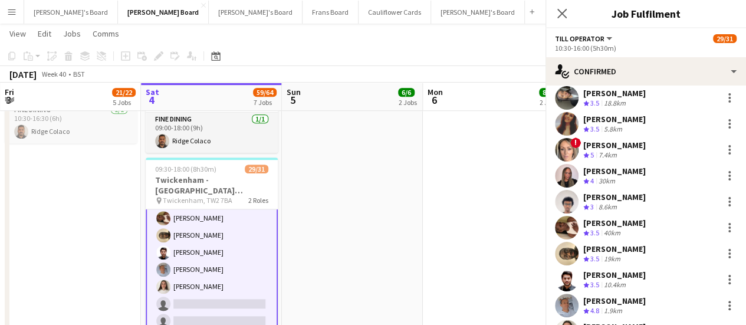
click at [652, 228] on div "Bethany Mutema Crew rating 3.5 40km" at bounding box center [646, 228] width 201 height 24
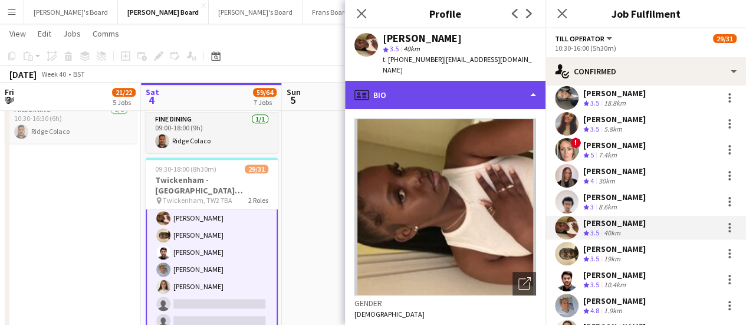
click at [470, 81] on div "profile Bio" at bounding box center [445, 95] width 201 height 28
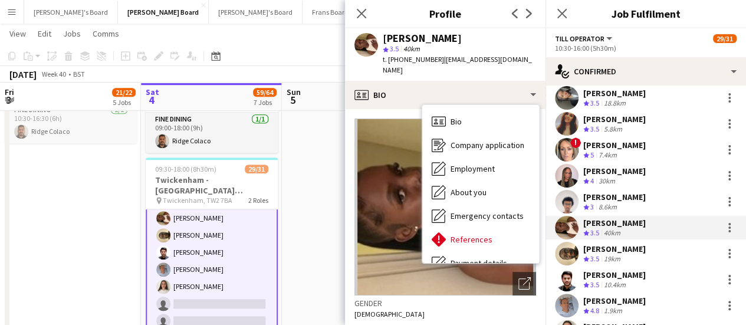
drag, startPoint x: 463, startPoint y: 38, endPoint x: 377, endPoint y: 36, distance: 85.5
click at [377, 36] on div "Bethany Mutema star 3.5 40km t. +447488381394 | bethanymutema@gmail.com" at bounding box center [445, 54] width 201 height 52
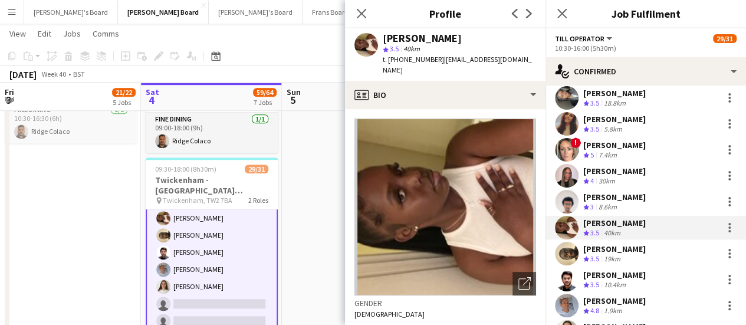
copy div "[PERSON_NAME]"
click at [256, 28] on app-page-menu "View Day view expanded Day view collapsed Month view Date picker Jump to [DATE]…" at bounding box center [373, 35] width 746 height 22
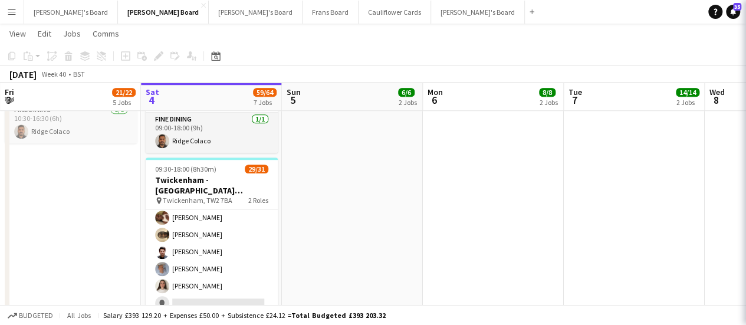
scroll to position [453, 0]
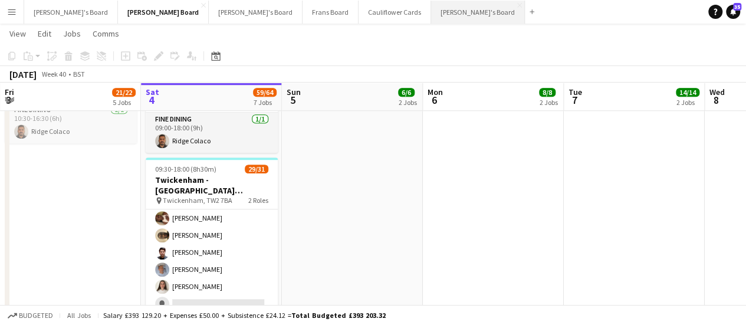
click at [431, 9] on button "[PERSON_NAME]'s Board Close" at bounding box center [478, 12] width 94 height 23
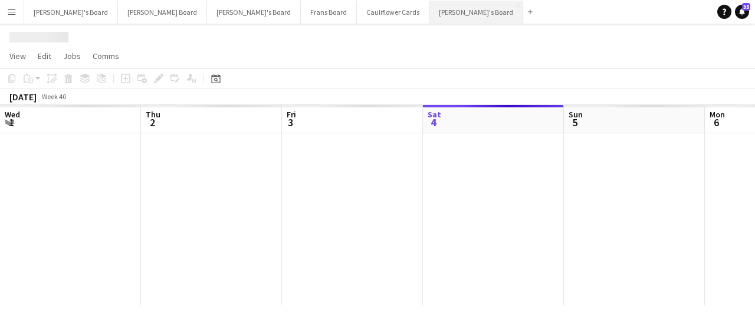
scroll to position [0, 282]
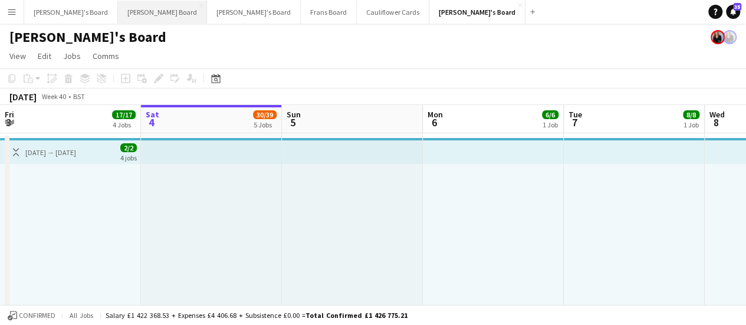
click at [118, 7] on button "[PERSON_NAME] Board Close" at bounding box center [162, 12] width 89 height 23
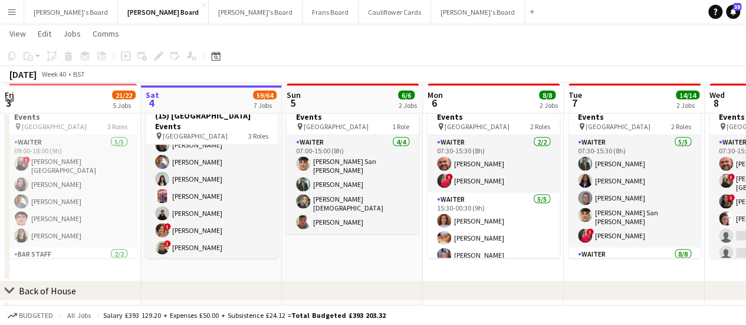
scroll to position [1112, 0]
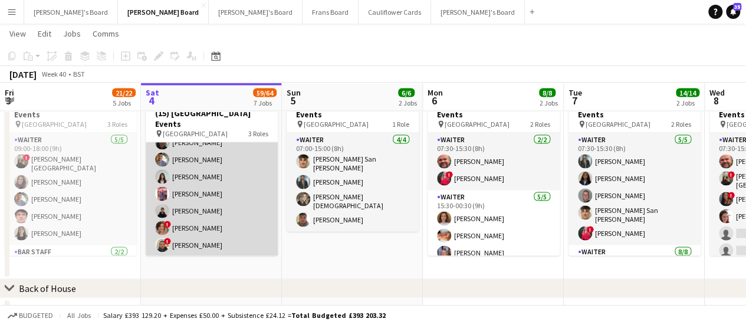
click at [235, 239] on app-card-role "Waiter 4I 10/11 14:30-23:30 (9h) ! Cherise Ewhrudjakpor Esther Egharevba Muhamm…" at bounding box center [212, 168] width 132 height 211
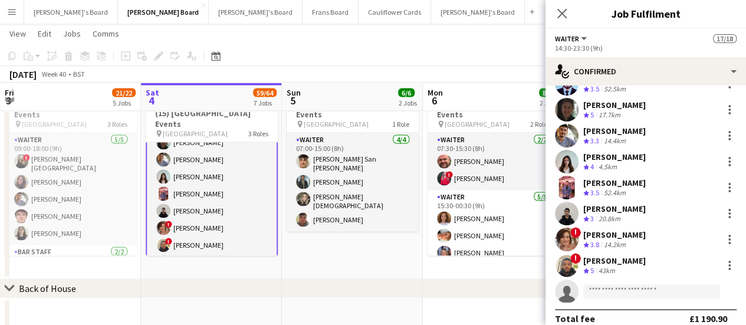
scroll to position [101, 0]
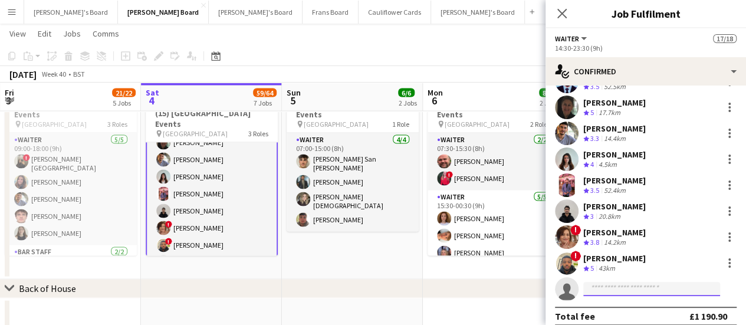
click at [665, 287] on input at bounding box center [651, 289] width 137 height 14
paste input "**********"
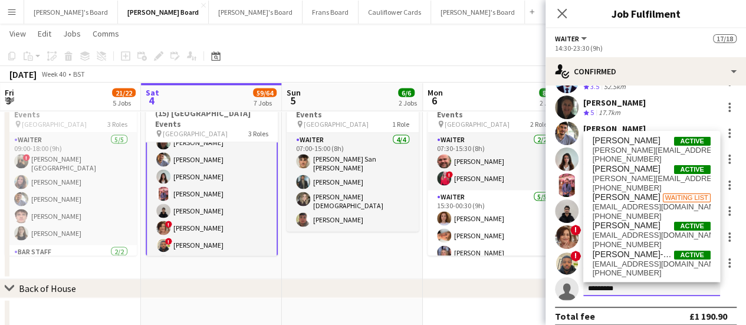
type input "*******"
click at [333, 256] on app-date-cell "07:00-15:00 (8h) 4/4 (4) Four Seasons Hotel Events pin Four Seasons Hotel 1 Rol…" at bounding box center [352, 177] width 141 height 203
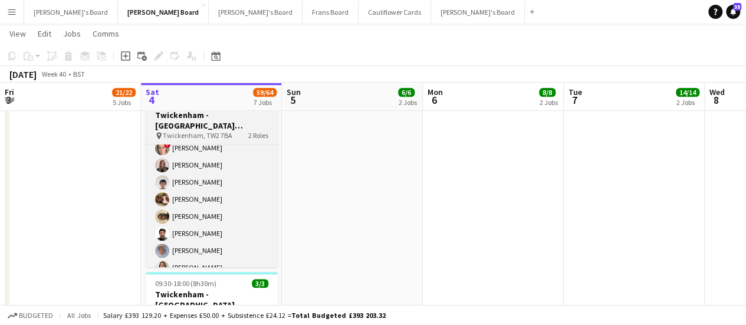
scroll to position [404, 0]
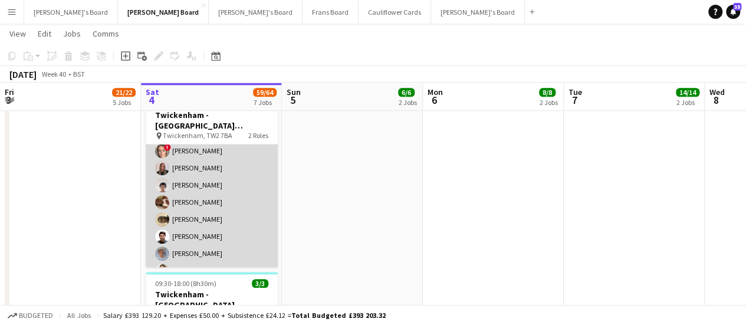
click at [203, 202] on app-card-role "Till Operator 13A 27/29 10:30-16:00 (5h30m) Lily Smith Katrine Hansen Tasneem A…" at bounding box center [212, 57] width 132 height 519
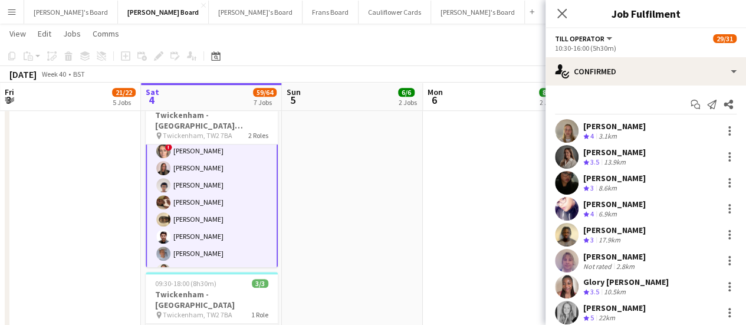
click at [203, 202] on app-card-role "Till Operator 13A 27/29 10:30-16:00 (5h30m) Lily Smith Katrine Hansen Tasneem A…" at bounding box center [212, 57] width 132 height 521
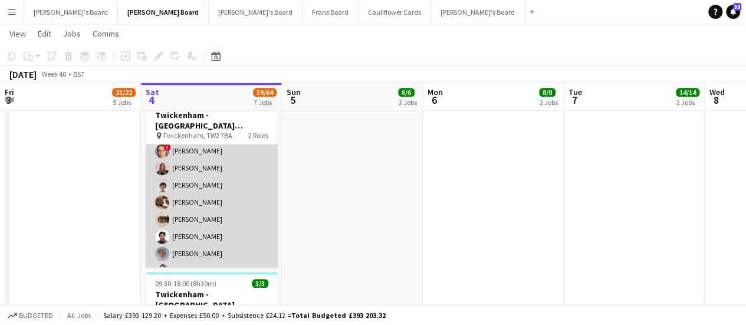
click at [218, 198] on app-card-role "Till Operator 13A 27/29 10:30-16:00 (5h30m) Lily Smith Katrine Hansen Tasneem A…" at bounding box center [212, 57] width 132 height 519
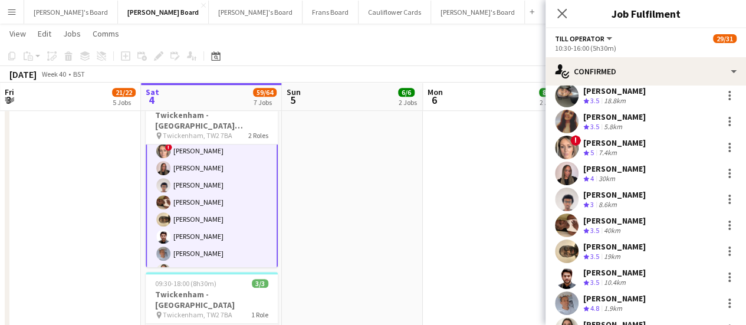
scroll to position [487, 0]
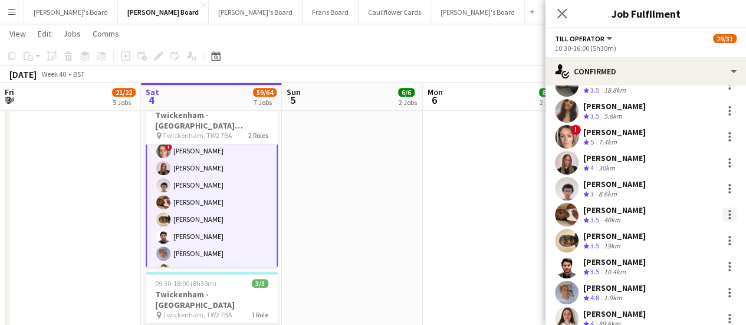
click at [722, 216] on div at bounding box center [729, 215] width 14 height 14
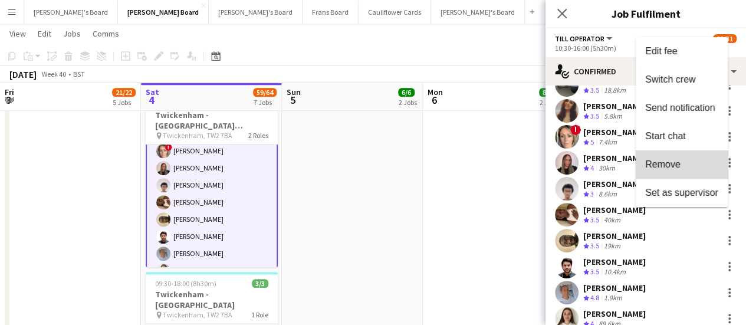
click at [697, 173] on button "Remove" at bounding box center [682, 164] width 92 height 28
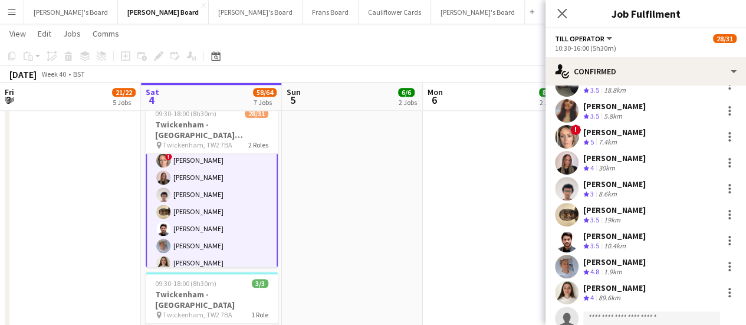
click at [401, 208] on app-date-cell at bounding box center [352, 326] width 141 height 688
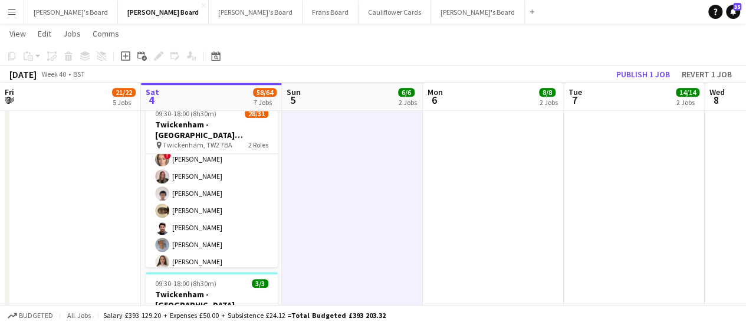
scroll to position [404, 0]
click at [639, 73] on button "Publish 1 job" at bounding box center [643, 74] width 63 height 15
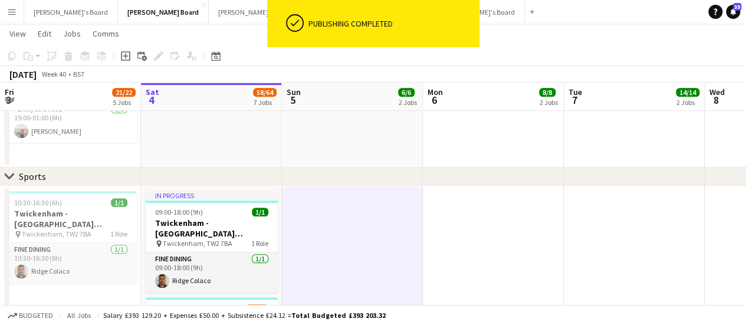
scroll to position [309, 0]
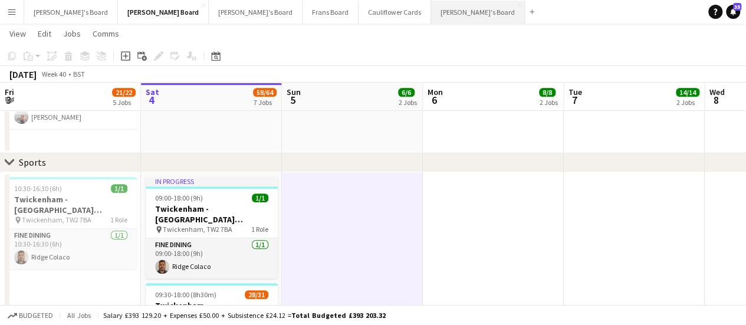
click at [431, 9] on button "[PERSON_NAME]'s Board Close" at bounding box center [478, 12] width 94 height 23
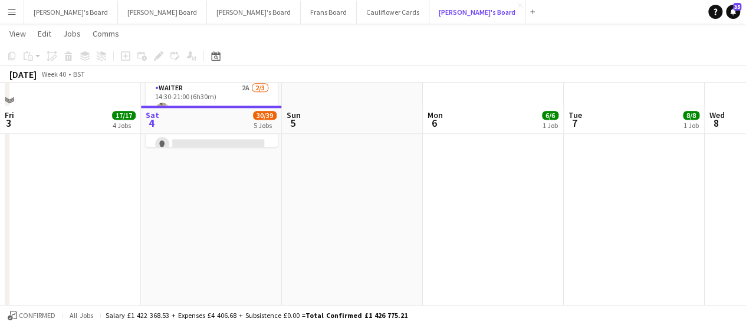
scroll to position [734, 0]
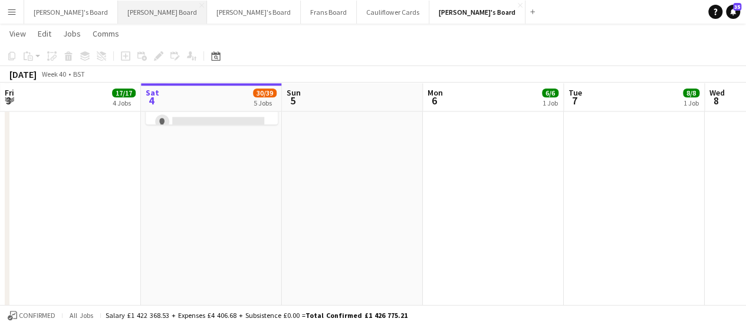
click at [118, 4] on button "[PERSON_NAME] Board Close" at bounding box center [162, 12] width 89 height 23
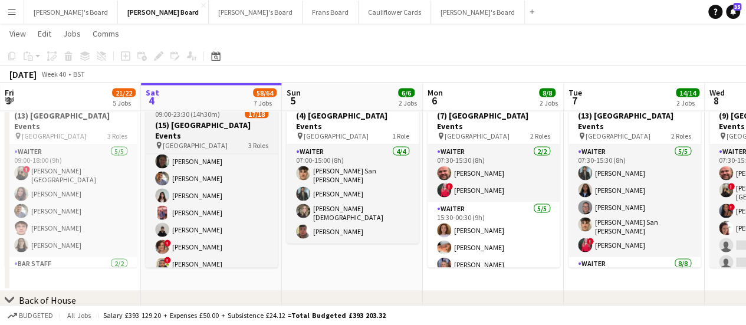
scroll to position [252, 0]
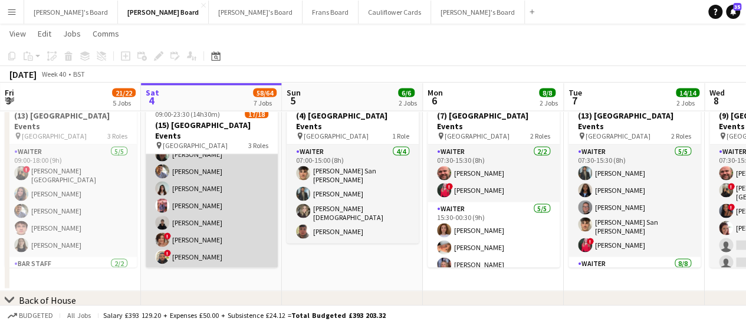
click at [243, 264] on app-card-role "Waiter 4I 10/11 14:30-23:30 (9h) ! Cherise Ewhrudjakpor Esther Egharevba Muhamm…" at bounding box center [212, 179] width 132 height 211
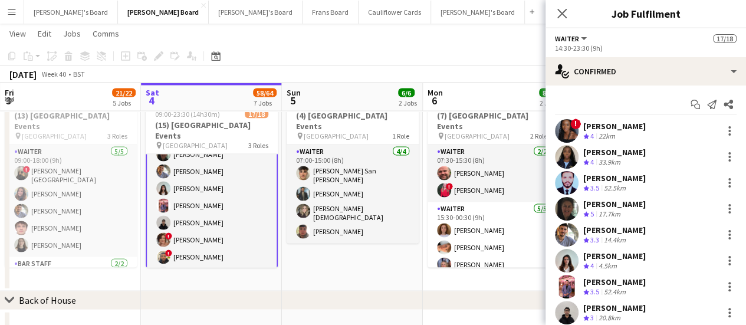
scroll to position [111, 0]
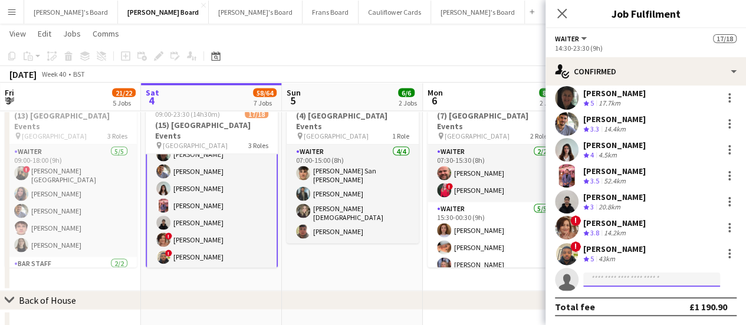
click at [632, 276] on input at bounding box center [651, 279] width 137 height 14
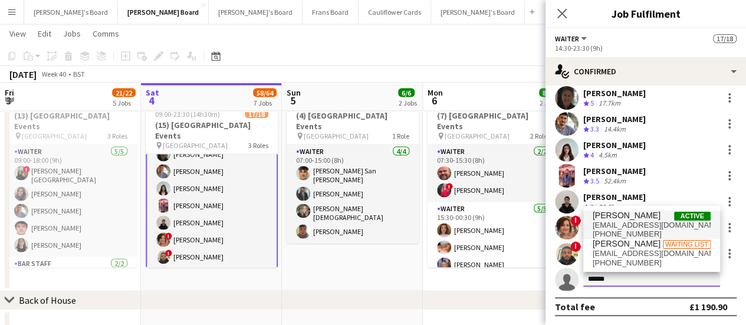
type input "******"
click at [618, 224] on span "bethanymutema@gmail.com" at bounding box center [652, 225] width 118 height 9
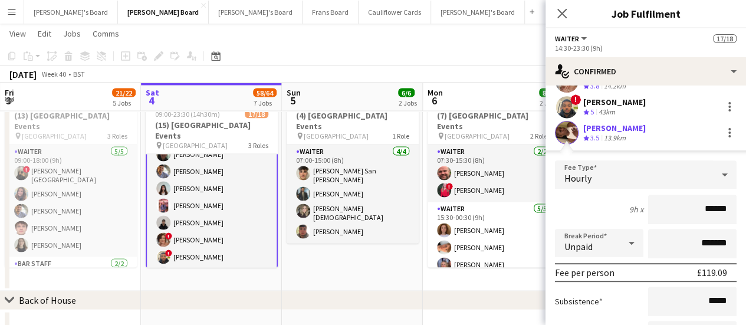
scroll to position [379, 0]
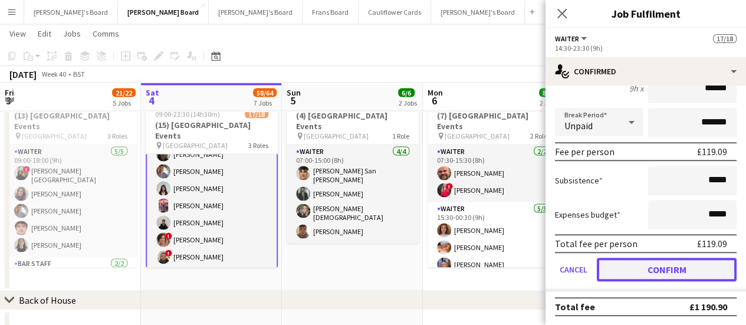
click at [679, 271] on button "Confirm" at bounding box center [667, 270] width 140 height 24
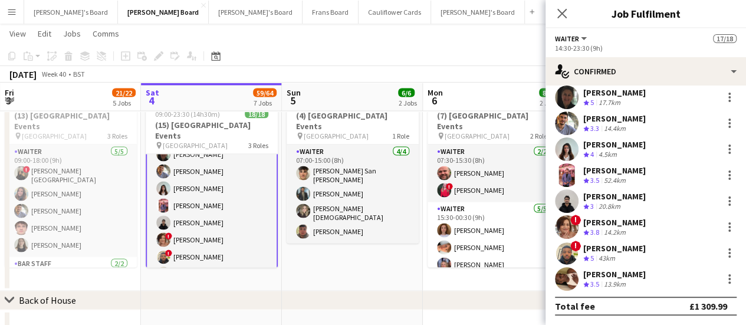
scroll to position [111, 0]
click at [343, 239] on app-date-cell "07:00-15:00 (8h) 4/4 (4) Four Seasons Hotel Events pin Four Seasons Hotel 1 Rol…" at bounding box center [352, 189] width 141 height 203
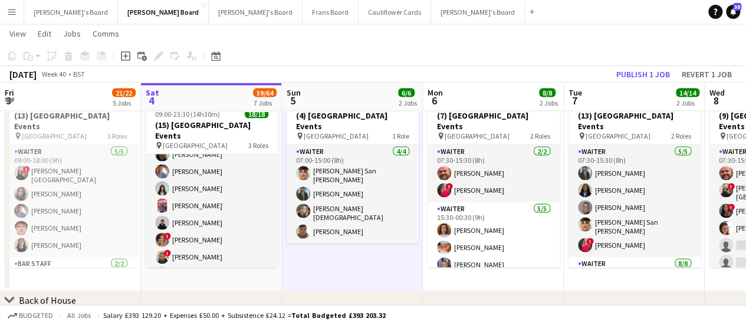
click at [630, 82] on div "October 2025 Week 40 • BST Publish 1 job Revert 1 job" at bounding box center [373, 74] width 746 height 17
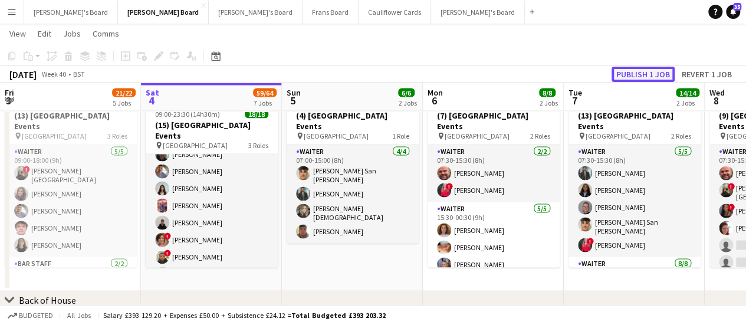
click at [630, 76] on button "Publish 1 job" at bounding box center [643, 74] width 63 height 15
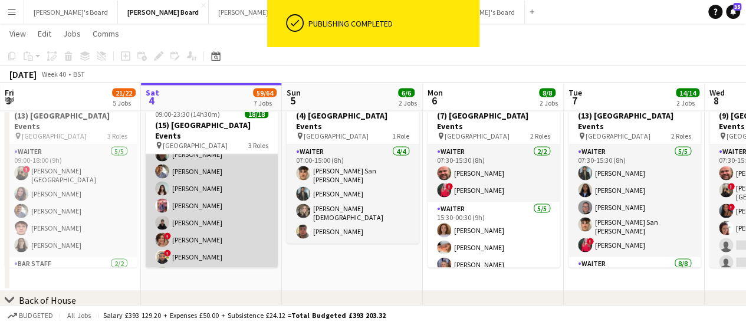
click at [188, 156] on app-card-role "Waiter 11/11 14:30-23:30 (9h) ! Cherise Ewhrudjakpor Esther Egharevba Muhammad …" at bounding box center [212, 179] width 132 height 211
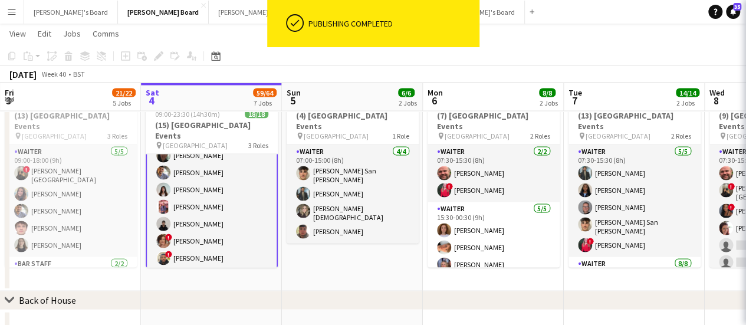
scroll to position [254, 0]
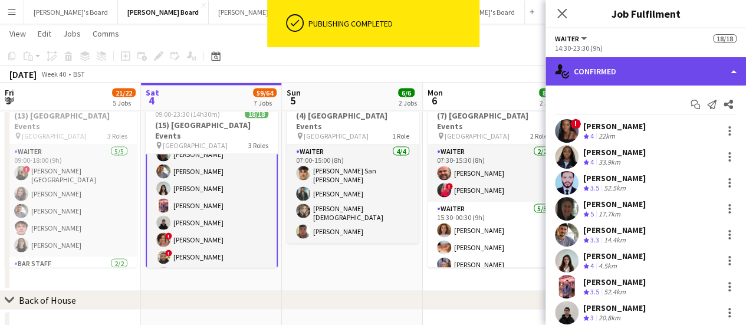
click at [601, 75] on div "single-neutral-actions-check-2 Confirmed" at bounding box center [646, 71] width 201 height 28
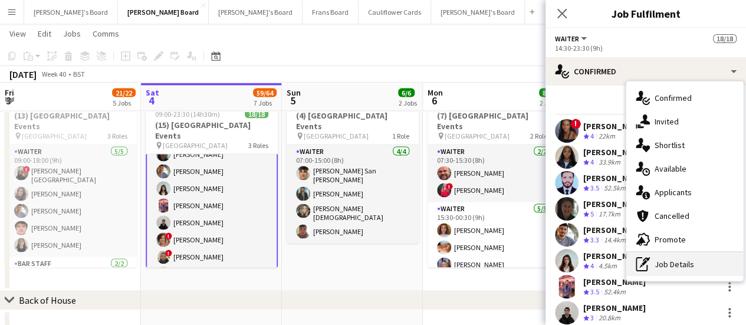
click at [697, 257] on div "pen-write Job Details" at bounding box center [684, 264] width 117 height 24
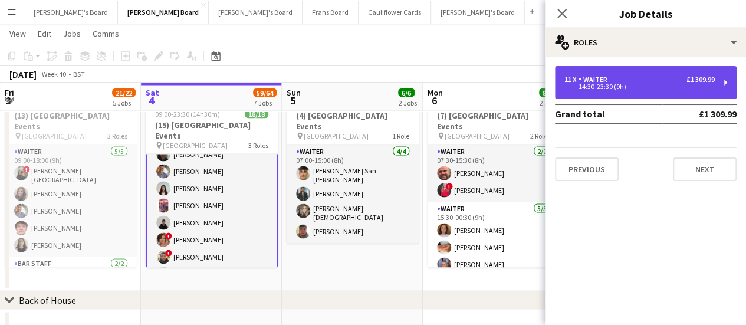
click at [606, 87] on div "14:30-23:30 (9h)" at bounding box center [639, 87] width 150 height 6
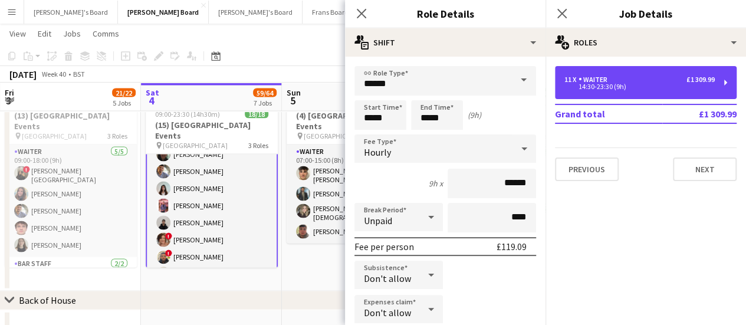
scroll to position [72, 0]
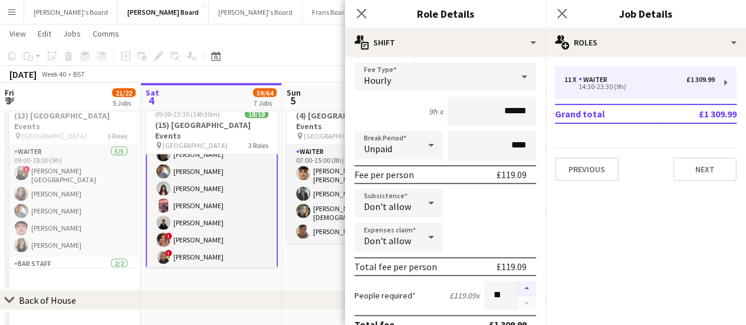
click at [521, 290] on button "button" at bounding box center [526, 288] width 19 height 15
type input "**"
click at [314, 248] on app-date-cell "07:00-15:00 (8h) 4/4 (4) [GEOGRAPHIC_DATA] Events pin Four Seasons Hotel 1 Role…" at bounding box center [352, 189] width 141 height 203
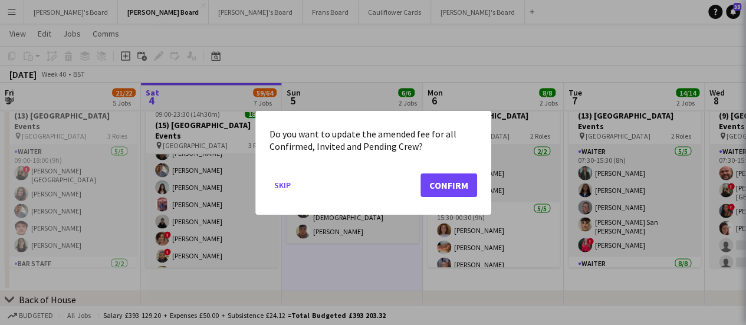
scroll to position [252, 0]
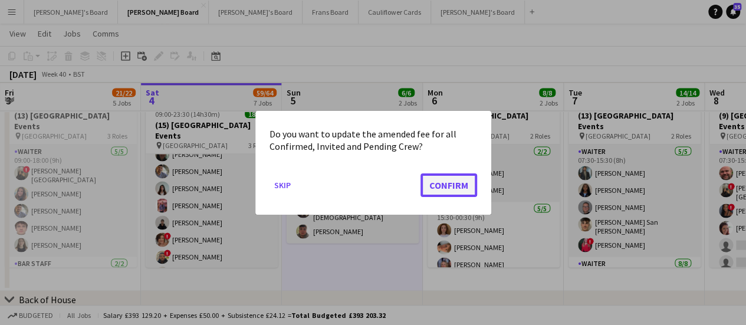
click at [439, 178] on button "Confirm" at bounding box center [449, 185] width 57 height 24
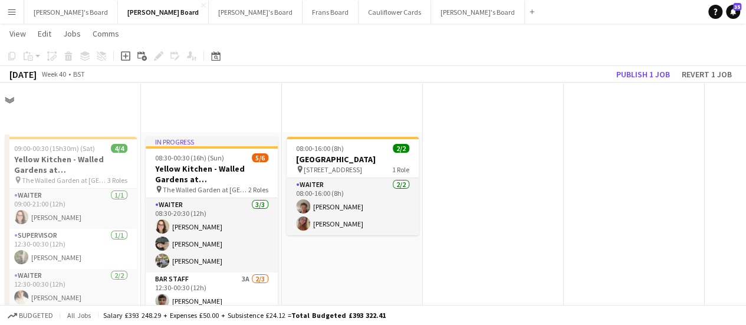
scroll to position [1101, 0]
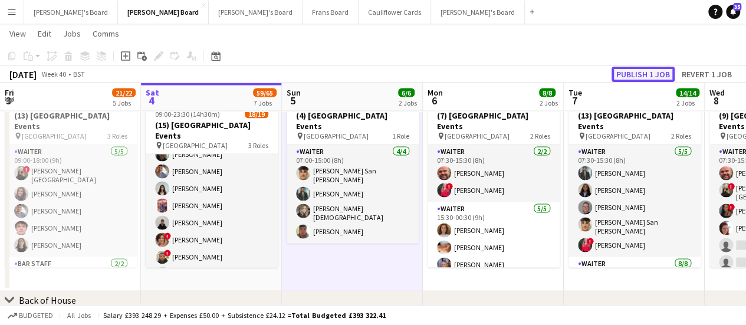
click at [634, 74] on button "Publish 1 job" at bounding box center [643, 74] width 63 height 15
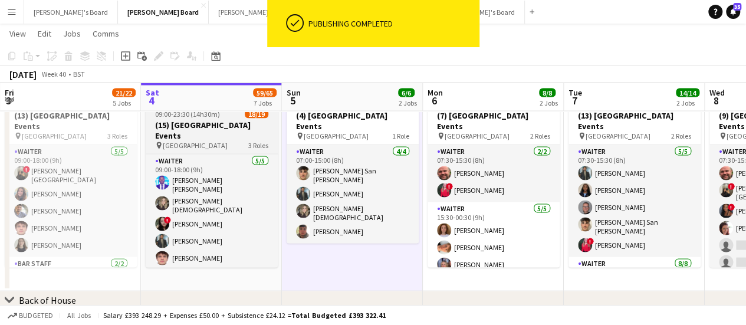
scroll to position [270, 0]
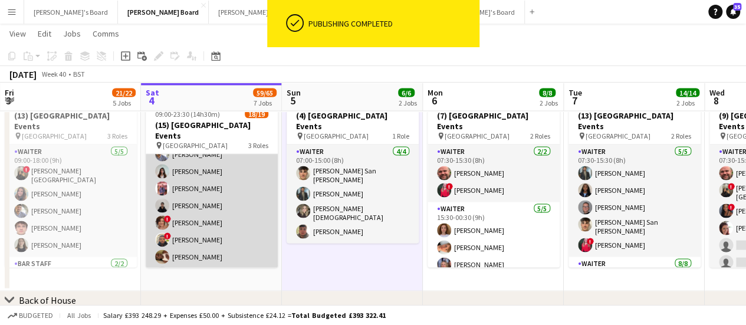
click at [231, 240] on app-card-role "Waiter 4I [DATE] 14:30-23:30 (9h) ! [PERSON_NAME] [PERSON_NAME] [PERSON_NAME] […" at bounding box center [212, 171] width 132 height 228
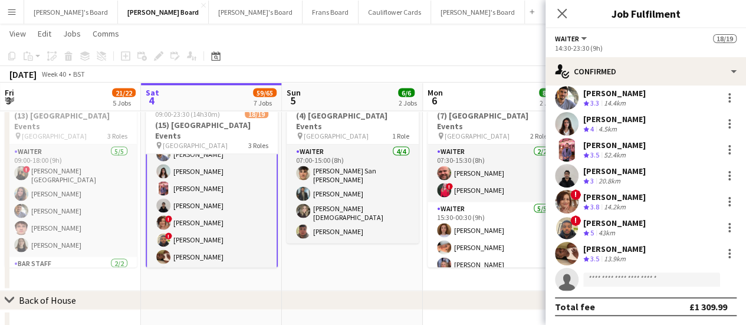
scroll to position [1385, 0]
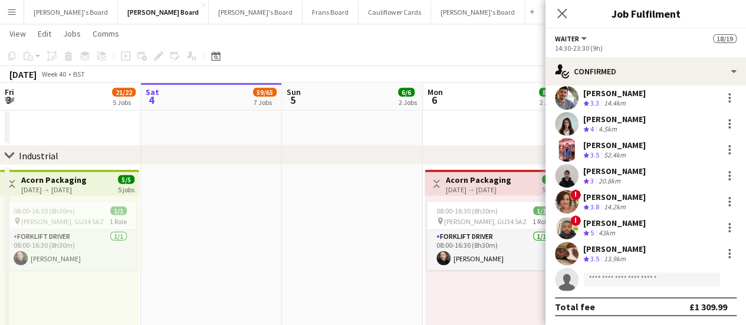
click at [305, 169] on app-date-cell at bounding box center [352, 274] width 141 height 218
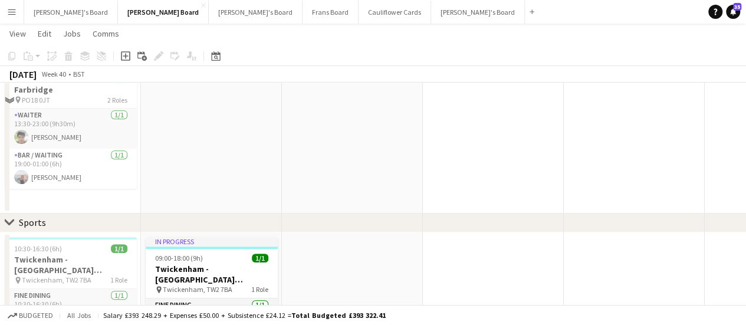
scroll to position [66, 0]
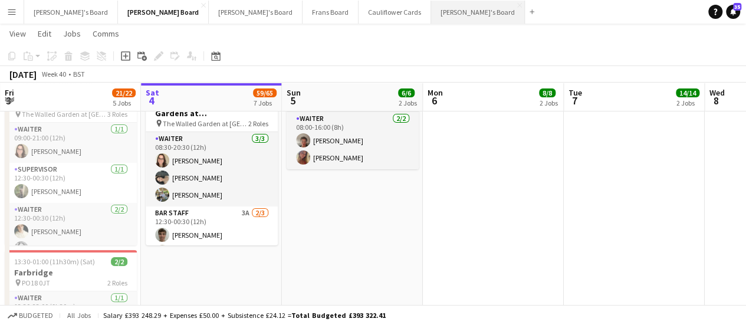
click at [431, 14] on button "[PERSON_NAME]'s Board Close" at bounding box center [478, 12] width 94 height 23
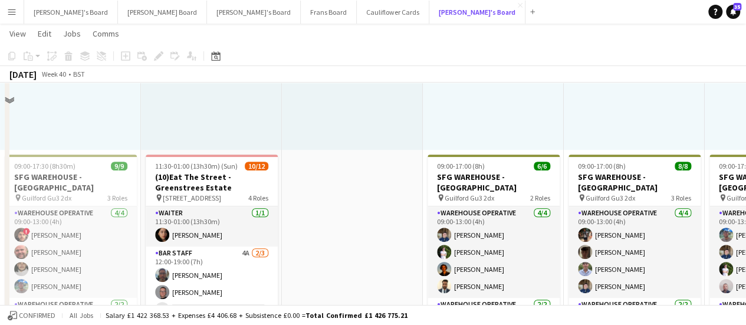
scroll to position [202, 0]
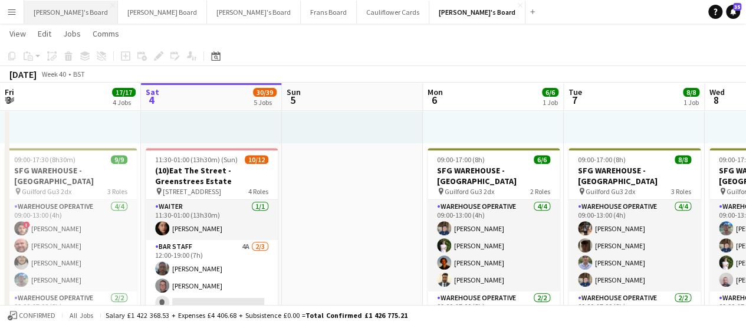
click at [58, 7] on button "[PERSON_NAME]'s Board Close" at bounding box center [71, 12] width 94 height 23
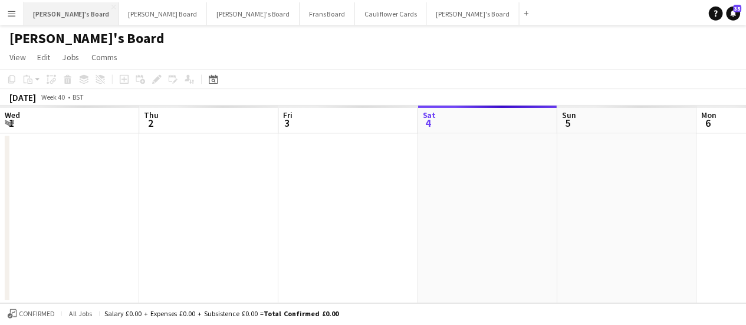
scroll to position [0, 282]
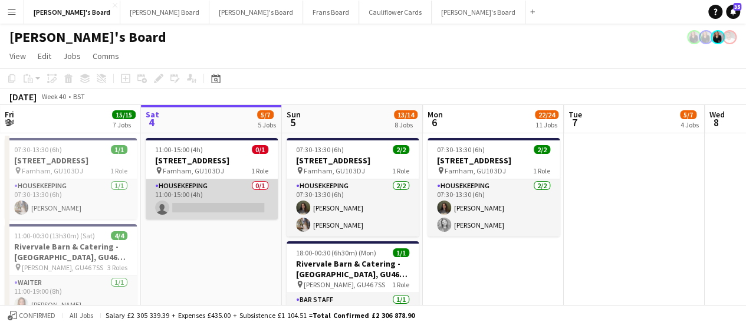
click at [229, 194] on app-card-role "Housekeeping 0/1 11:00-15:00 (4h) single-neutral-actions" at bounding box center [212, 199] width 132 height 40
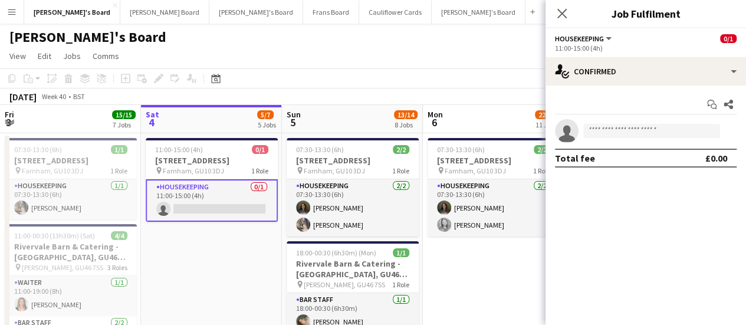
click at [213, 265] on app-date-cell "11:00-15:00 (4h) 0/1 Millbridge Court GU10 3DJ pin Farnham, GU10 3DJ 1 Role Hou…" at bounding box center [211, 291] width 141 height 316
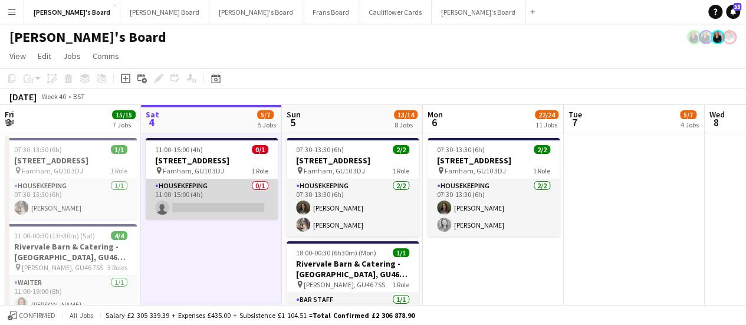
click at [256, 198] on app-card-role "Housekeeping 0/1 11:00-15:00 (4h) single-neutral-actions" at bounding box center [212, 199] width 132 height 40
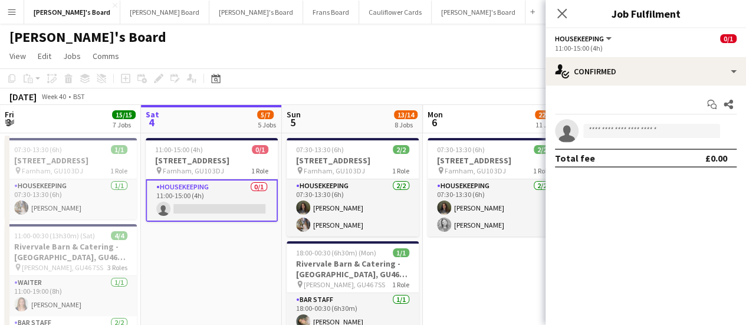
click at [507, 256] on app-date-cell "07:30-13:30 (6h) 2/2 Millbridge Court GU10 3DJ pin Farnham, GU10 3DJ 1 Role Hou…" at bounding box center [493, 291] width 141 height 316
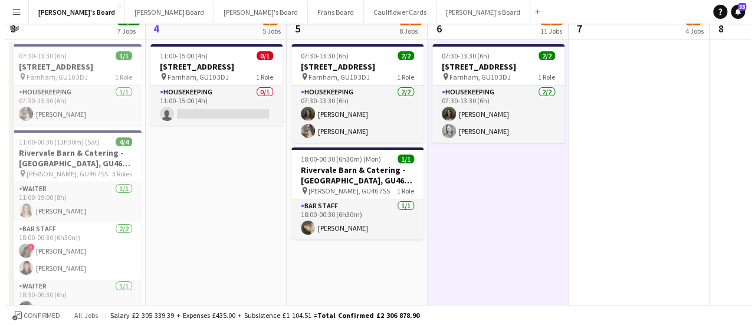
scroll to position [0, 0]
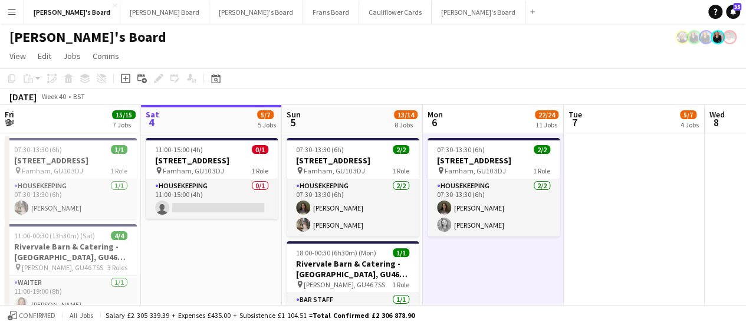
click at [202, 269] on app-date-cell "11:00-15:00 (4h) 0/1 Millbridge Court GU10 3DJ pin Farnham, GU10 3DJ 1 Role Hou…" at bounding box center [211, 291] width 141 height 316
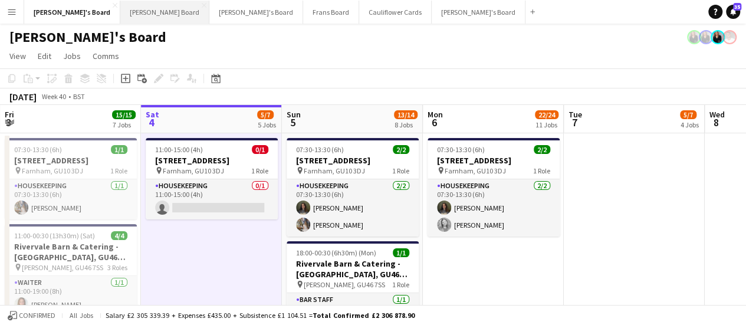
click at [120, 10] on button "[PERSON_NAME] Board Close" at bounding box center [164, 12] width 89 height 23
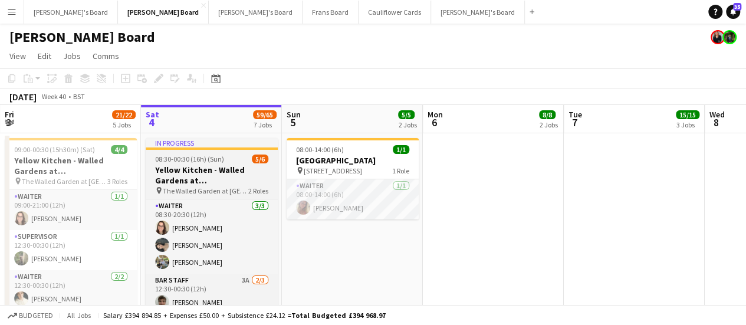
scroll to position [35, 0]
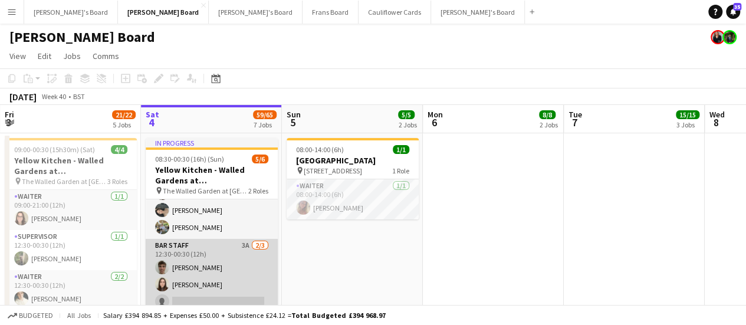
click at [211, 282] on app-card-role "BAR STAFF 3A 2/3 12:30-00:30 (12h) Joseph Field Hannah Williams single-neutral-…" at bounding box center [212, 276] width 132 height 74
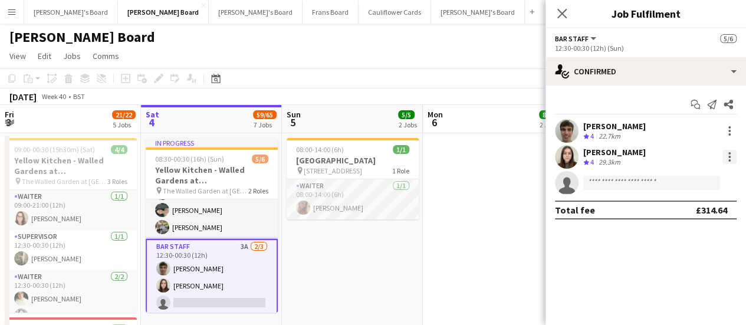
click at [731, 154] on div at bounding box center [729, 157] width 14 height 14
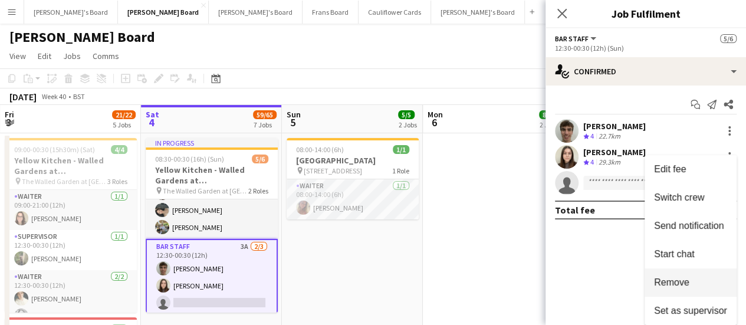
click at [674, 281] on span "Remove" at bounding box center [671, 282] width 35 height 10
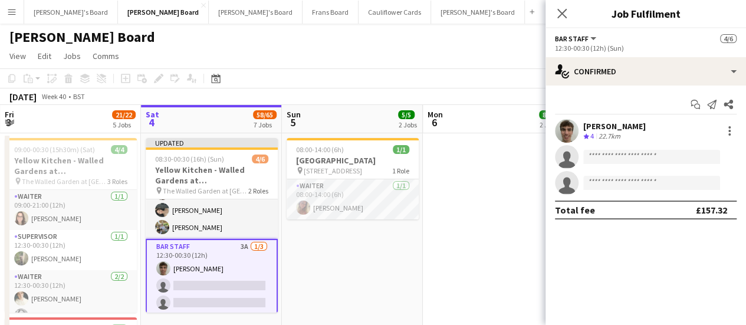
click at [504, 207] on app-date-cell at bounding box center [493, 298] width 141 height 330
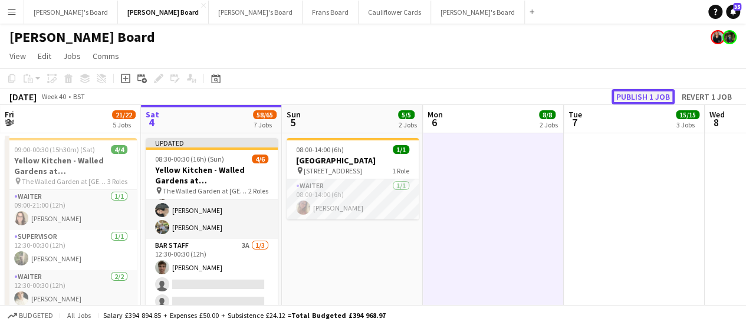
click at [643, 96] on button "Publish 1 job" at bounding box center [643, 96] width 63 height 15
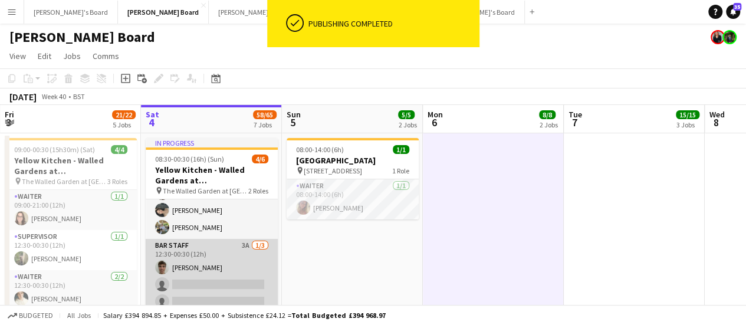
click at [229, 270] on app-card-role "BAR STAFF 3A 1/3 12:30-00:30 (12h) Joseph Field single-neutral-actions single-n…" at bounding box center [212, 276] width 132 height 74
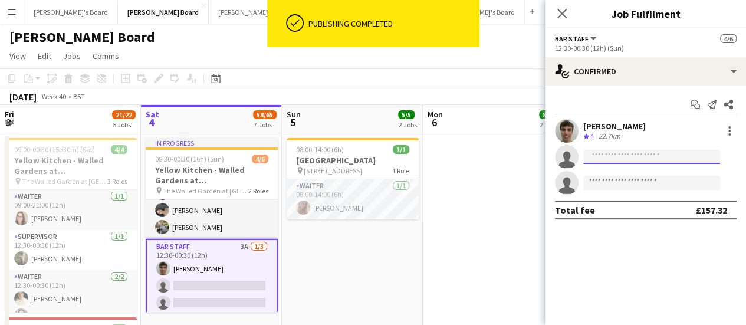
click at [617, 157] on input at bounding box center [651, 157] width 137 height 14
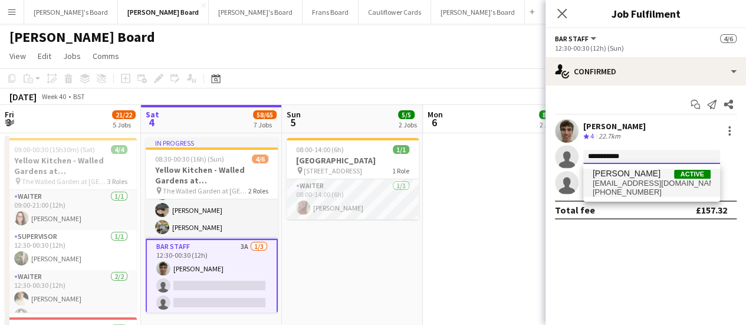
type input "**********"
click at [635, 179] on span "ol1salt@icloud.com" at bounding box center [652, 183] width 118 height 9
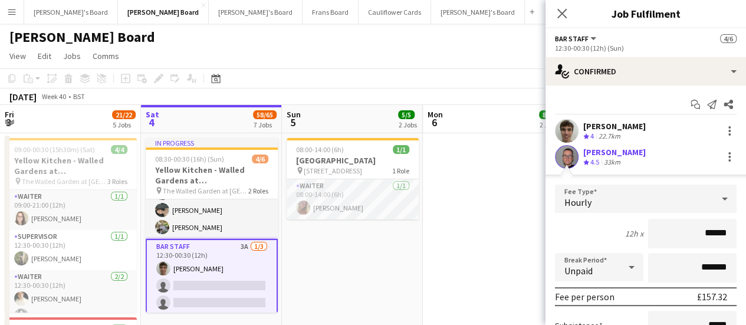
scroll to position [129, 0]
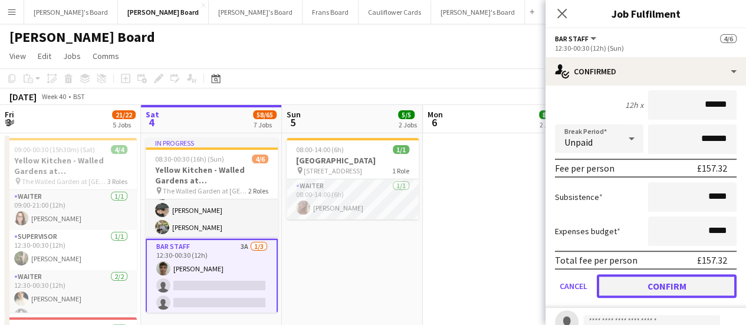
click at [663, 282] on button "Confirm" at bounding box center [667, 286] width 140 height 24
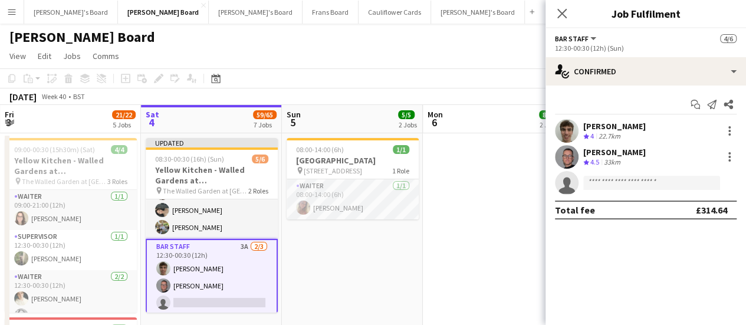
scroll to position [0, 0]
click at [466, 251] on app-date-cell at bounding box center [493, 298] width 141 height 330
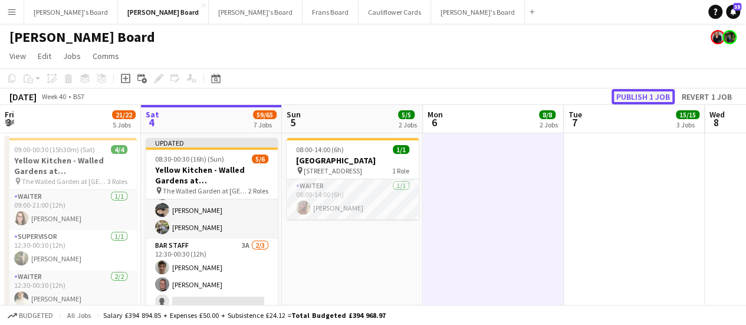
click at [633, 93] on button "Publish 1 job" at bounding box center [643, 96] width 63 height 15
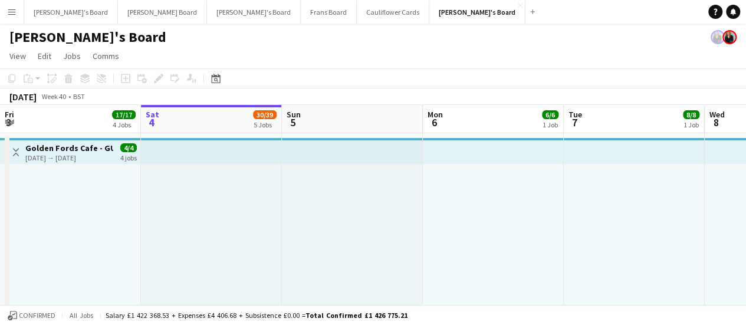
click at [14, 12] on app-icon "Menu" at bounding box center [11, 11] width 9 height 9
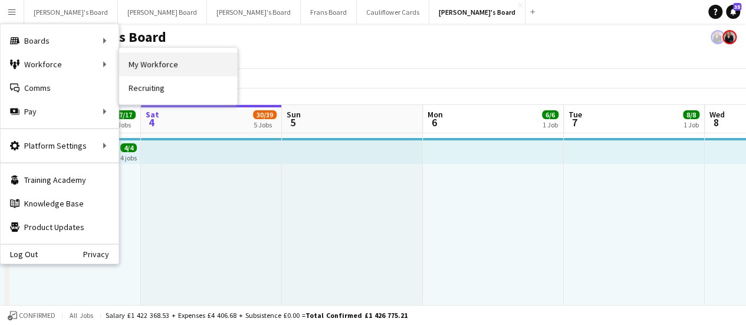
click at [157, 67] on link "My Workforce" at bounding box center [178, 64] width 118 height 24
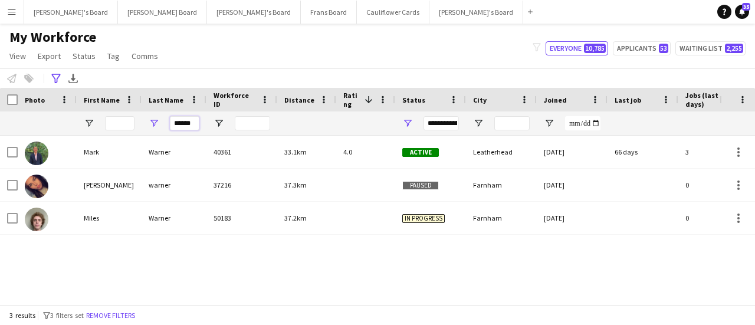
click at [198, 128] on input "******" at bounding box center [184, 123] width 29 height 14
type input "*"
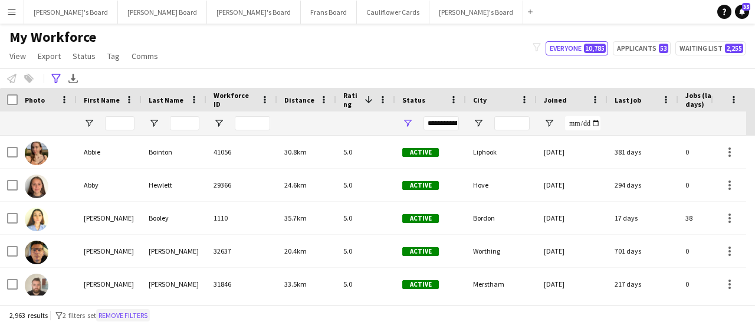
click at [143, 313] on button "Remove filters" at bounding box center [123, 315] width 54 height 13
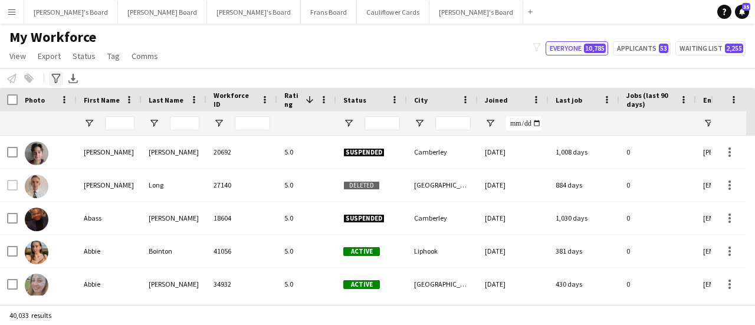
click at [56, 81] on icon "Advanced filters" at bounding box center [55, 78] width 9 height 9
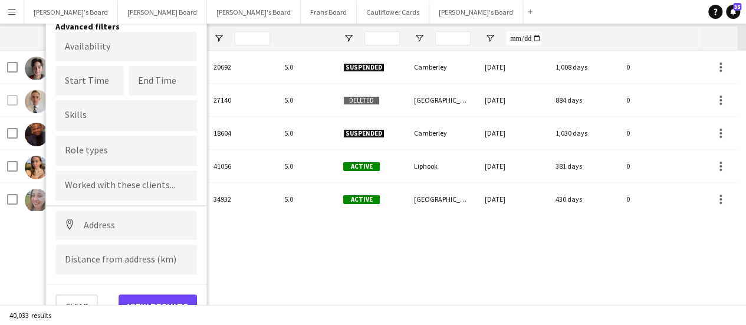
scroll to position [86, 0]
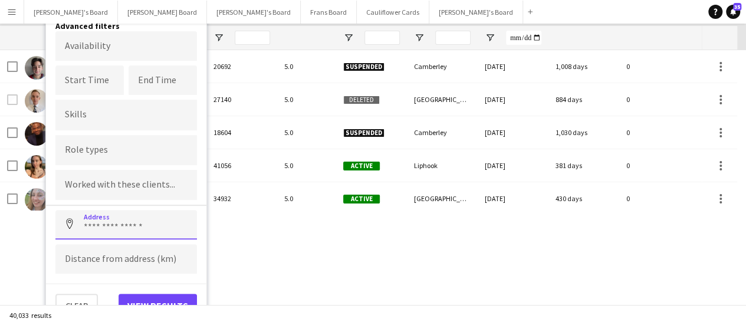
click at [132, 224] on input at bounding box center [126, 224] width 142 height 29
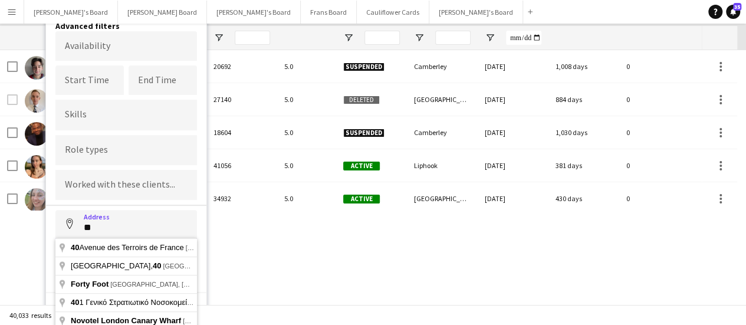
type input "*"
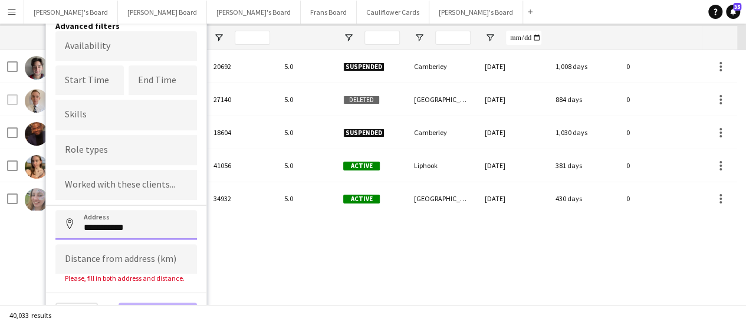
click at [138, 225] on input "**********" at bounding box center [126, 224] width 142 height 29
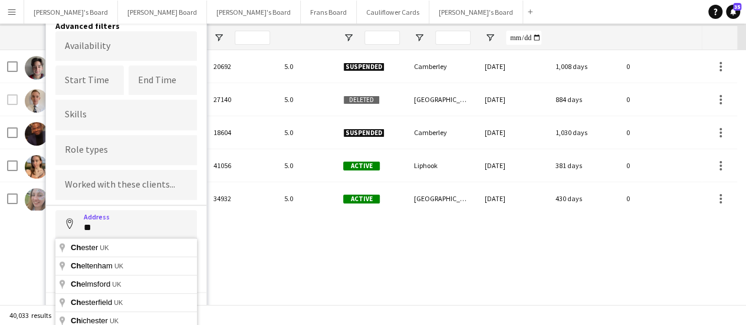
type input "*"
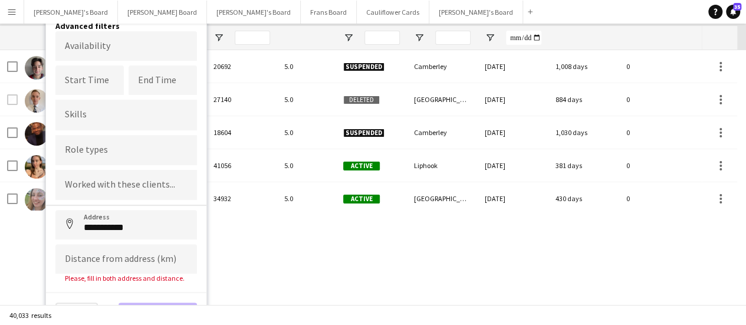
click at [153, 206] on form "**********" at bounding box center [126, 156] width 142 height 251
click at [146, 222] on input "**********" at bounding box center [126, 224] width 142 height 29
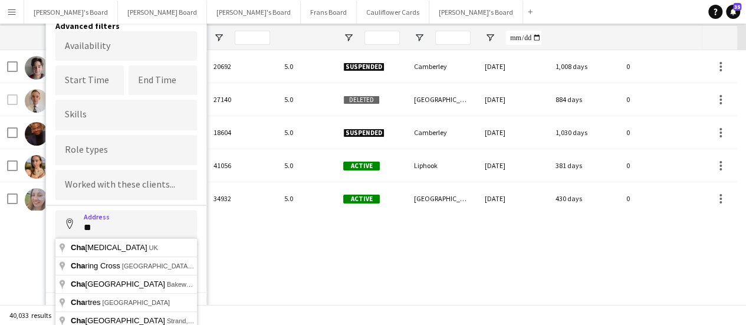
type input "*"
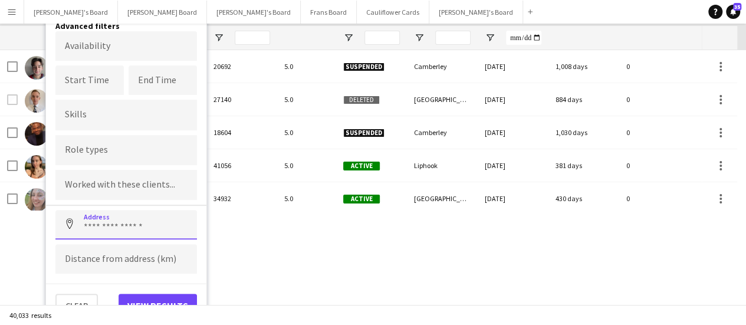
paste input "********"
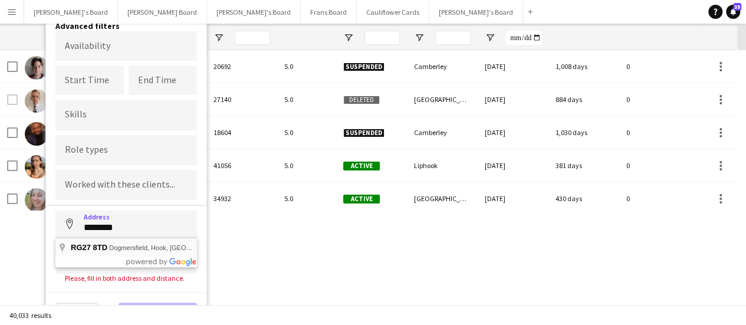
type input "**********"
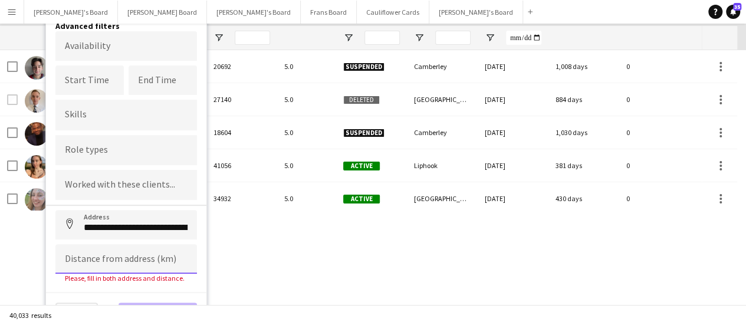
click at [113, 270] on input at bounding box center [126, 258] width 142 height 29
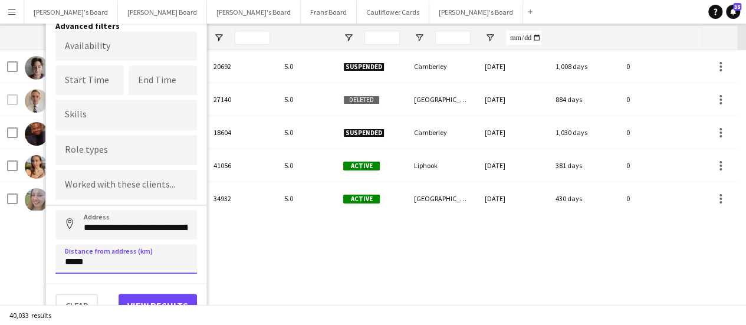
type input "*****"
click at [138, 297] on button "View results" at bounding box center [158, 306] width 78 height 24
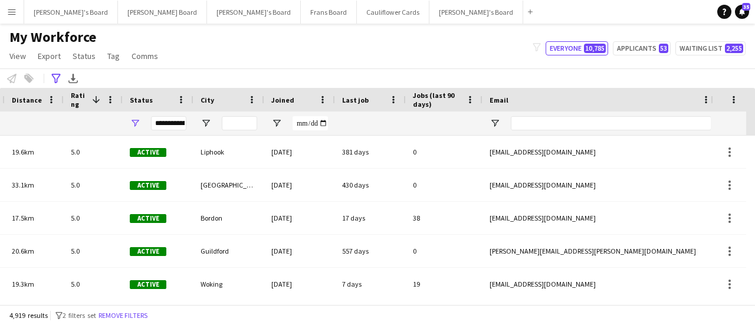
scroll to position [0, 0]
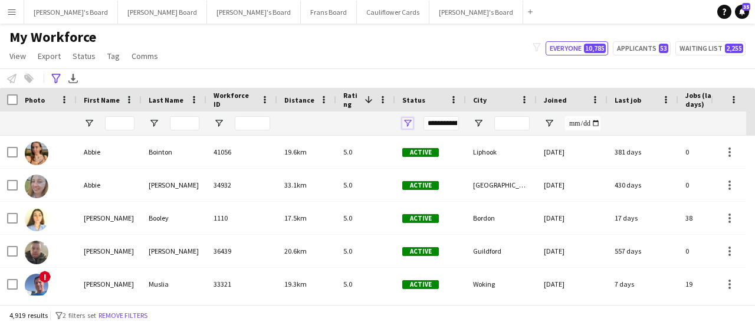
click at [408, 123] on span "Open Filter Menu" at bounding box center [407, 123] width 11 height 11
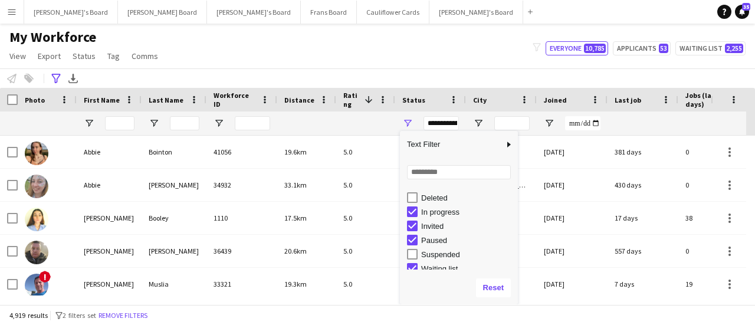
scroll to position [74, 0]
type input "**********"
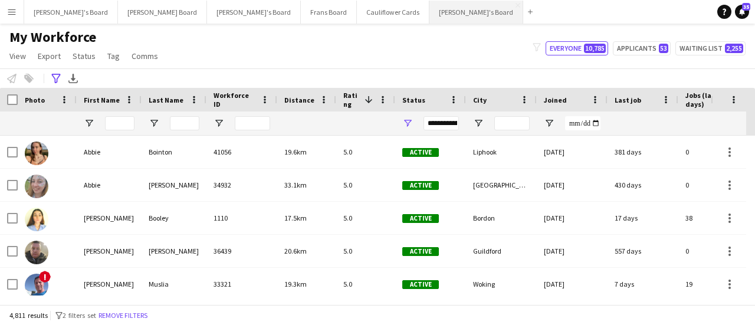
click at [429, 12] on button "[PERSON_NAME]'s Board Close" at bounding box center [476, 12] width 94 height 23
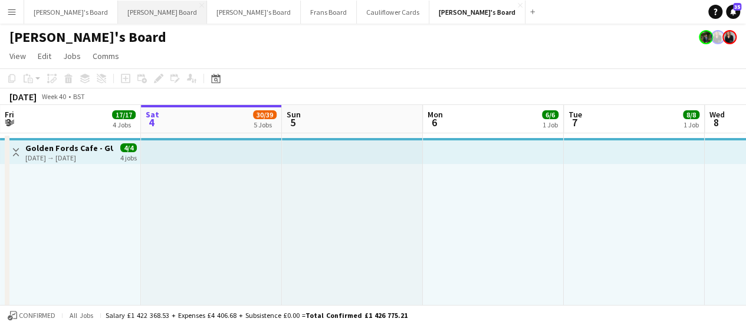
click at [126, 12] on button "Dean's Board Close" at bounding box center [162, 12] width 89 height 23
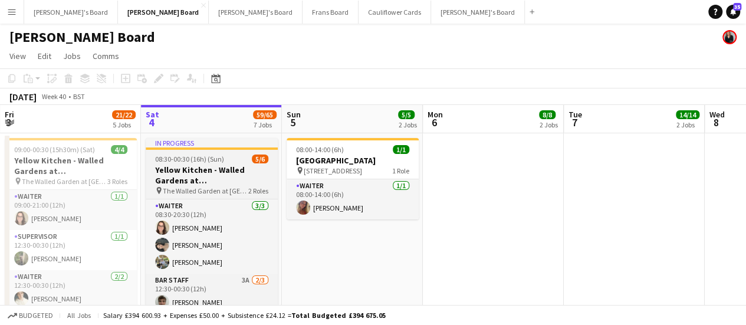
scroll to position [35, 0]
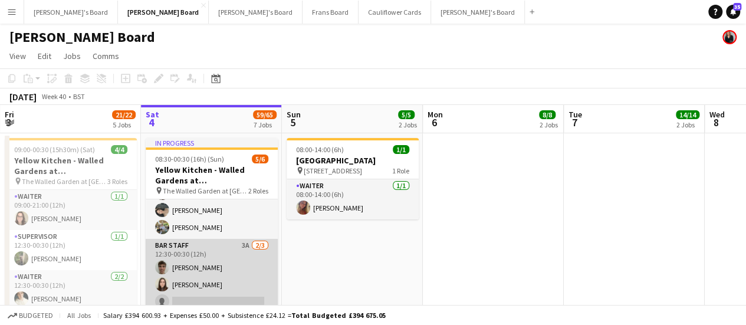
click at [239, 244] on app-card-role "BAR STAFF 3A 2/3 12:30-00:30 (12h) Joseph Field Hannah Williams single-neutral-…" at bounding box center [212, 276] width 132 height 74
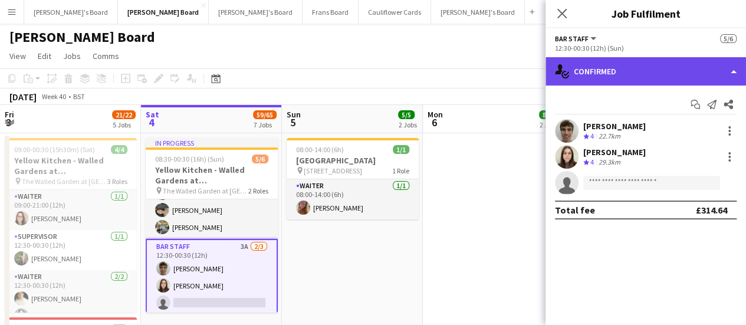
click at [655, 68] on div "single-neutral-actions-check-2 Confirmed" at bounding box center [646, 71] width 201 height 28
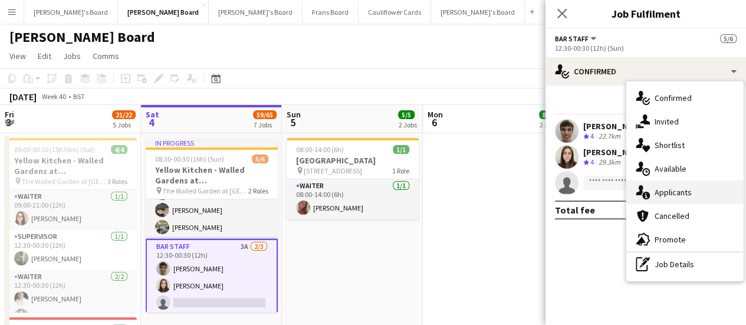
click at [721, 195] on div "single-neutral-actions-information Applicants" at bounding box center [684, 192] width 117 height 24
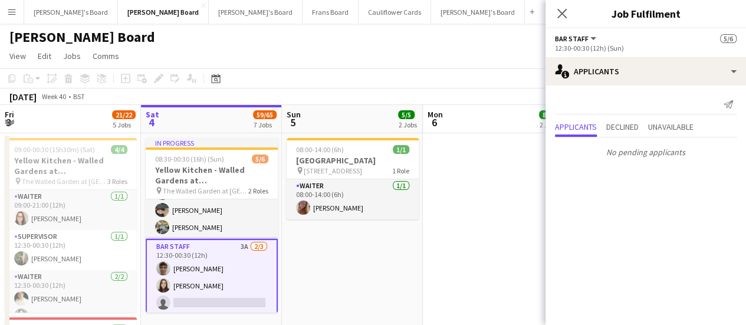
drag, startPoint x: 721, startPoint y: 195, endPoint x: 538, endPoint y: 154, distance: 186.9
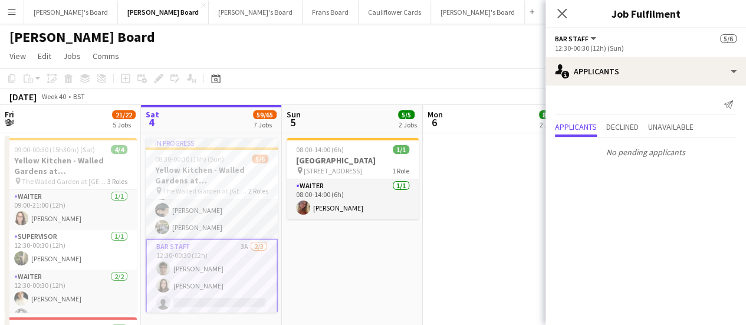
click at [538, 154] on app-date-cell at bounding box center [493, 298] width 141 height 330
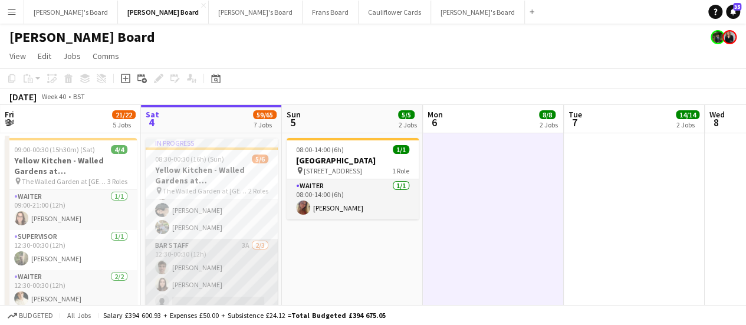
click at [223, 284] on app-card-role "BAR STAFF 3A 2/3 12:30-00:30 (12h) Joseph Field Hannah Williams single-neutral-…" at bounding box center [212, 276] width 132 height 74
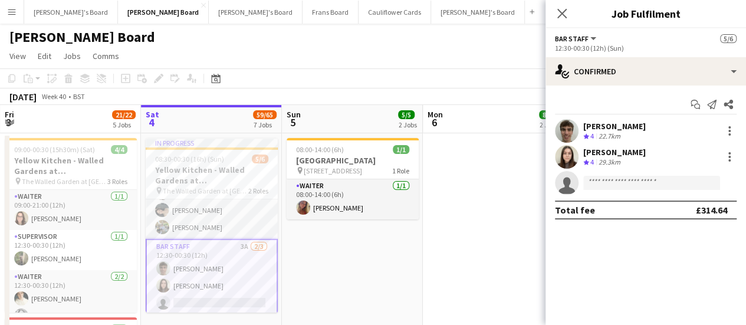
click at [627, 151] on div "[PERSON_NAME]" at bounding box center [614, 152] width 63 height 11
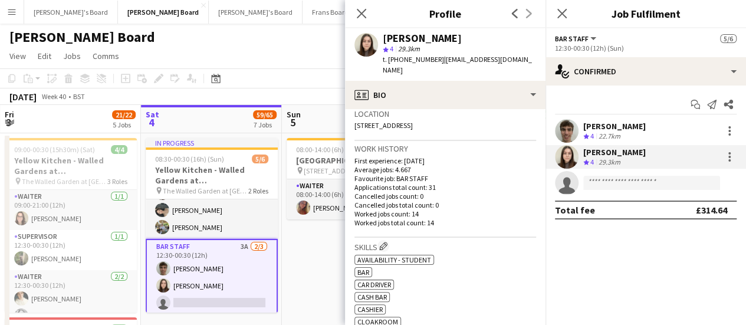
scroll to position [259, 0]
click at [313, 270] on app-date-cell "08:00-14:00 (6h) 1/1 Cowdray House pin Cowdray House, GU29 0AY 1 Role Waiter 1/…" at bounding box center [352, 298] width 141 height 330
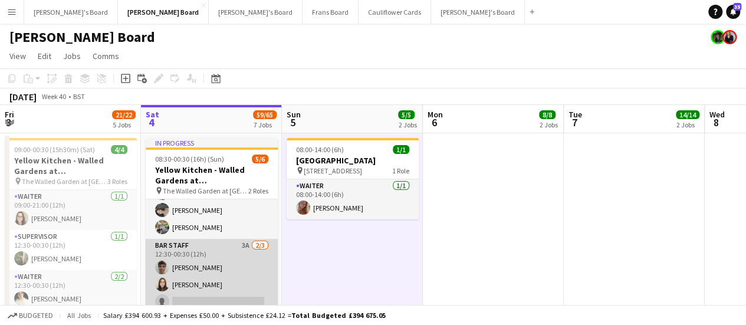
click at [190, 281] on app-card-role "BAR STAFF 3A 2/3 12:30-00:30 (12h) Joseph Field Hannah Williams single-neutral-…" at bounding box center [212, 276] width 132 height 74
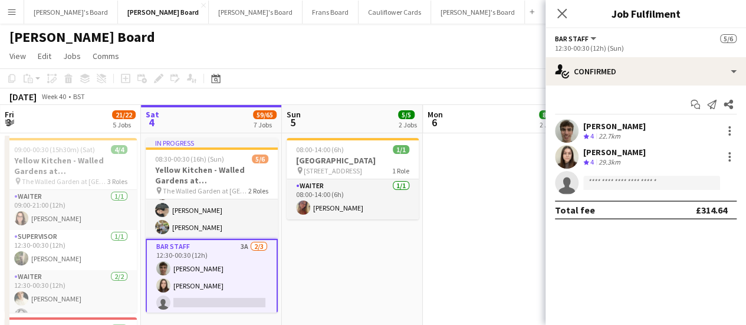
click at [602, 165] on div "29.3km" at bounding box center [609, 162] width 27 height 10
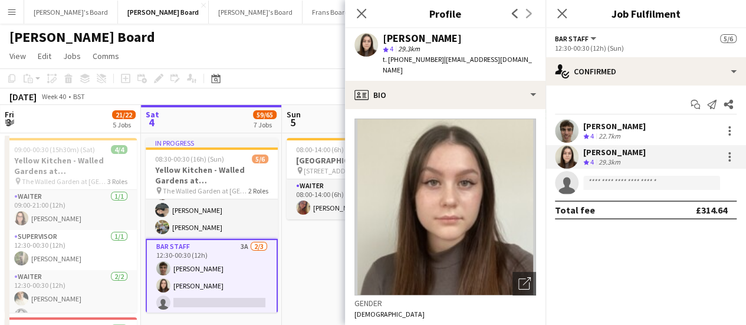
click at [602, 165] on div "29.3km" at bounding box center [609, 162] width 27 height 10
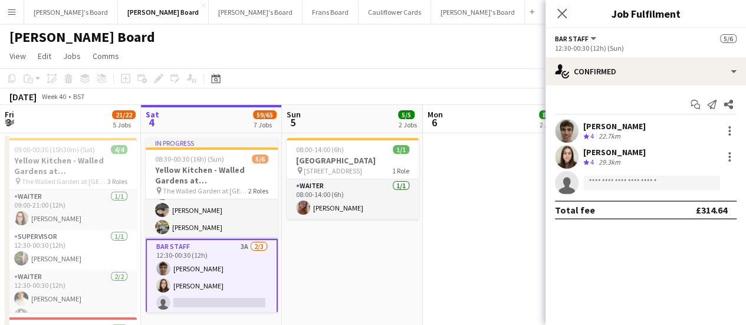
click at [602, 165] on div "29.3km" at bounding box center [609, 162] width 27 height 10
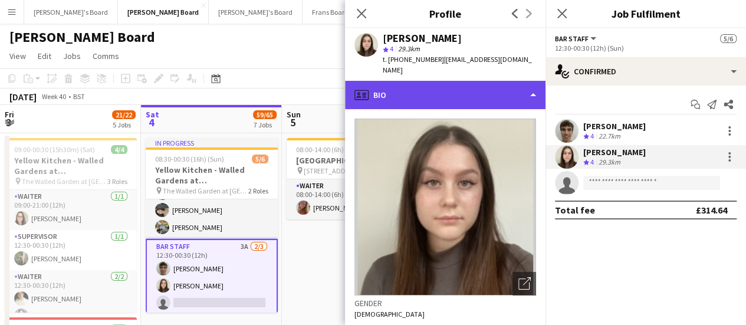
click at [505, 90] on div "profile Bio" at bounding box center [445, 95] width 201 height 28
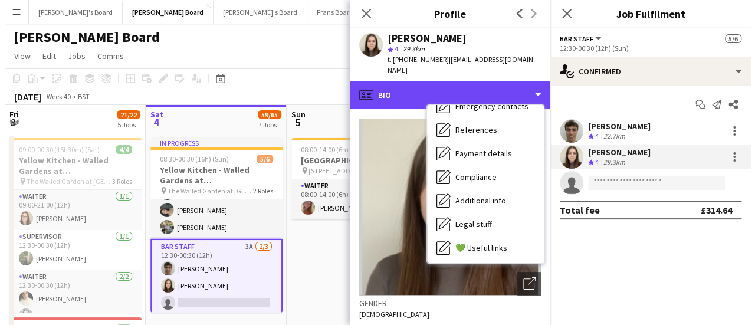
scroll to position [182, 0]
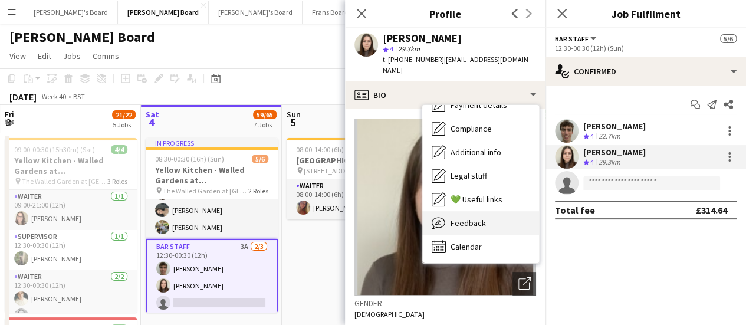
click at [472, 218] on span "Feedback" at bounding box center [468, 223] width 35 height 11
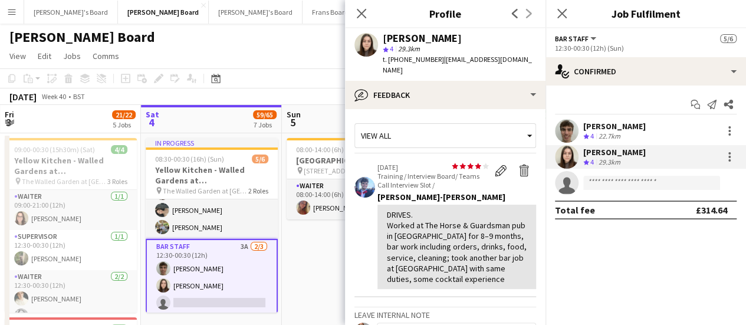
click at [300, 262] on app-date-cell "08:00-14:00 (6h) 1/1 Cowdray House pin Cowdray House, GU29 0AY 1 Role Waiter 1/…" at bounding box center [352, 298] width 141 height 330
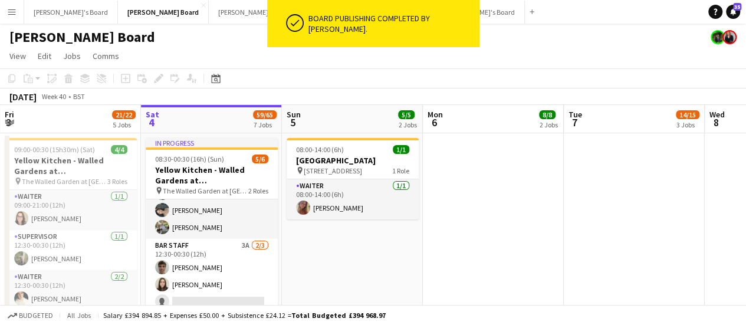
click at [341, 63] on app-page-menu "View Day view expanded Day view collapsed Month view Date picker Jump to today …" at bounding box center [373, 57] width 746 height 22
click at [209, 11] on button "Caitlin's Board Close" at bounding box center [256, 12] width 94 height 23
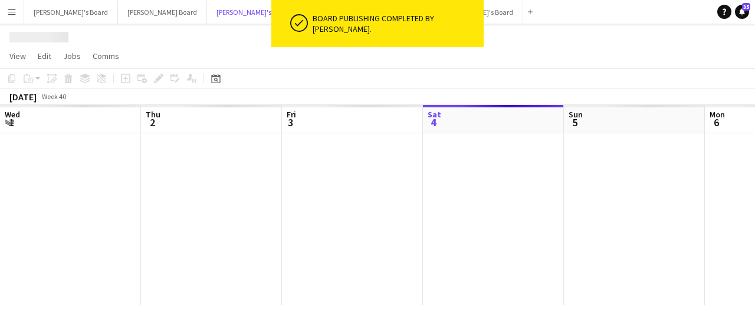
scroll to position [0, 282]
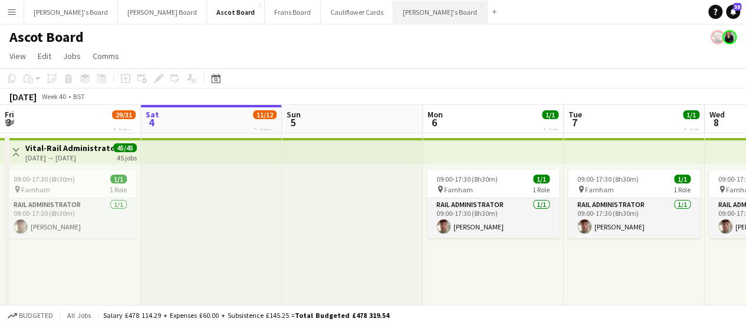
click at [393, 8] on button "[PERSON_NAME]'s Board Close" at bounding box center [440, 12] width 94 height 23
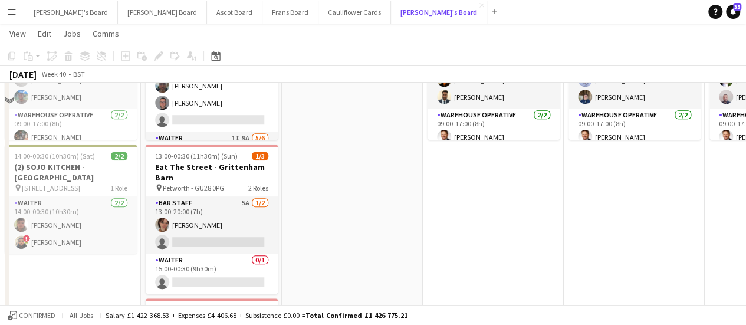
scroll to position [285, 0]
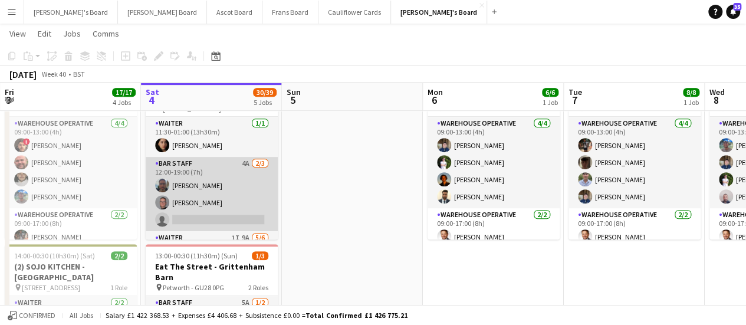
click at [192, 186] on app-card-role "BAR STAFF 4A 2/3 12:00-19:00 (7h) Samuel Bell Oliver Salt single-neutral-actions" at bounding box center [212, 194] width 132 height 74
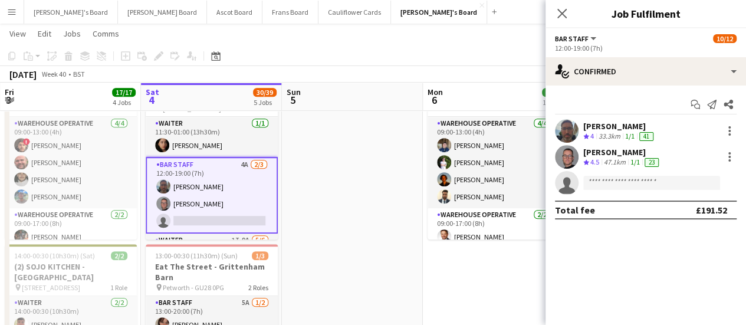
click at [626, 134] on app-skills-label "1/1" at bounding box center [629, 136] width 9 height 9
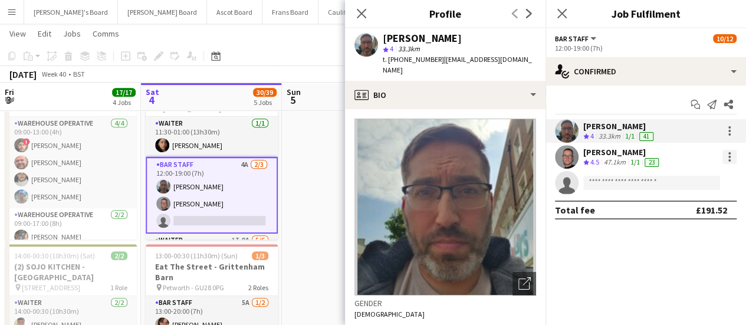
click at [730, 155] on div at bounding box center [729, 157] width 14 height 14
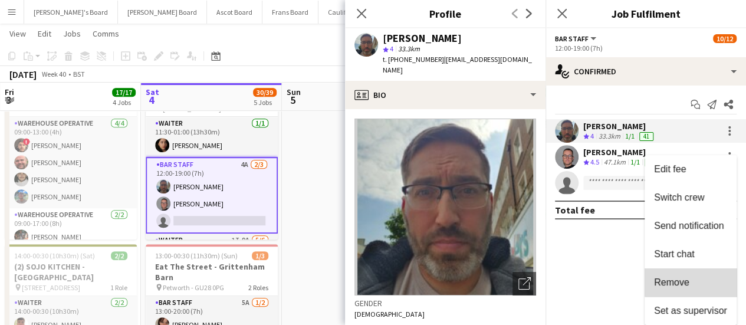
click at [702, 274] on button "Remove" at bounding box center [691, 282] width 92 height 28
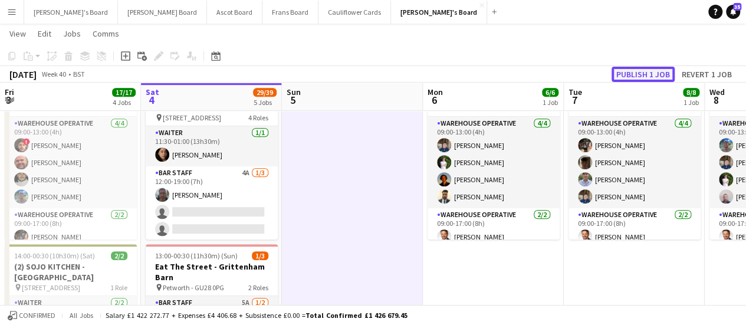
click at [658, 71] on button "Publish 1 job" at bounding box center [643, 74] width 63 height 15
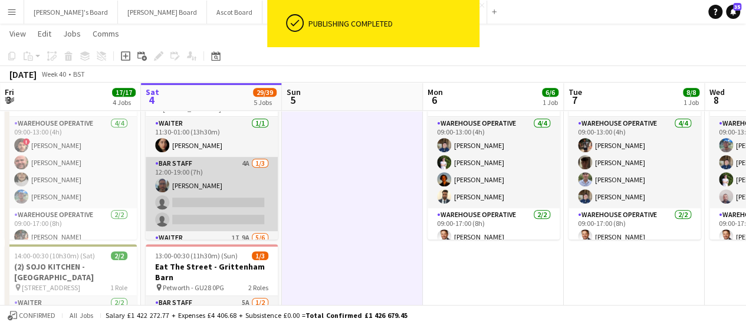
click at [222, 205] on app-card-role "BAR STAFF 4A 1/3 12:00-19:00 (7h) Samuel Bell single-neutral-actions single-neu…" at bounding box center [212, 194] width 132 height 74
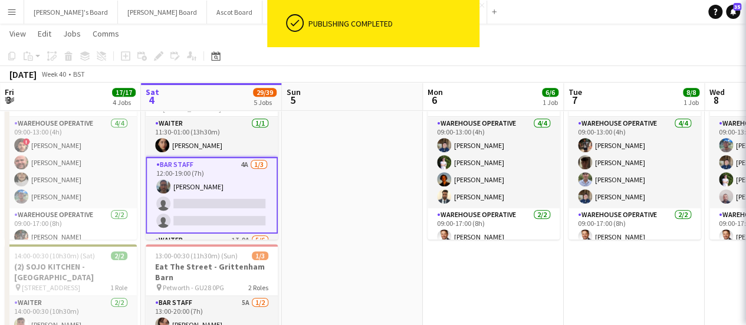
click at [222, 205] on app-card-role "BAR STAFF 4A 1/3 12:00-19:00 (7h) Samuel Bell single-neutral-actions single-neu…" at bounding box center [212, 195] width 132 height 77
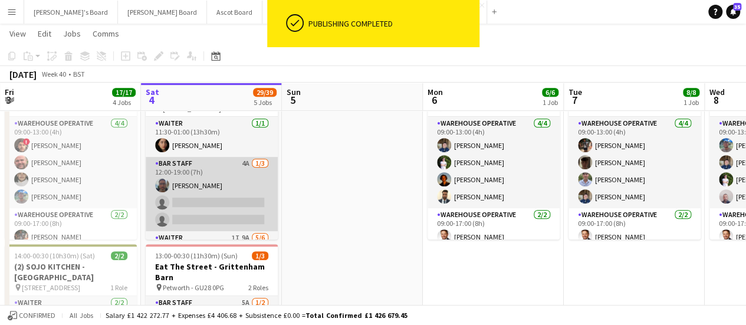
click at [245, 178] on app-card-role "BAR STAFF 4A 1/3 12:00-19:00 (7h) Samuel Bell single-neutral-actions single-neu…" at bounding box center [212, 194] width 132 height 74
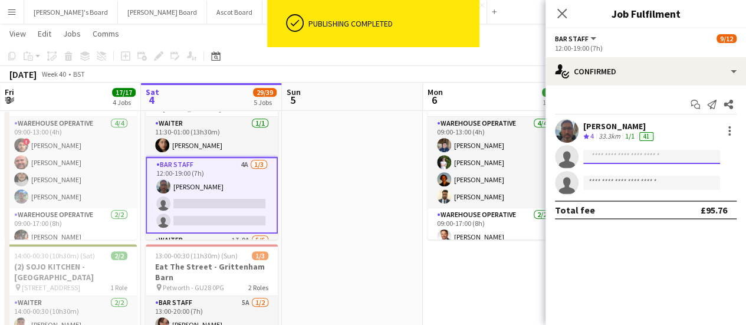
click at [635, 155] on input at bounding box center [651, 157] width 137 height 14
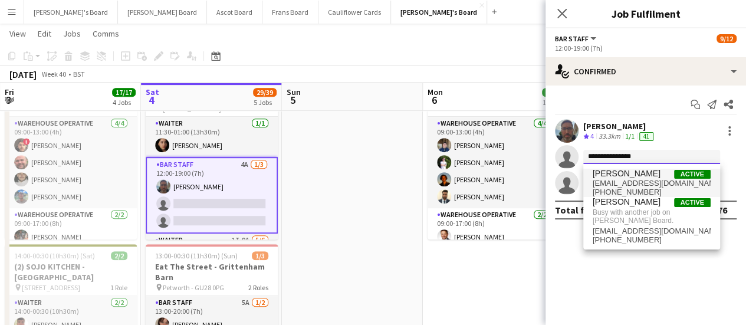
type input "**********"
click at [640, 183] on span "hw80414@gmail.com" at bounding box center [652, 183] width 118 height 9
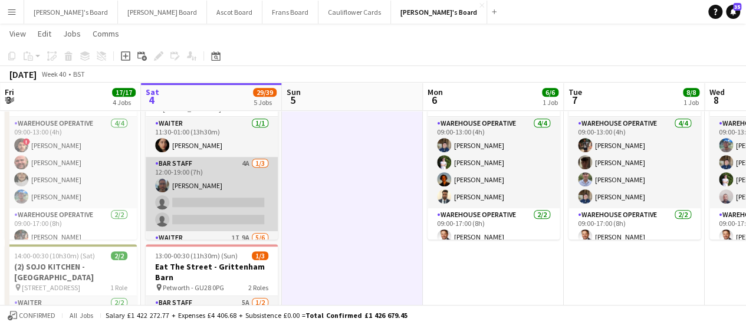
click at [232, 193] on app-card-role "BAR STAFF 4A 1/3 12:00-19:00 (7h) Samuel Bell single-neutral-actions single-neu…" at bounding box center [212, 194] width 132 height 74
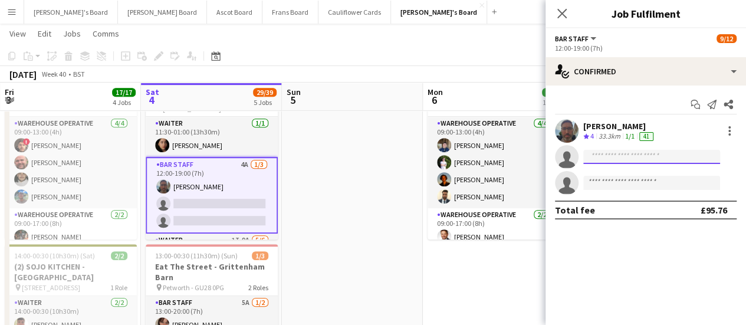
click at [613, 155] on input at bounding box center [651, 157] width 137 height 14
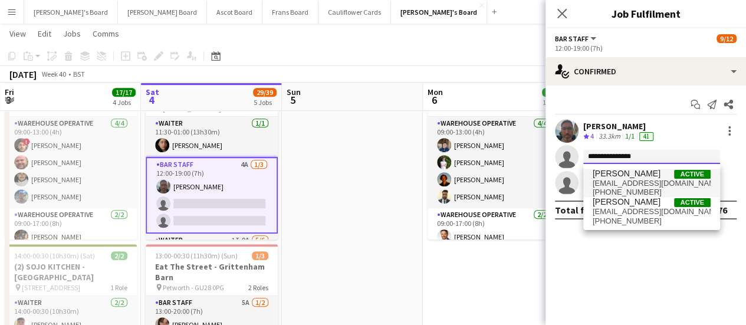
type input "**********"
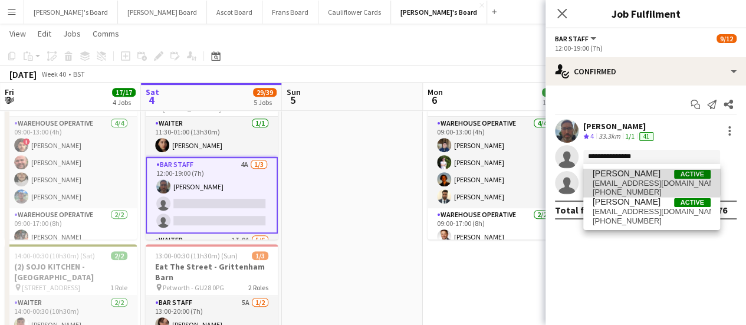
click at [623, 173] on span "[PERSON_NAME]" at bounding box center [627, 174] width 68 height 10
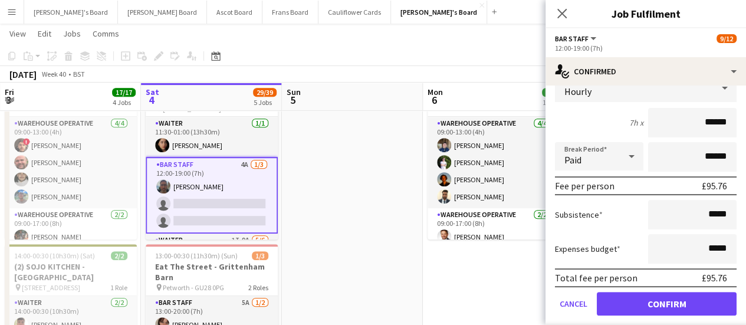
scroll to position [118, 0]
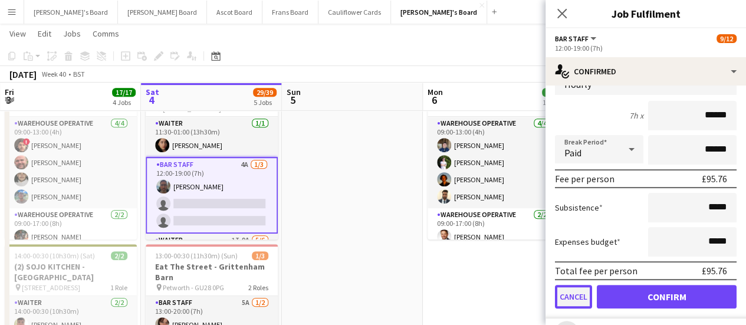
click at [576, 294] on button "Cancel" at bounding box center [573, 297] width 37 height 24
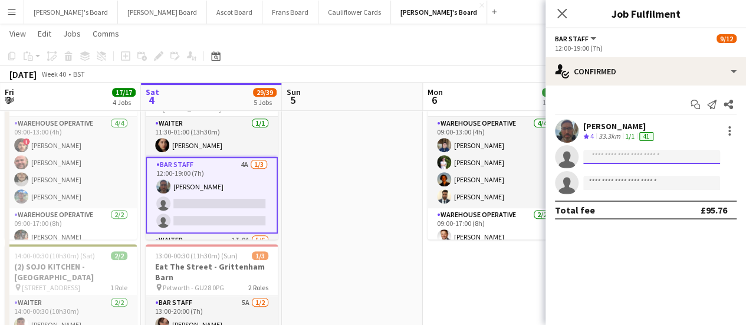
click at [603, 157] on input at bounding box center [651, 157] width 137 height 14
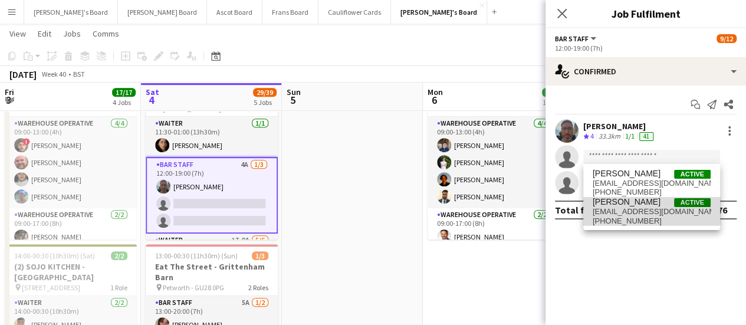
click at [617, 205] on span "[PERSON_NAME]" at bounding box center [627, 202] width 68 height 10
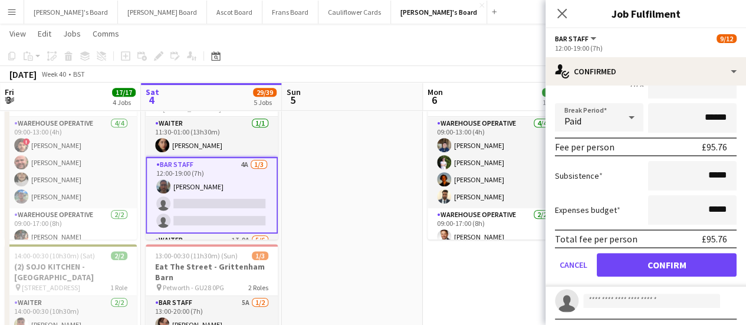
scroll to position [150, 0]
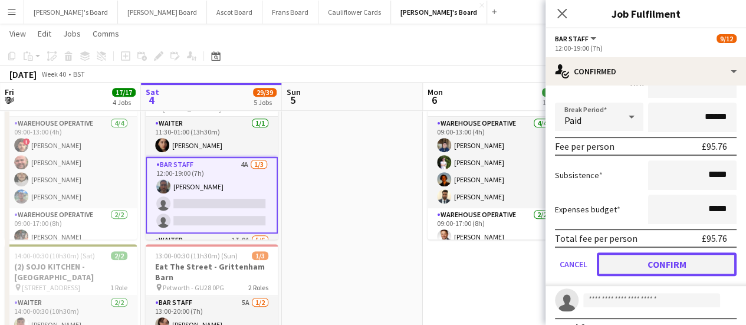
click at [692, 266] on button "Confirm" at bounding box center [667, 264] width 140 height 24
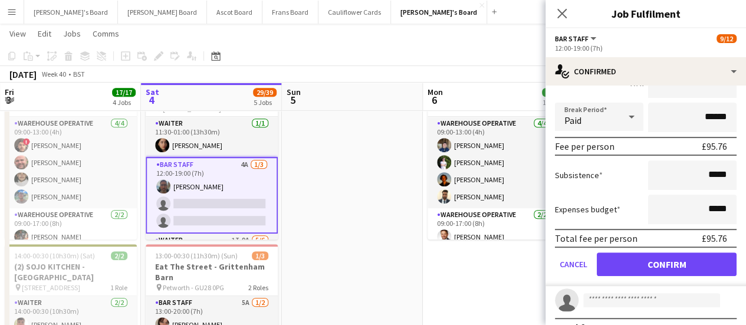
scroll to position [0, 0]
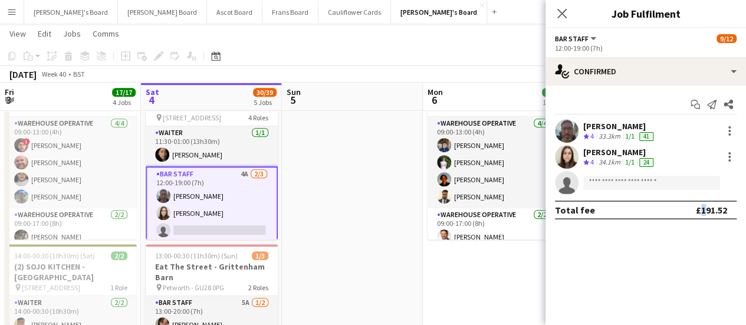
click at [692, 266] on mat-expansion-panel "check Confirmed Start chat Send notification Share Samuel Bell Crew rating 4 33…" at bounding box center [646, 205] width 201 height 239
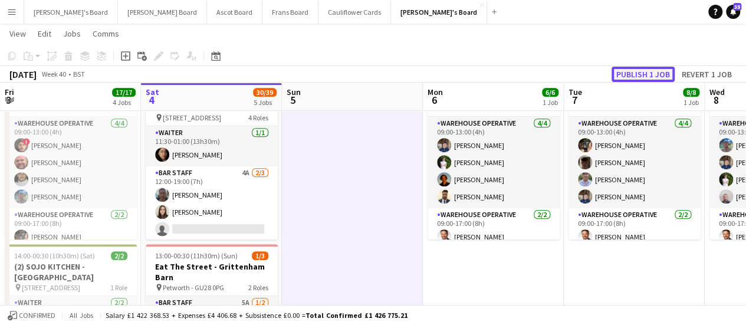
click at [636, 71] on button "Publish 1 job" at bounding box center [643, 74] width 63 height 15
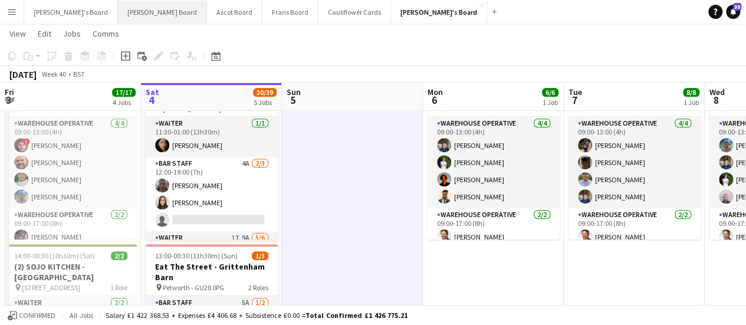
click at [118, 14] on button "[PERSON_NAME] Board Close" at bounding box center [162, 12] width 89 height 23
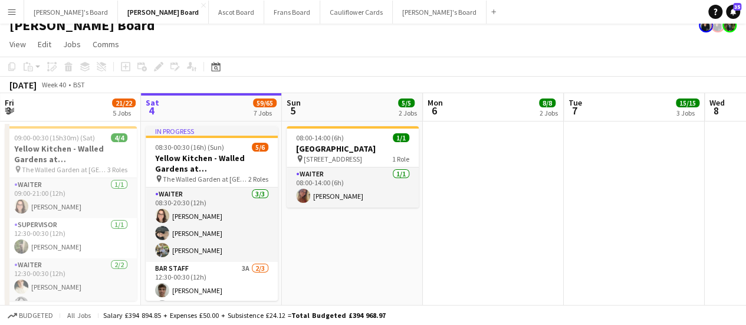
scroll to position [7, 0]
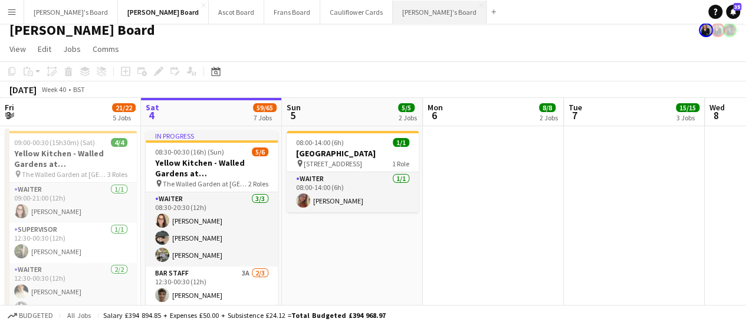
click at [393, 14] on button "[PERSON_NAME]'s Board Close" at bounding box center [440, 12] width 94 height 23
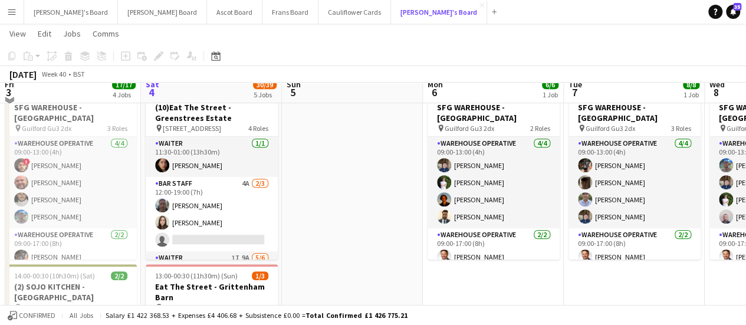
scroll to position [238, 0]
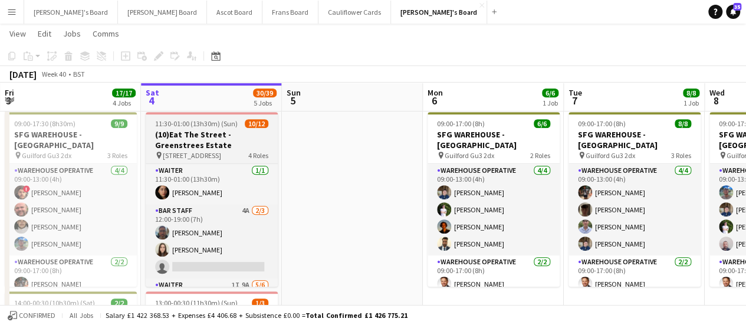
click at [227, 146] on h3 "(10)Eat The Street -Greenstrees Estate" at bounding box center [212, 139] width 132 height 21
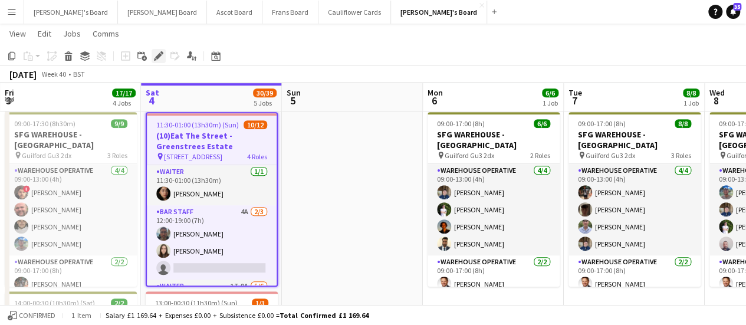
click at [155, 56] on icon "Edit" at bounding box center [158, 55] width 9 height 9
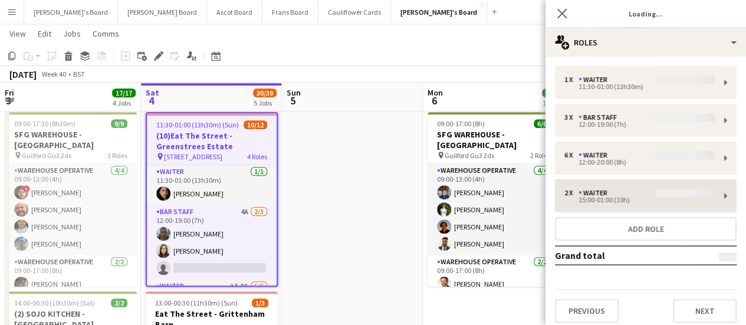
type input "**********"
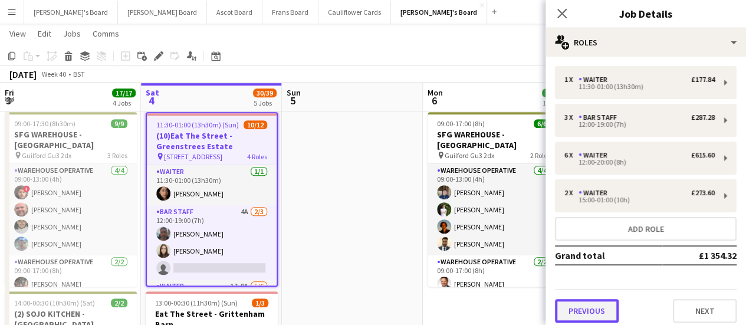
click at [586, 311] on button "Previous" at bounding box center [587, 311] width 64 height 24
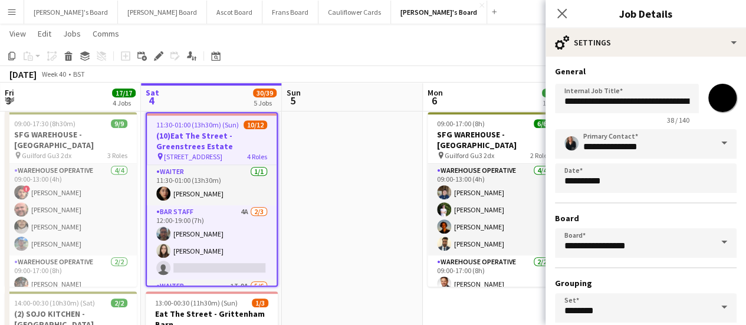
scroll to position [98, 0]
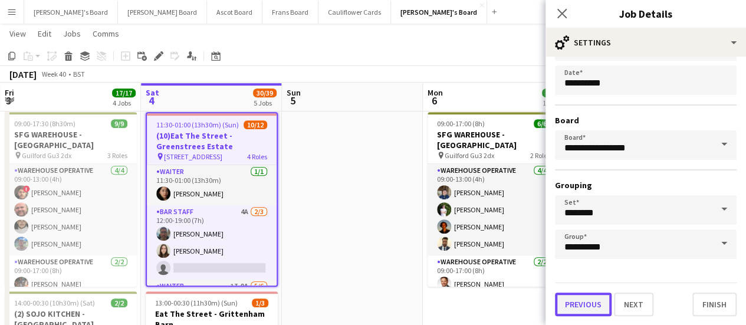
click at [580, 304] on button "Previous" at bounding box center [583, 305] width 57 height 24
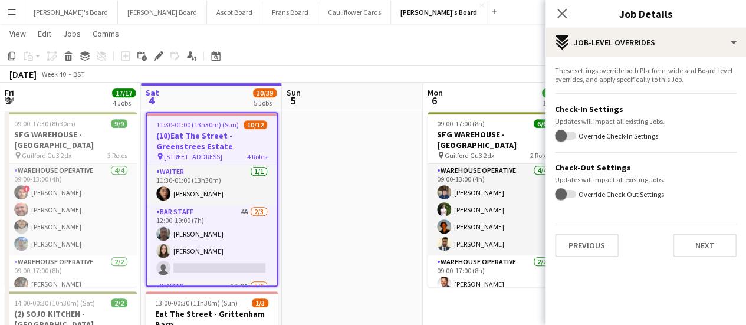
scroll to position [0, 0]
click at [587, 248] on button "Previous" at bounding box center [587, 246] width 64 height 24
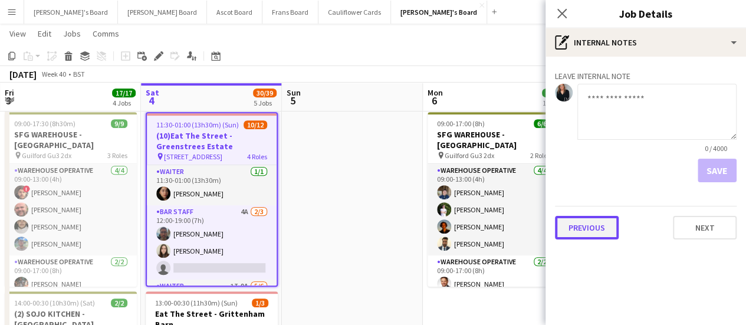
click at [587, 227] on button "Previous" at bounding box center [587, 228] width 64 height 24
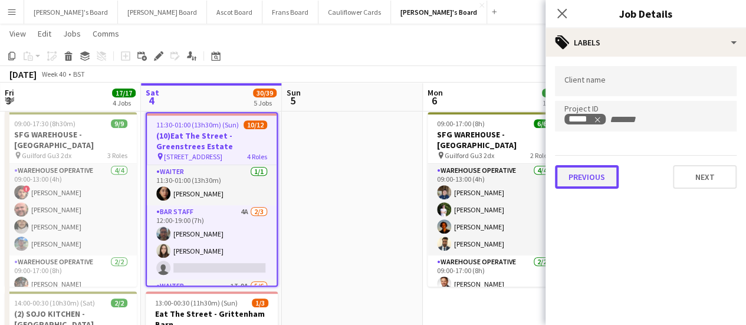
click at [580, 175] on button "Previous" at bounding box center [587, 177] width 64 height 24
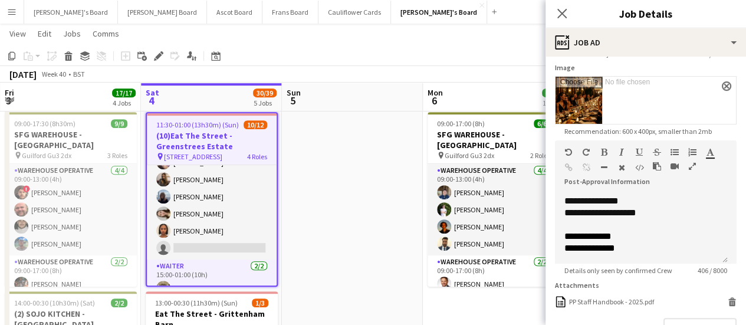
scroll to position [147, 0]
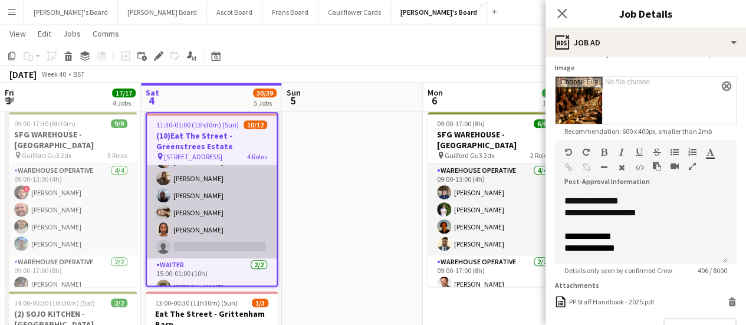
click at [244, 241] on app-card-role "Waiter 1I 9A 5/6 12:00-20:00 (8h) Summer Williams Issy Davis Samantha Harden Em…" at bounding box center [212, 196] width 130 height 126
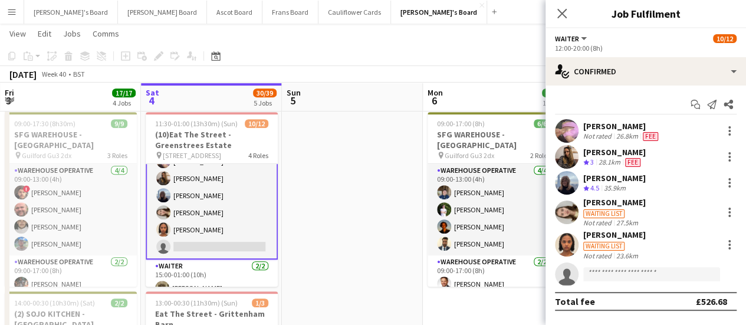
scroll to position [148, 0]
click at [668, 275] on input at bounding box center [651, 274] width 137 height 14
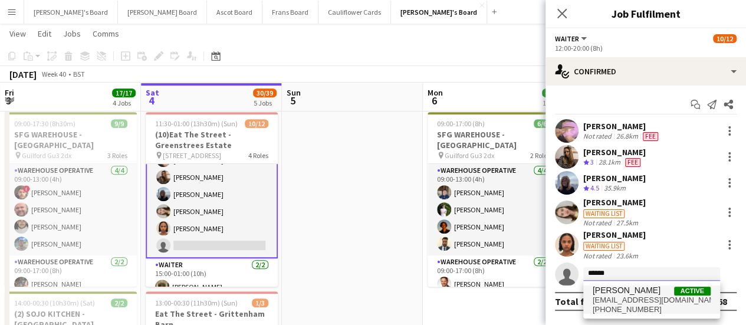
type input "******"
click at [635, 313] on span "+447386805109" at bounding box center [652, 309] width 118 height 9
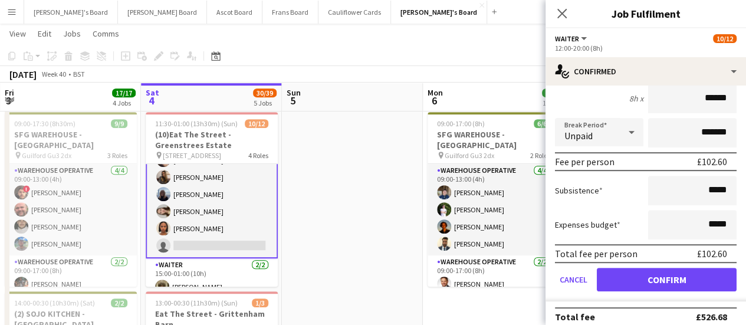
scroll to position [262, 0]
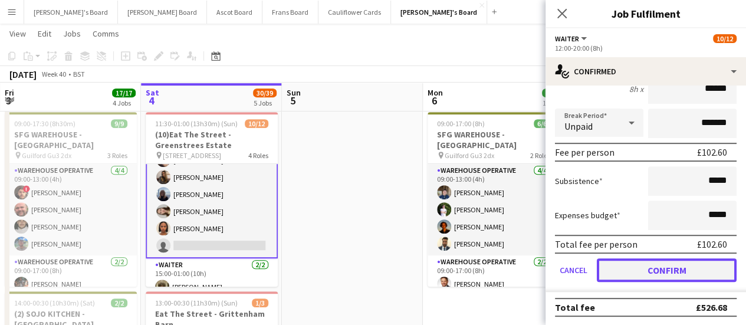
click at [671, 261] on button "Confirm" at bounding box center [667, 270] width 140 height 24
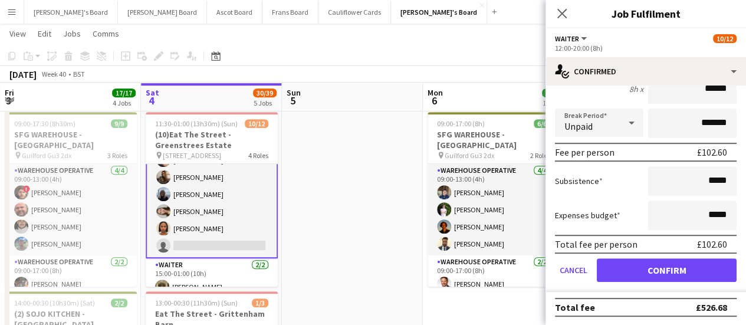
scroll to position [0, 0]
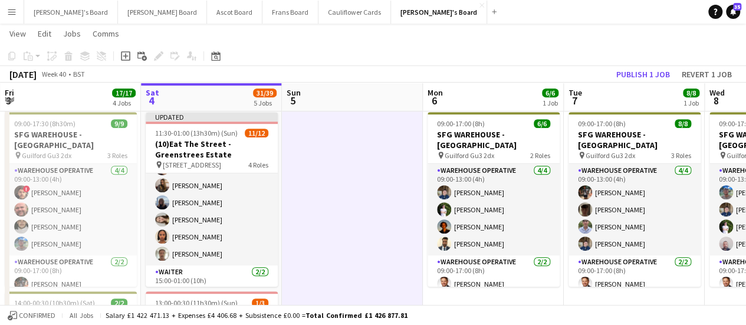
scroll to position [147, 0]
click at [620, 78] on button "Publish 1 job" at bounding box center [643, 74] width 63 height 15
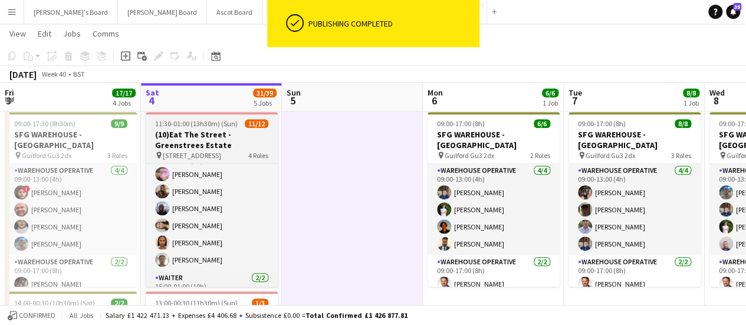
scroll to position [134, 0]
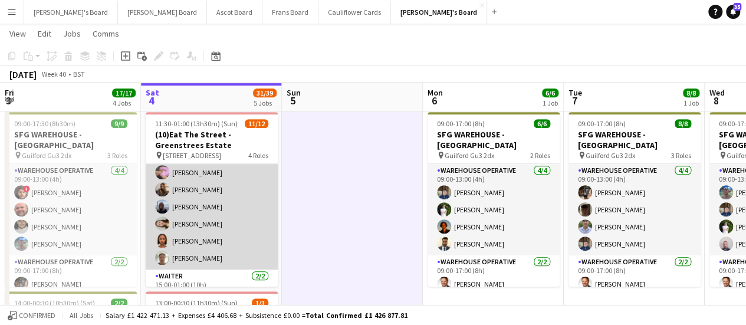
click at [225, 226] on app-card-role "Waiter 6/6 12:00-20:00 (8h) Summer Williams Issy Davis Samantha Harden Emma Woo…" at bounding box center [212, 207] width 132 height 126
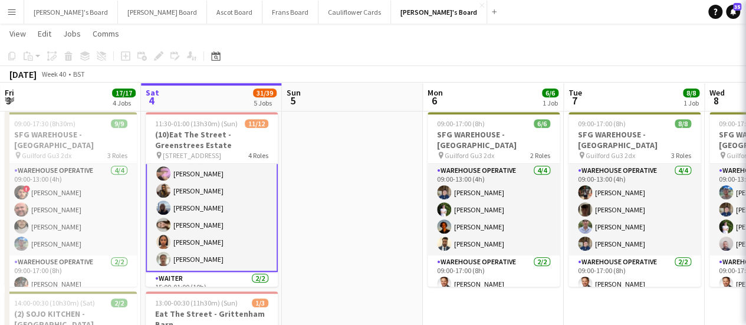
scroll to position [136, 0]
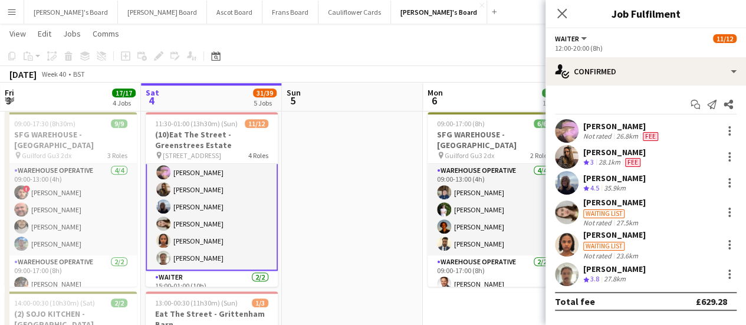
click at [614, 211] on div "Waiting list" at bounding box center [603, 213] width 41 height 9
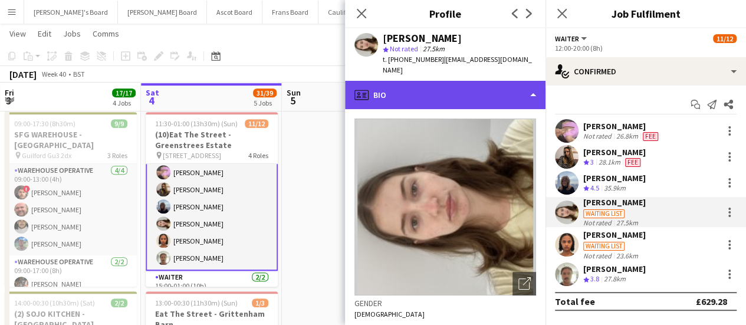
click at [451, 86] on div "profile Bio" at bounding box center [445, 95] width 201 height 28
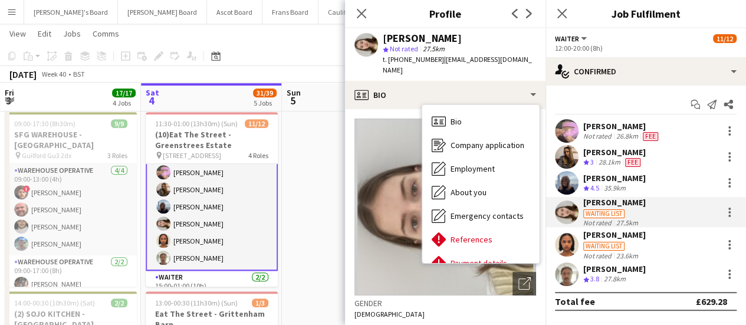
click at [635, 247] on div "Waiting list" at bounding box center [614, 245] width 63 height 11
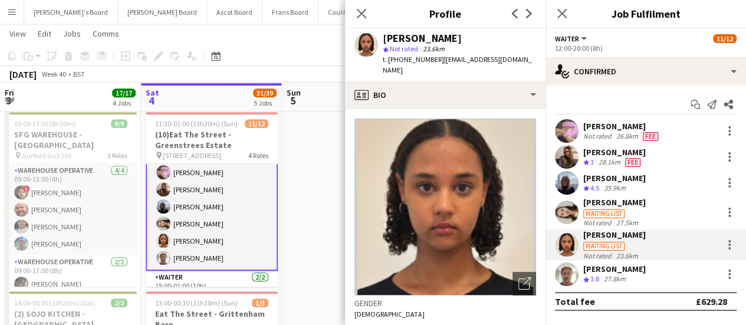
click at [616, 206] on div "[PERSON_NAME]" at bounding box center [614, 202] width 63 height 11
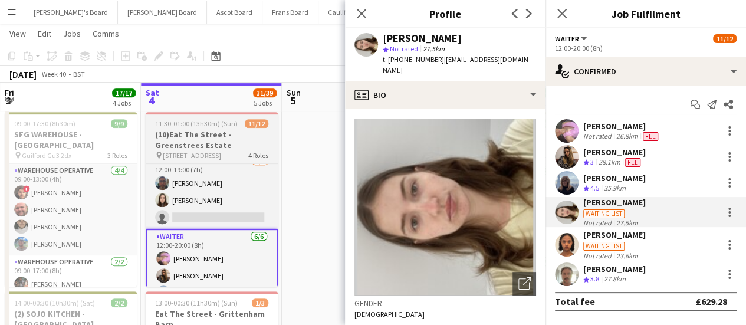
scroll to position [51, 0]
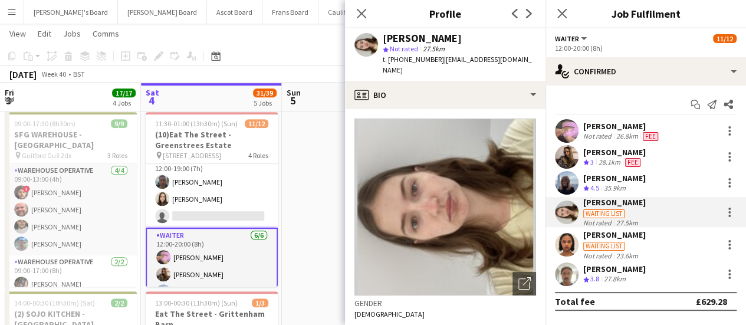
click at [641, 247] on div "Mary Bowen Waiting list Not rated 23.6km" at bounding box center [646, 244] width 201 height 30
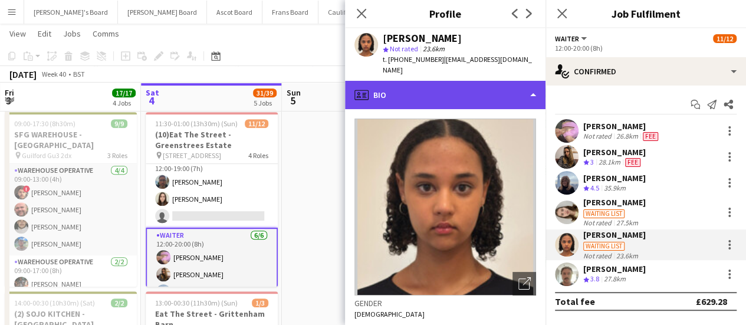
click at [469, 81] on div "profile Bio" at bounding box center [445, 95] width 201 height 28
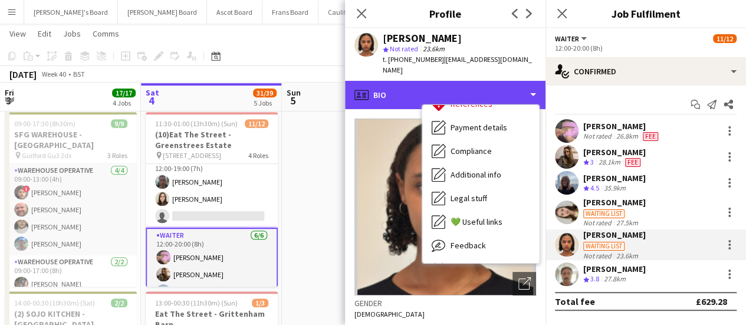
scroll to position [158, 0]
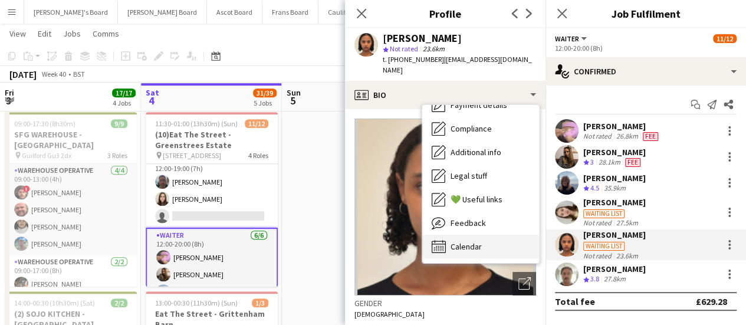
click at [498, 235] on div "Calendar Calendar" at bounding box center [480, 247] width 117 height 24
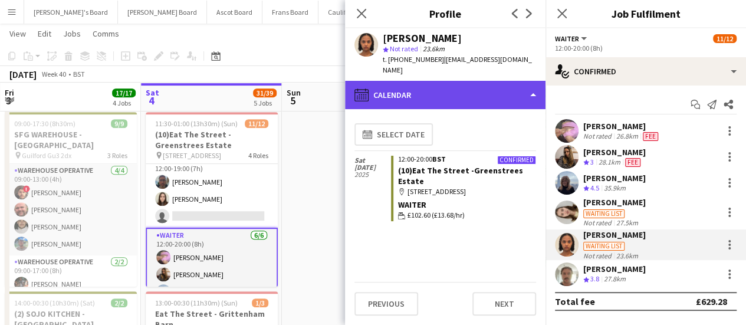
click at [497, 85] on div "calendar-full Calendar" at bounding box center [445, 95] width 201 height 28
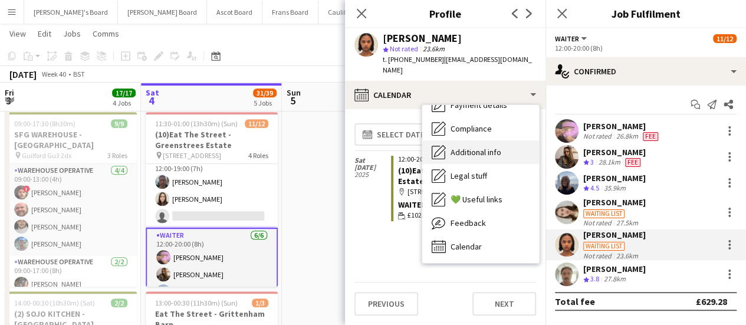
click at [494, 146] on div "Additional info Additional info" at bounding box center [480, 152] width 117 height 24
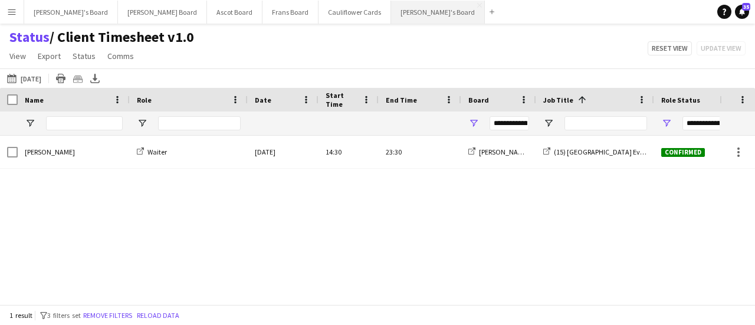
click at [391, 8] on button "[PERSON_NAME]'s Board Close" at bounding box center [438, 12] width 94 height 23
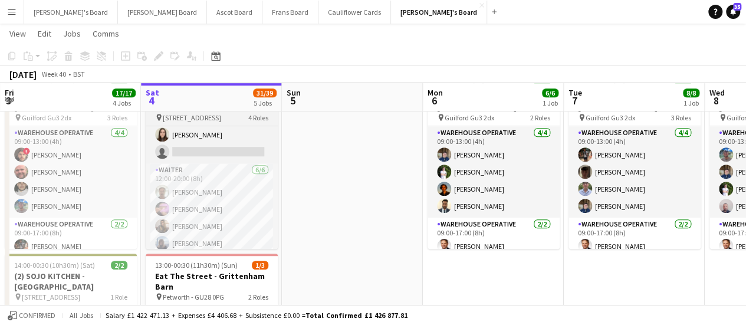
scroll to position [78, 0]
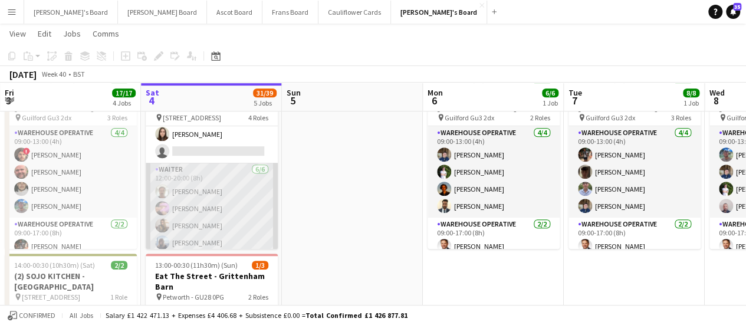
click at [195, 222] on app-card-role "Waiter [DATE] 12:00-20:00 (8h) [PERSON_NAME] [PERSON_NAME] [PERSON_NAME] [PERSO…" at bounding box center [212, 226] width 132 height 126
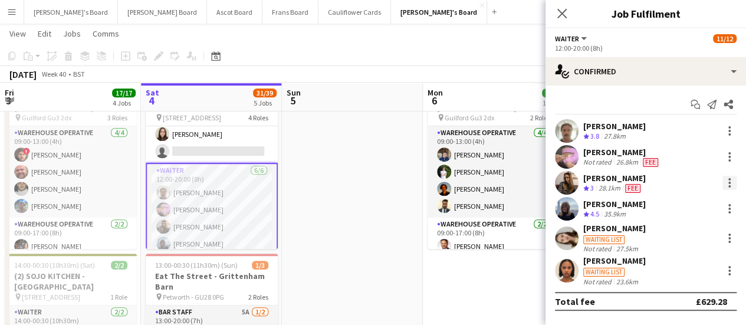
click at [728, 185] on div at bounding box center [729, 183] width 14 height 14
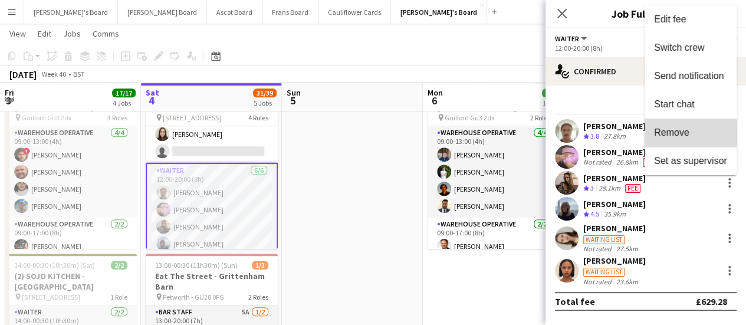
click at [678, 137] on span "Remove" at bounding box center [671, 132] width 35 height 10
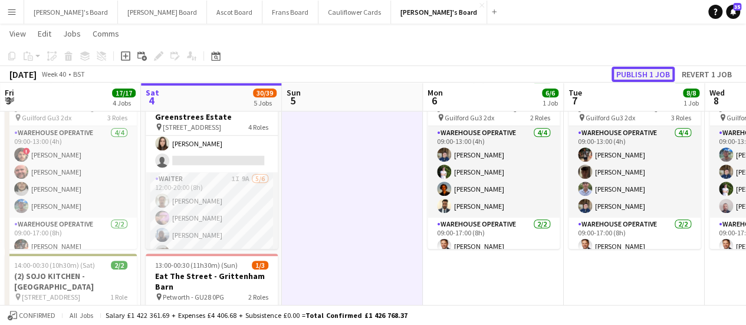
click at [634, 69] on button "Publish 1 job" at bounding box center [643, 74] width 63 height 15
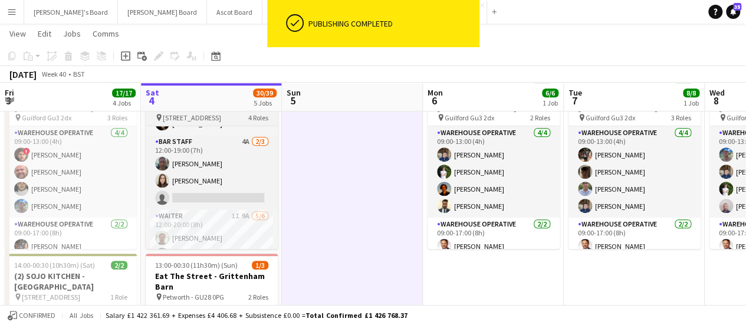
scroll to position [32, 0]
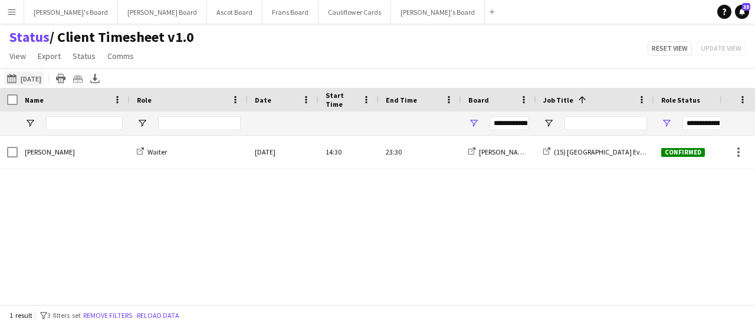
click at [27, 77] on button "[DATE] to [DATE] [DATE]" at bounding box center [24, 78] width 39 height 14
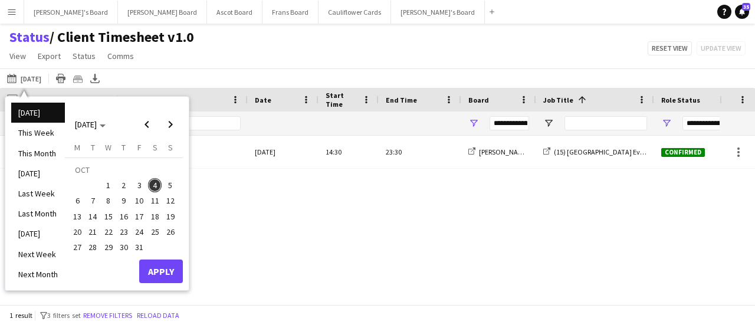
click at [237, 73] on div "[DATE] to [DATE] [DATE] [DATE] This Week This Month [DATE] Last Week Last Month…" at bounding box center [377, 77] width 755 height 19
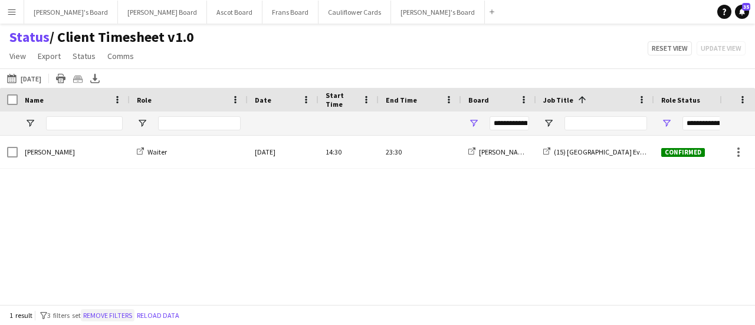
click at [121, 313] on button "Remove filters" at bounding box center [108, 315] width 54 height 13
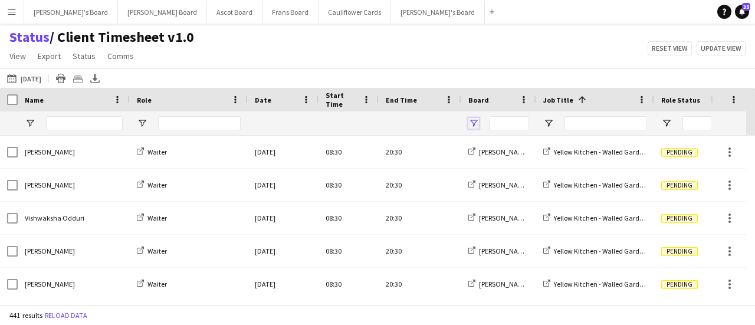
click at [475, 123] on span "Open Filter Menu" at bounding box center [473, 123] width 11 height 11
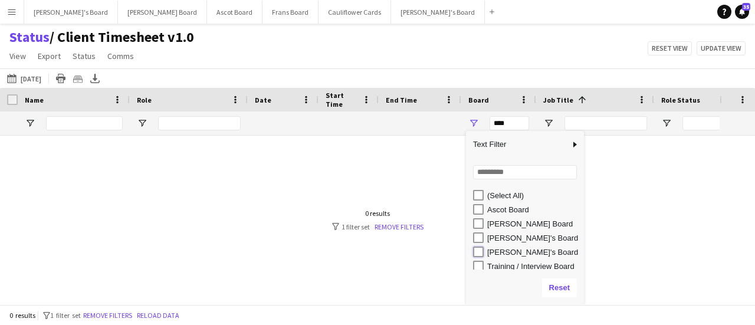
type input "**********"
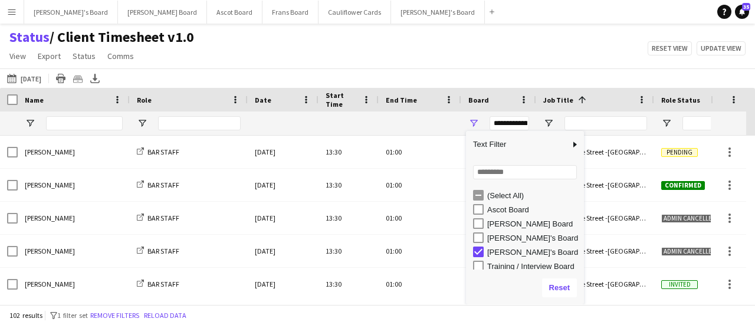
click at [425, 69] on div "[DATE] to [DATE] [DATE] [DATE] This Week This Month [DATE] Last Week Last Month…" at bounding box center [377, 77] width 755 height 19
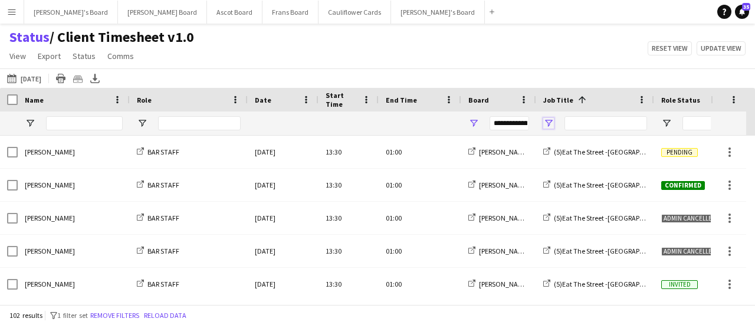
click at [546, 123] on span "Open Filter Menu" at bounding box center [548, 123] width 11 height 11
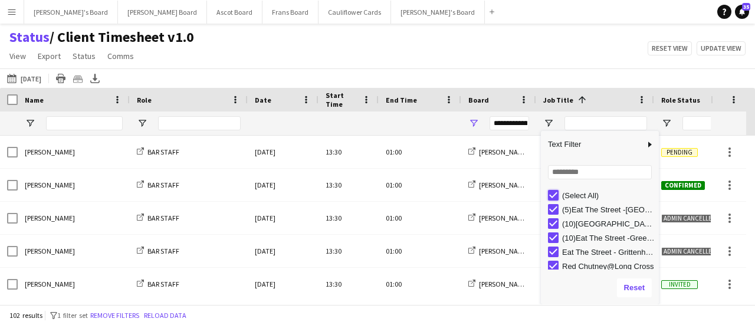
type input "***"
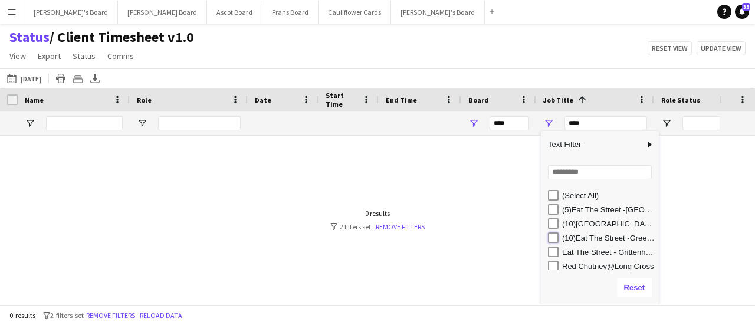
type input "**********"
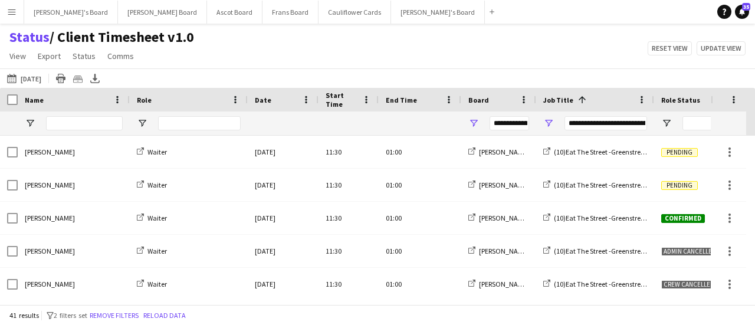
click at [460, 53] on div "Status / Client Timesheet v1.0 View Views Default view Airshow Accreditation Ai…" at bounding box center [377, 48] width 755 height 40
click at [664, 120] on span "Open Filter Menu" at bounding box center [666, 123] width 11 height 11
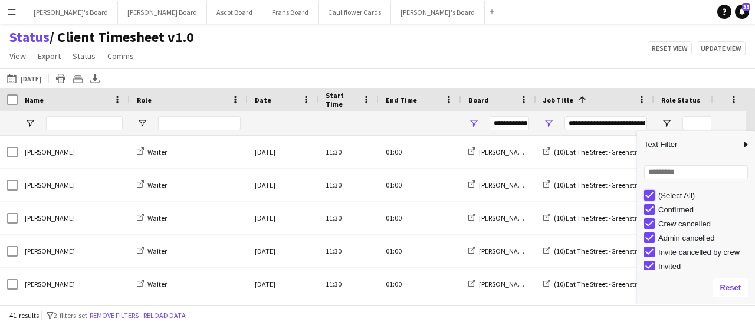
type input "***"
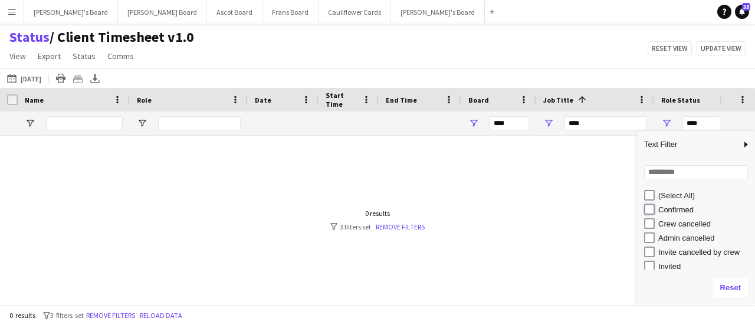
type input "**********"
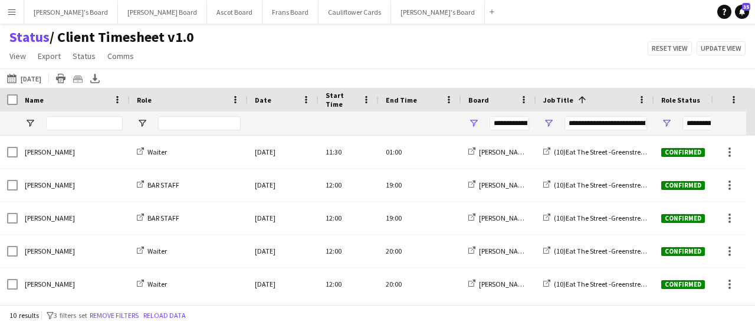
click at [472, 28] on main "Status / Client Timesheet v1.0 View Views Default view Airshow Accreditation Ai…" at bounding box center [377, 166] width 755 height 285
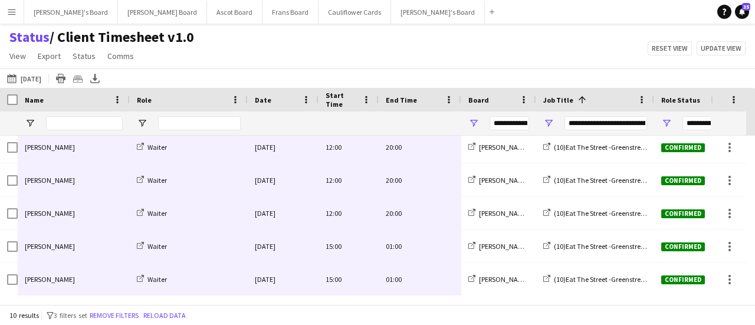
drag, startPoint x: 29, startPoint y: 157, endPoint x: 403, endPoint y: 274, distance: 391.5
click at [403, 274] on div "[PERSON_NAME] Waiter [DATE] 11:30 01:00 [PERSON_NAME]'s Board (10)Eat The Stree…" at bounding box center [480, 131] width 961 height 330
click at [391, 10] on button "[PERSON_NAME]'s Board Close" at bounding box center [438, 12] width 94 height 23
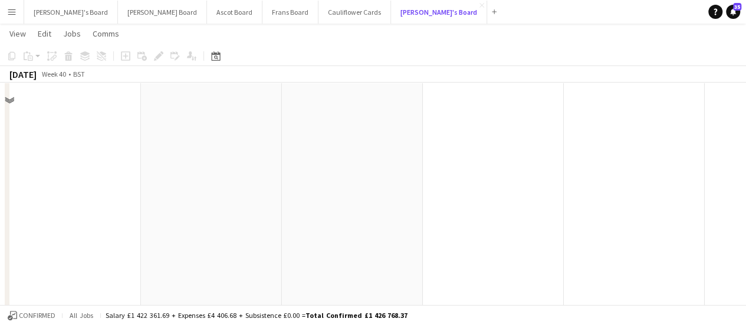
scroll to position [1194, 0]
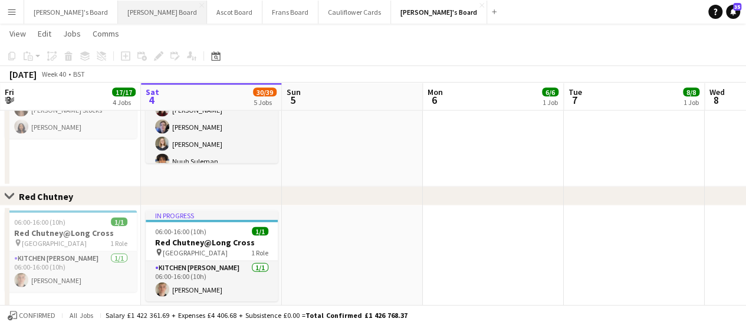
click at [118, 10] on button "[PERSON_NAME] Board Close" at bounding box center [162, 12] width 89 height 23
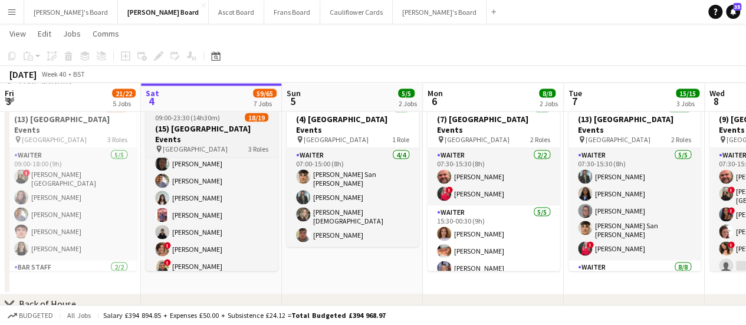
scroll to position [248, 0]
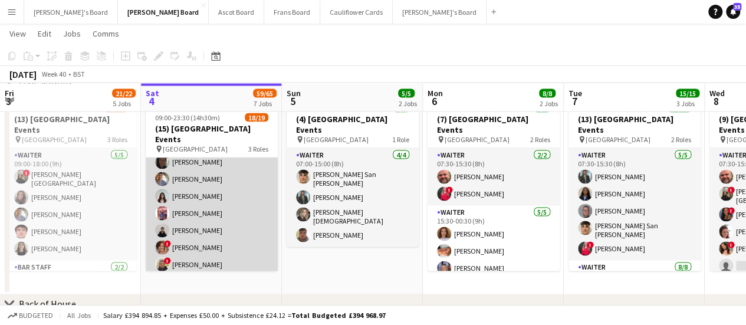
click at [229, 229] on app-card-role "Waiter 4I [DATE] 14:30-23:30 (9h) ! [PERSON_NAME] [PERSON_NAME] [PERSON_NAME] […" at bounding box center [212, 196] width 132 height 228
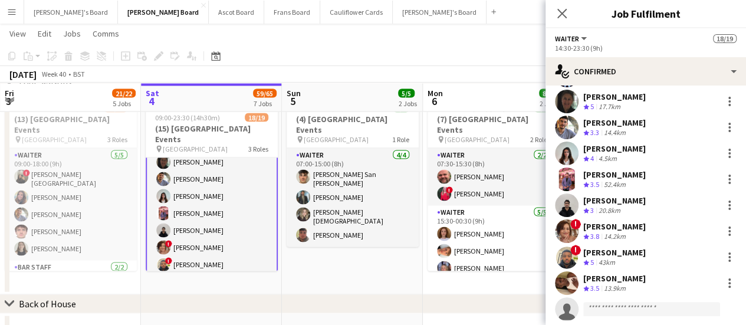
scroll to position [109, 0]
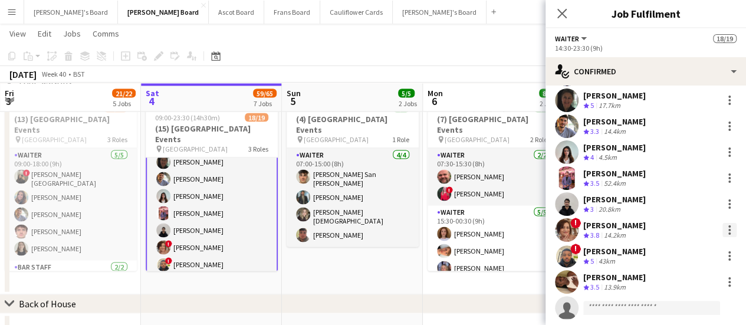
click at [722, 228] on div at bounding box center [729, 230] width 14 height 14
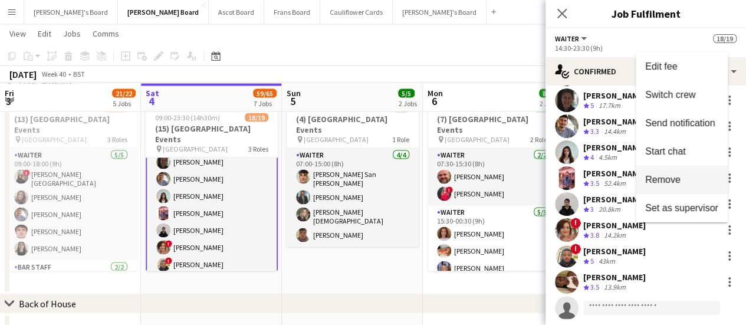
click at [704, 176] on span "Remove" at bounding box center [681, 180] width 73 height 11
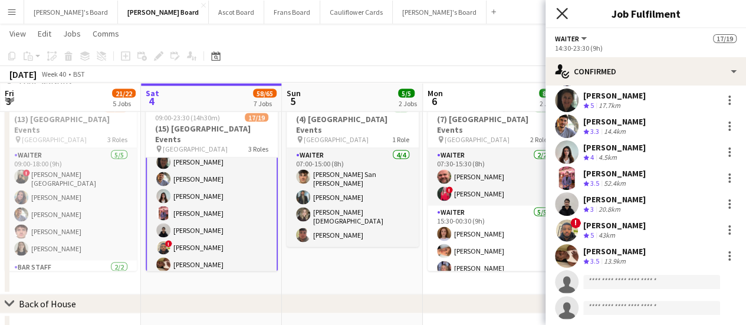
click at [560, 11] on icon at bounding box center [561, 13] width 11 height 11
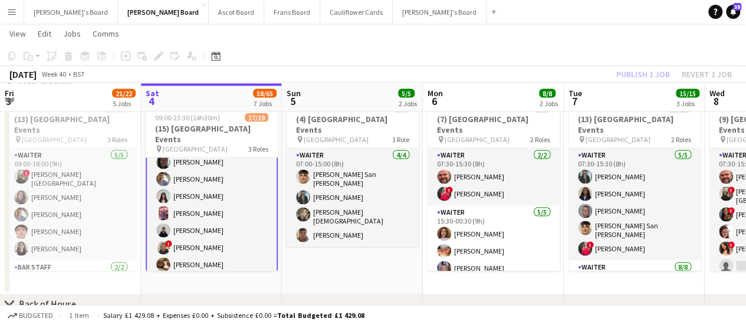
click at [208, 247] on app-card-role "Waiter 4I [DATE] 14:30-23:30 (9h) ! [PERSON_NAME] [PERSON_NAME] [PERSON_NAME] […" at bounding box center [212, 196] width 132 height 231
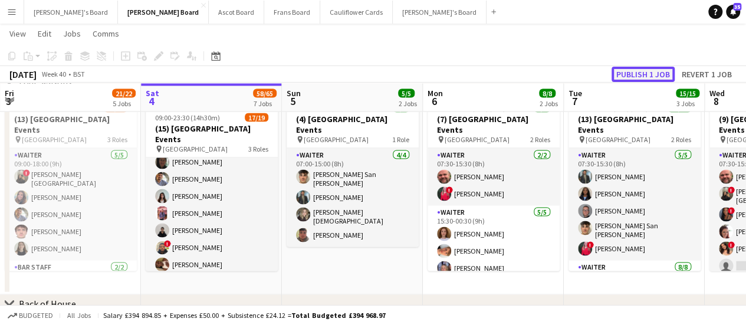
click at [651, 74] on button "Publish 1 job" at bounding box center [643, 74] width 63 height 15
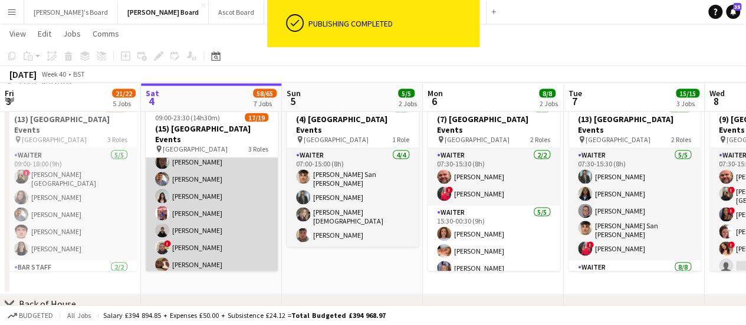
click at [189, 245] on app-card-role "Waiter 4I [DATE] 14:30-23:30 (9h) ! [PERSON_NAME] [PERSON_NAME] [PERSON_NAME] […" at bounding box center [212, 196] width 132 height 228
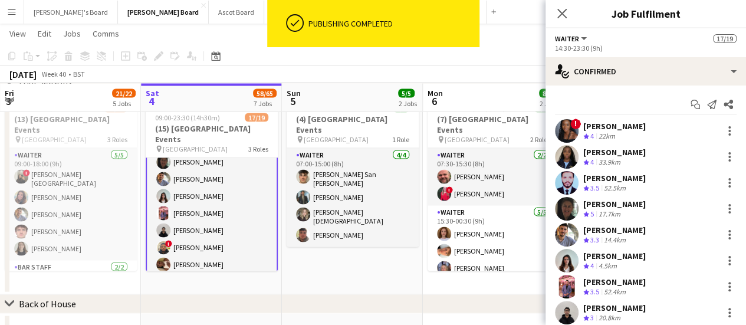
scroll to position [137, 0]
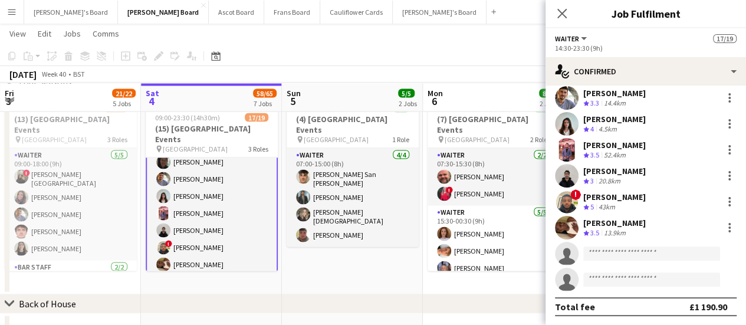
click at [611, 233] on div "13.9km" at bounding box center [615, 233] width 27 height 10
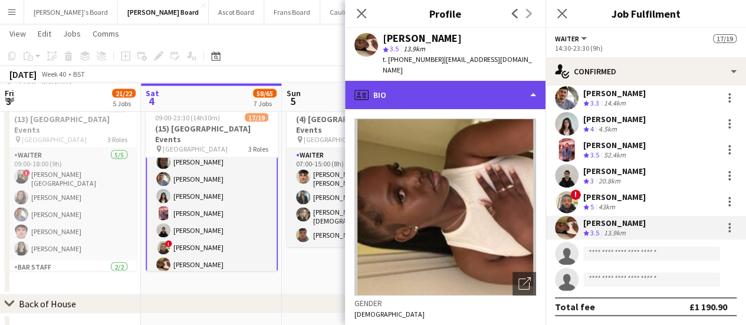
click at [447, 81] on div "profile Bio" at bounding box center [445, 95] width 201 height 28
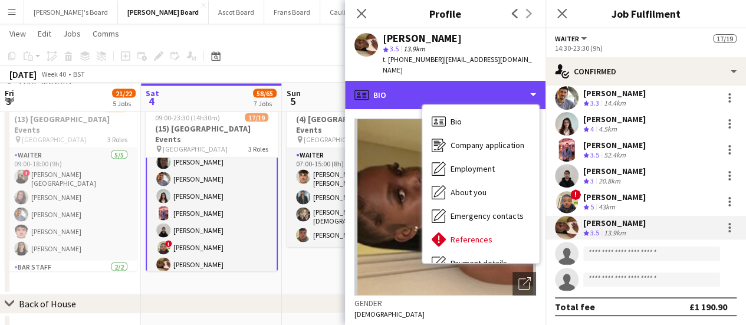
scroll to position [158, 0]
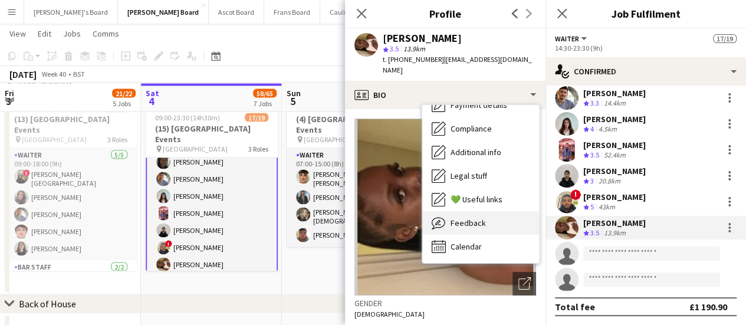
click at [480, 218] on span "Feedback" at bounding box center [468, 223] width 35 height 11
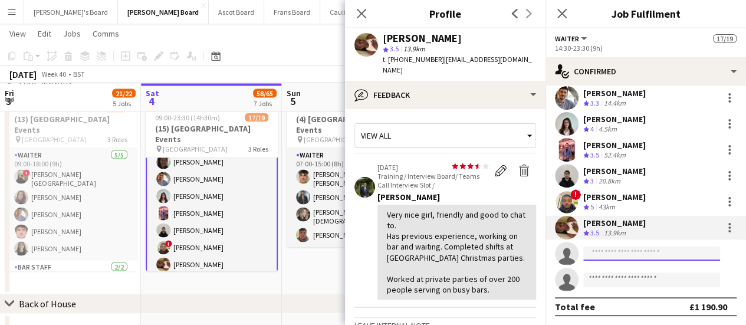
click at [610, 255] on input at bounding box center [651, 254] width 137 height 14
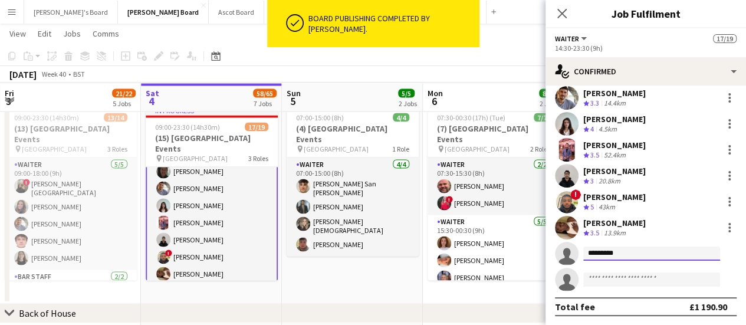
type input "*********"
click at [369, 257] on app-date-cell "07:00-15:00 (8h) 4/4 (4) [GEOGRAPHIC_DATA] Events pin Four Seasons Hotel 1 Role…" at bounding box center [352, 202] width 141 height 203
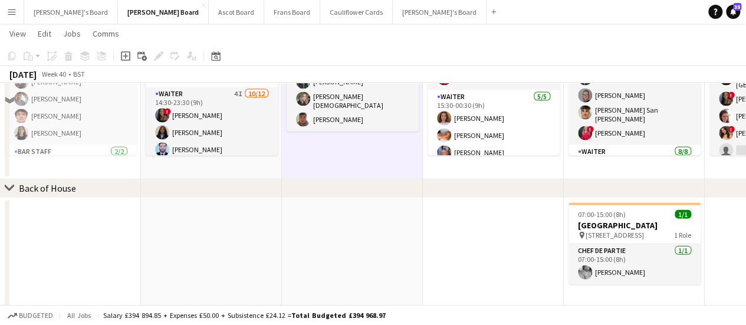
scroll to position [1242, 0]
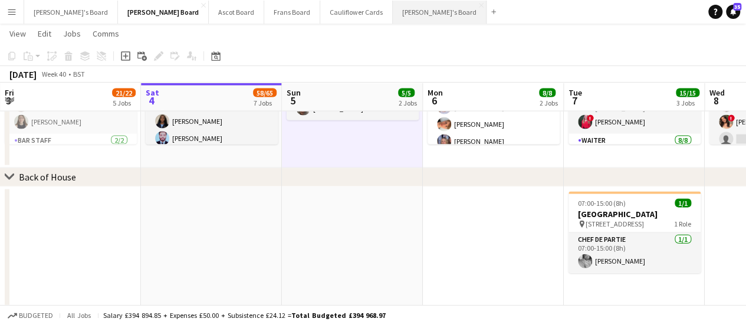
click at [393, 15] on button "[PERSON_NAME]'s Board Close" at bounding box center [440, 12] width 94 height 23
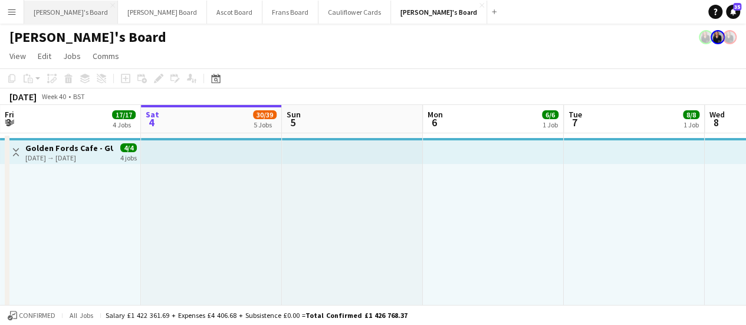
click at [72, 16] on button "[PERSON_NAME]'s Board Close" at bounding box center [71, 12] width 94 height 23
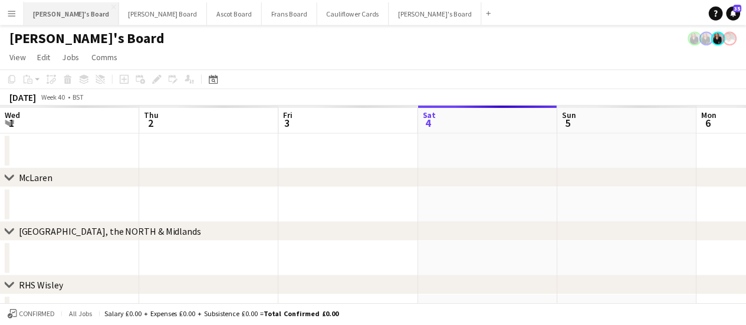
scroll to position [0, 282]
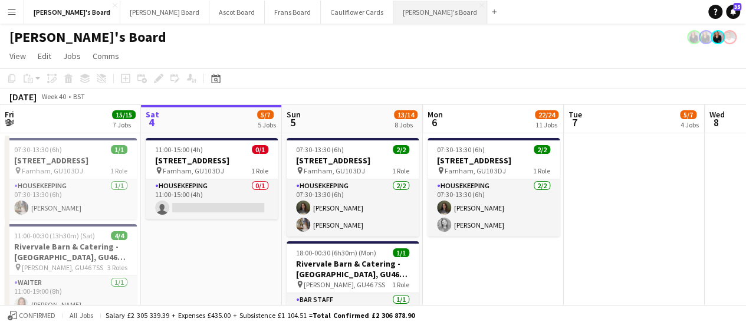
click at [393, 17] on button "[PERSON_NAME]'s Board Close" at bounding box center [440, 12] width 94 height 23
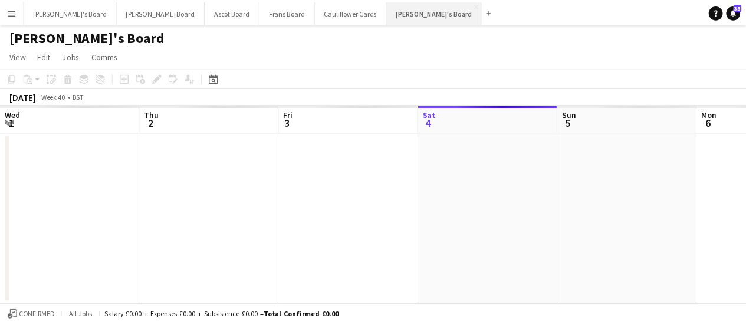
scroll to position [0, 282]
